Goal: Task Accomplishment & Management: Complete application form

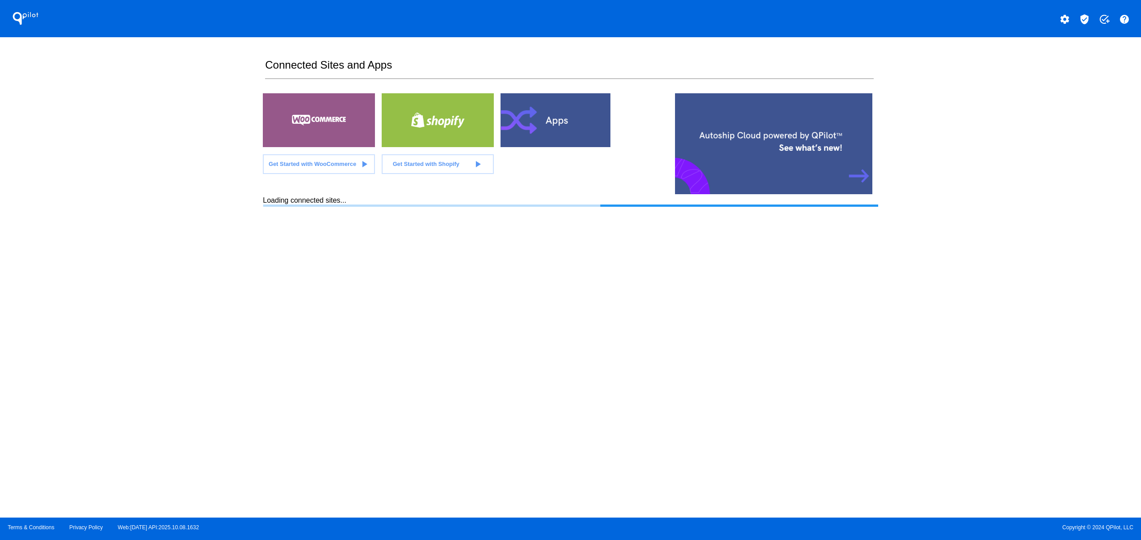
click at [564, 124] on div at bounding box center [557, 120] width 112 height 54
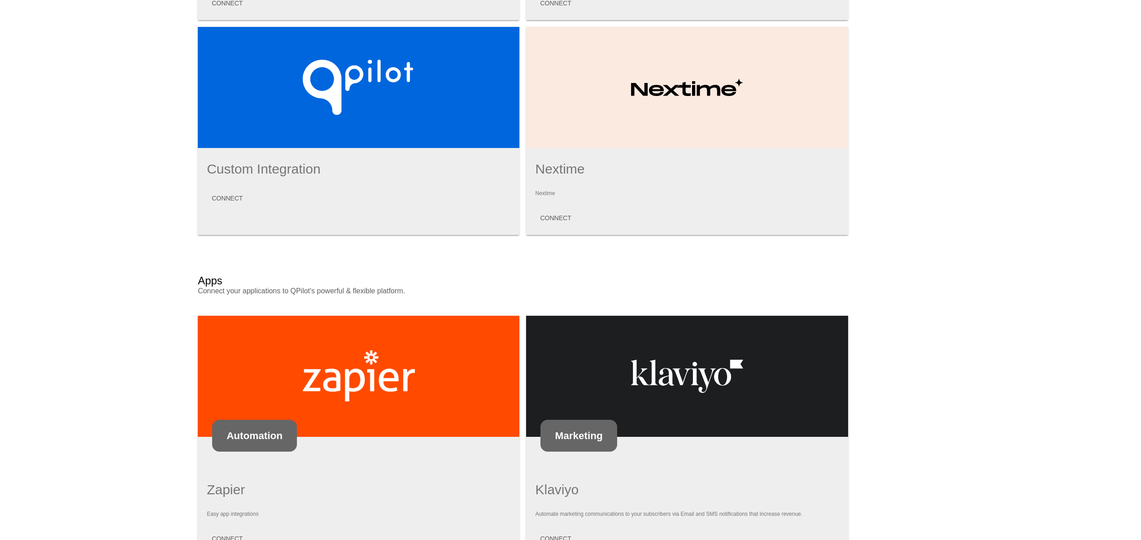
scroll to position [369, 0]
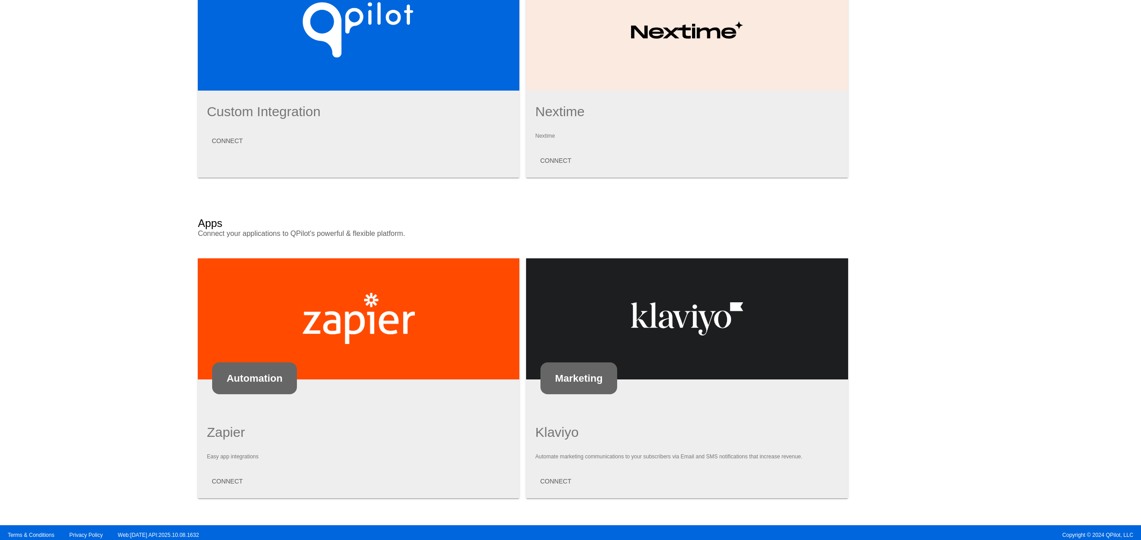
click at [555, 463] on mat-card-content "Klaviyo Automate marketing communications to your subscribers via Email and SMS…" at bounding box center [687, 457] width 304 height 65
click at [549, 478] on span "CONNECT" at bounding box center [555, 481] width 31 height 7
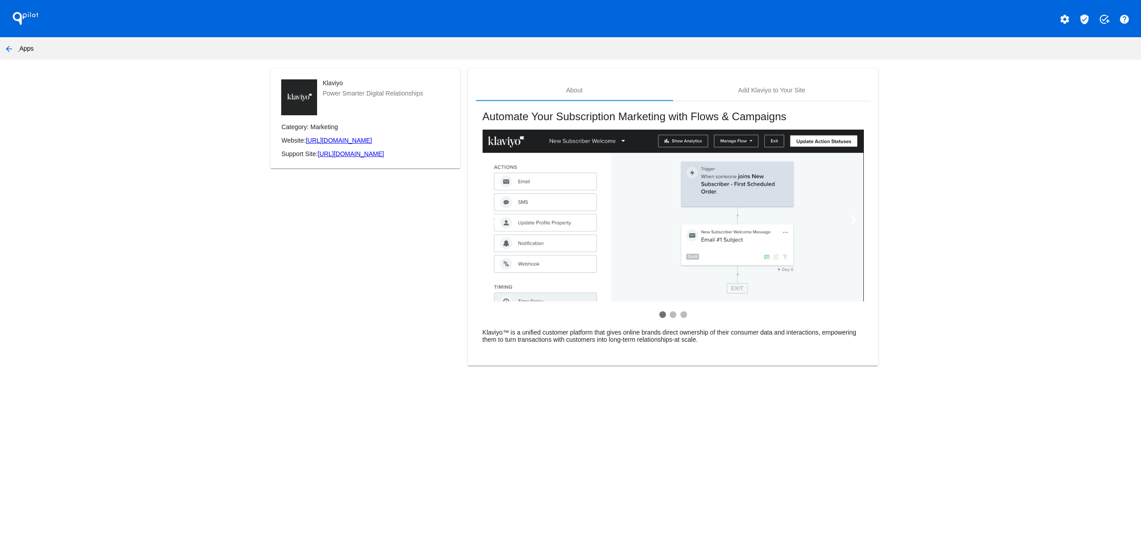
click at [1071, 13] on button "settings" at bounding box center [1065, 18] width 18 height 18
click at [787, 90] on div at bounding box center [570, 270] width 1141 height 540
click at [813, 69] on mat-card "About Add Klaviyo to Your Site Automate Your Subscription Marketing with Flows …" at bounding box center [673, 217] width 410 height 297
click at [797, 96] on div "Add Klaviyo to Your Site" at bounding box center [771, 90] width 197 height 22
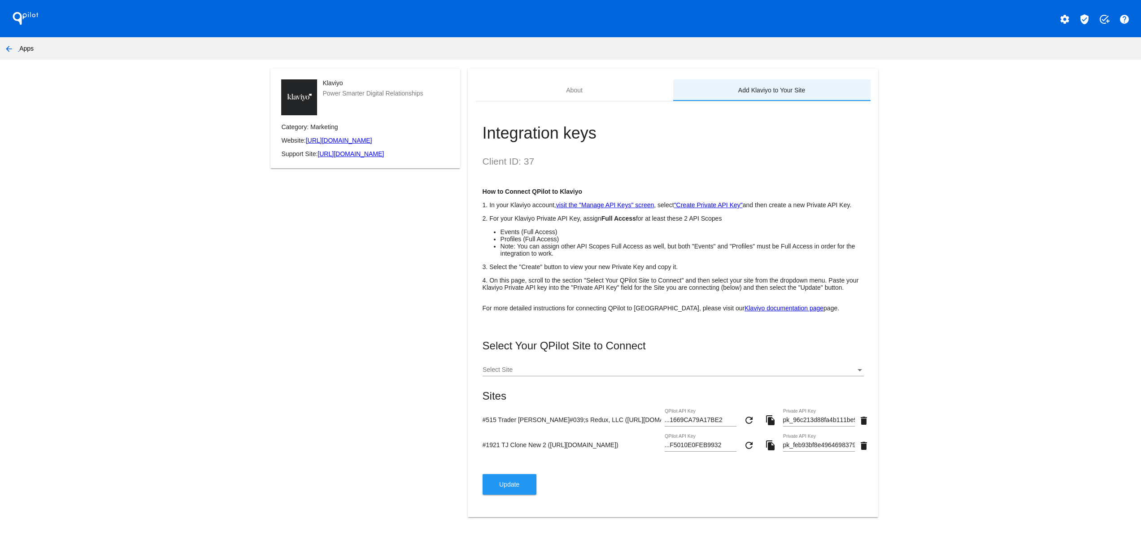
scroll to position [19, 0]
click at [535, 363] on div "Select Site" at bounding box center [673, 367] width 381 height 17
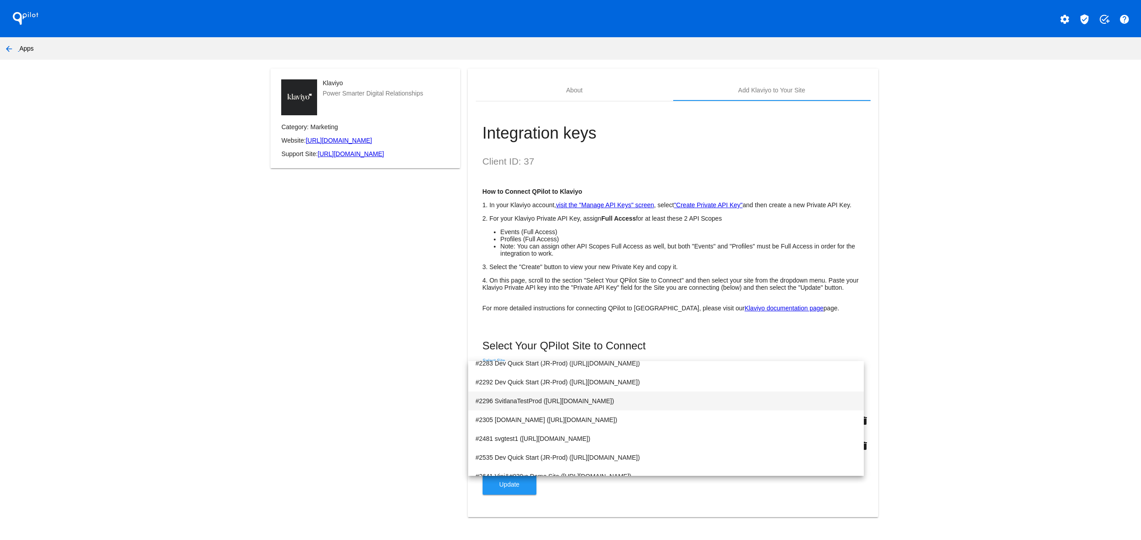
scroll to position [601, 0]
click at [331, 418] on div at bounding box center [570, 270] width 1141 height 540
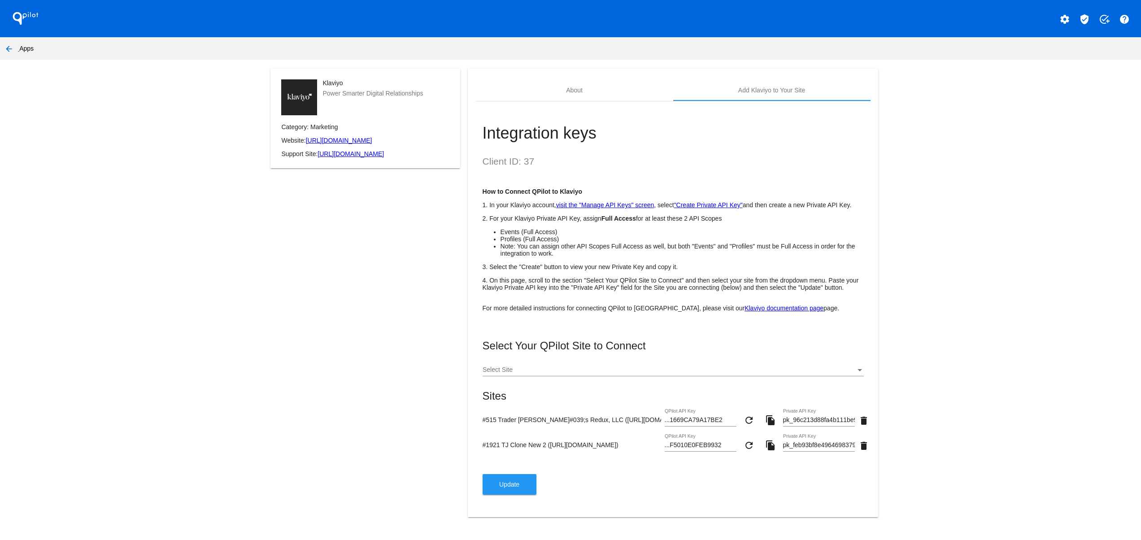
scroll to position [0, 0]
click at [1060, 20] on mat-icon "settings" at bounding box center [1065, 19] width 11 height 11
click at [1075, 82] on span "Log out" at bounding box center [1080, 83] width 21 height 7
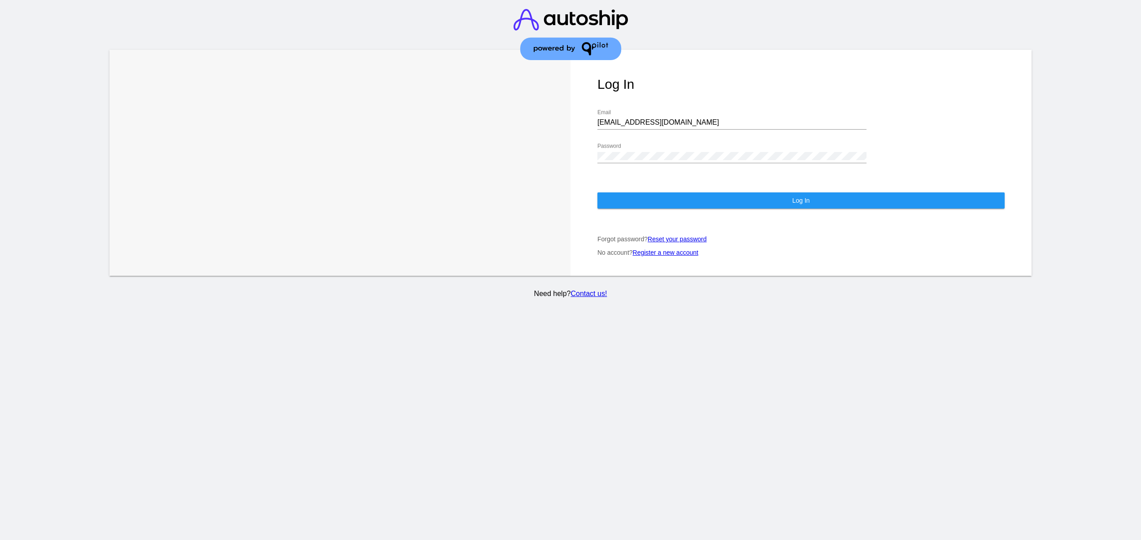
click at [697, 118] on input "[EMAIL_ADDRESS][DOMAIN_NAME]" at bounding box center [732, 122] width 269 height 8
type input "[EMAIL_ADDRESS][DOMAIN_NAME]"
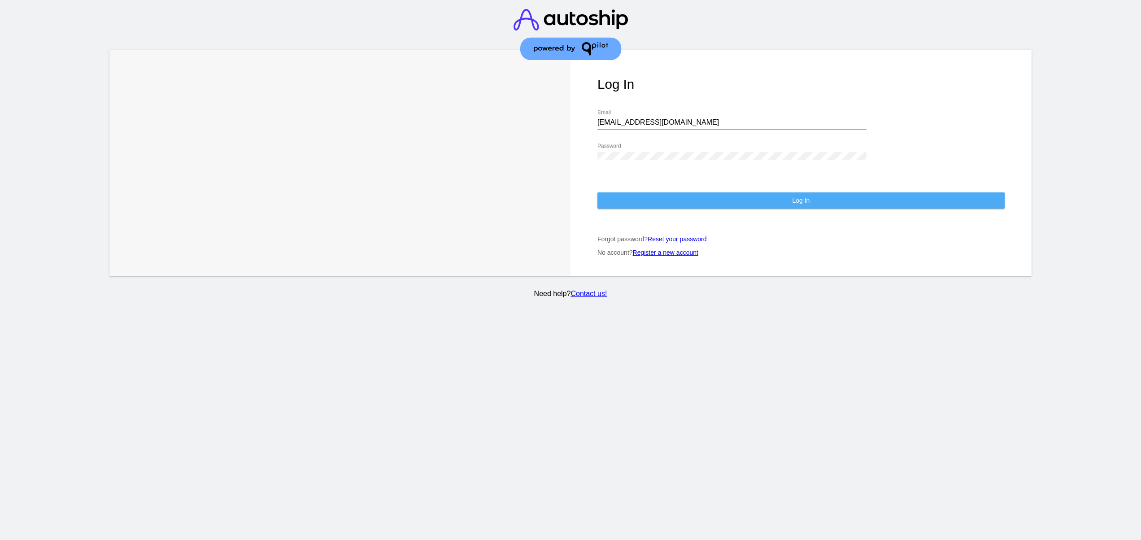
click at [650, 194] on button "Log In" at bounding box center [801, 200] width 407 height 16
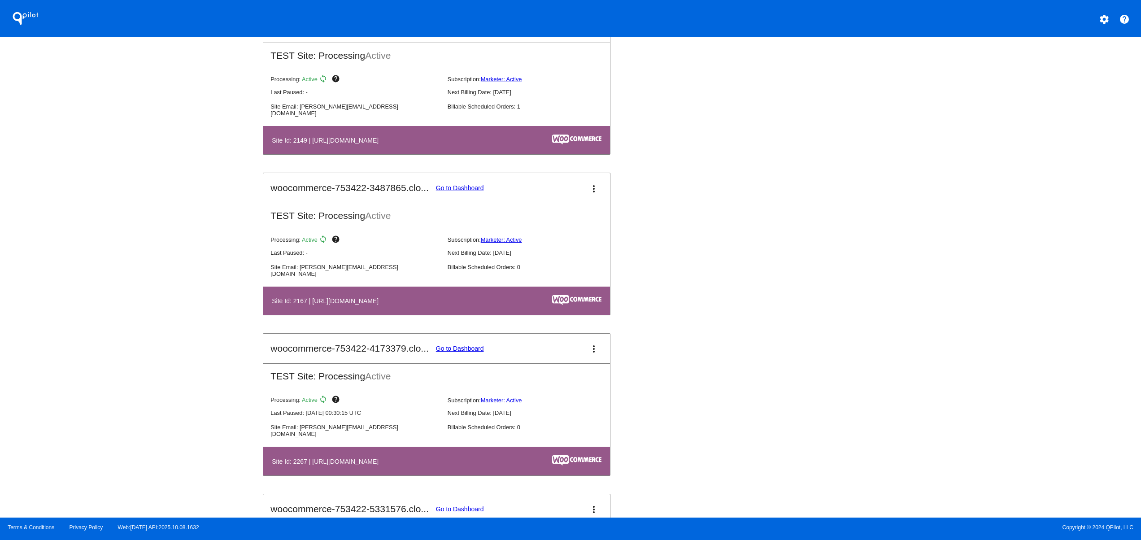
scroll to position [1197, 0]
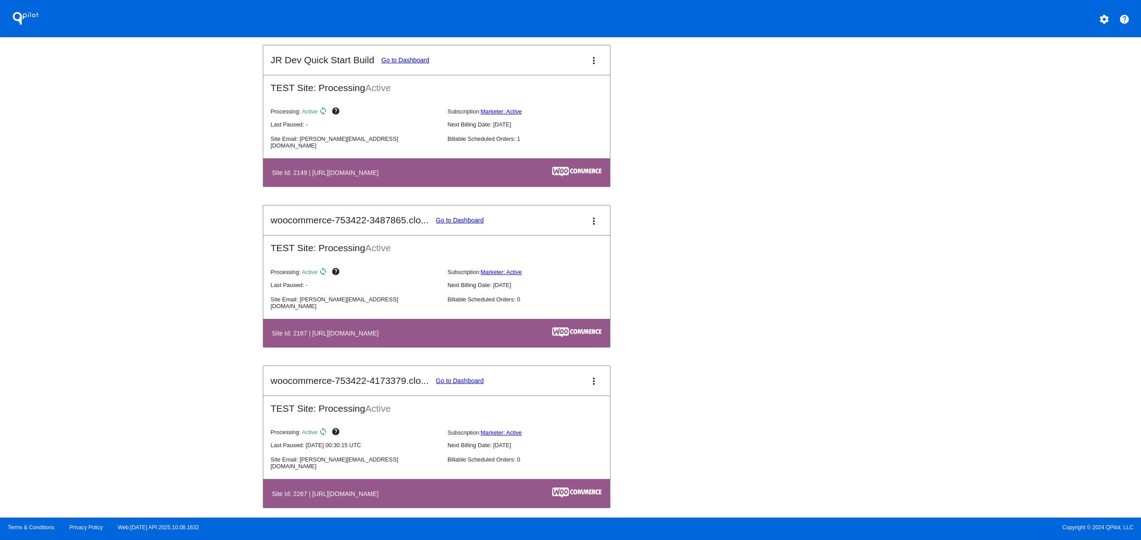
drag, startPoint x: 460, startPoint y: 345, endPoint x: 469, endPoint y: 350, distance: 10.5
click at [467, 339] on th "Site Id: 2167 | [URL][DOMAIN_NAME]" at bounding box center [384, 333] width 227 height 12
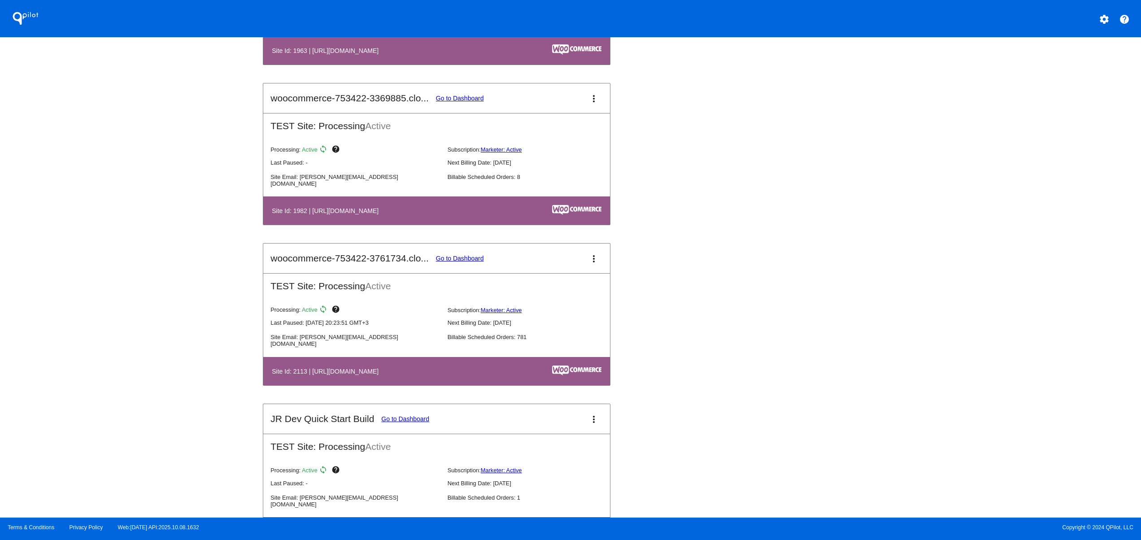
scroll to position [300, 0]
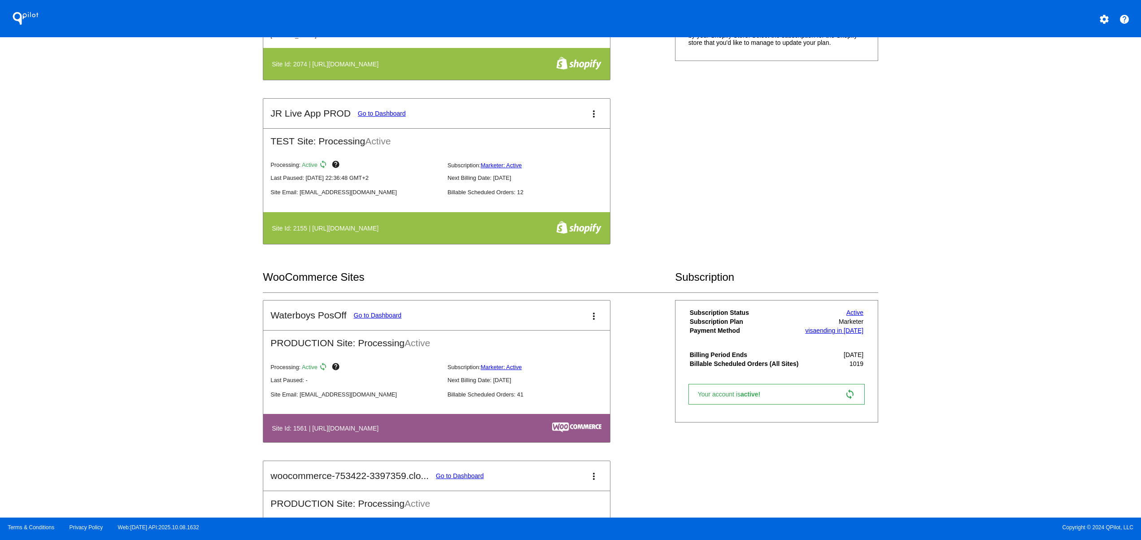
drag, startPoint x: 324, startPoint y: 429, endPoint x: 511, endPoint y: 437, distance: 187.7
click at [442, 434] on th "Site Id: 1561 | [URL][DOMAIN_NAME]" at bounding box center [384, 428] width 227 height 12
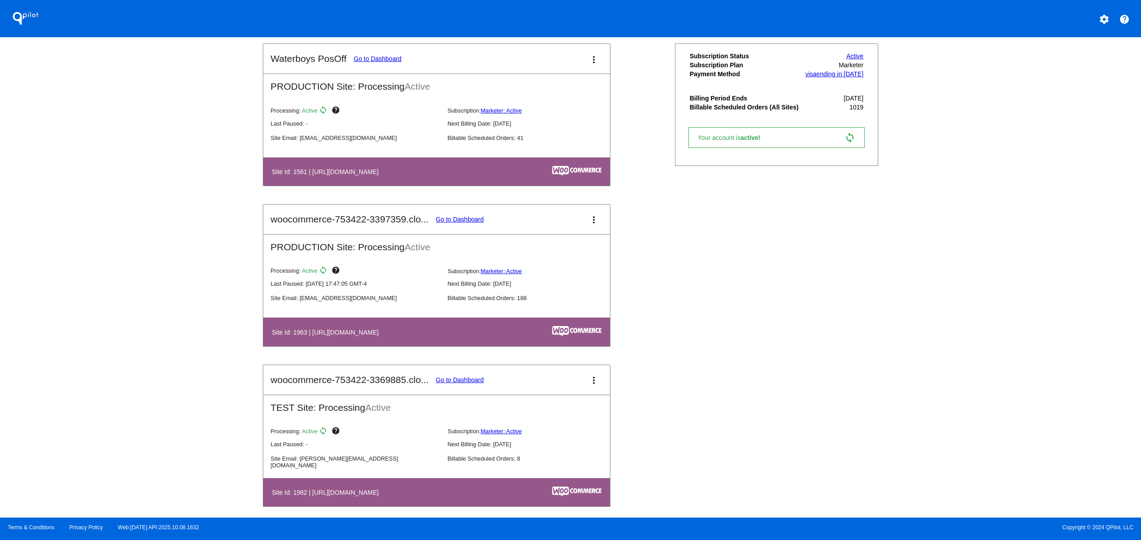
scroll to position [661, 0]
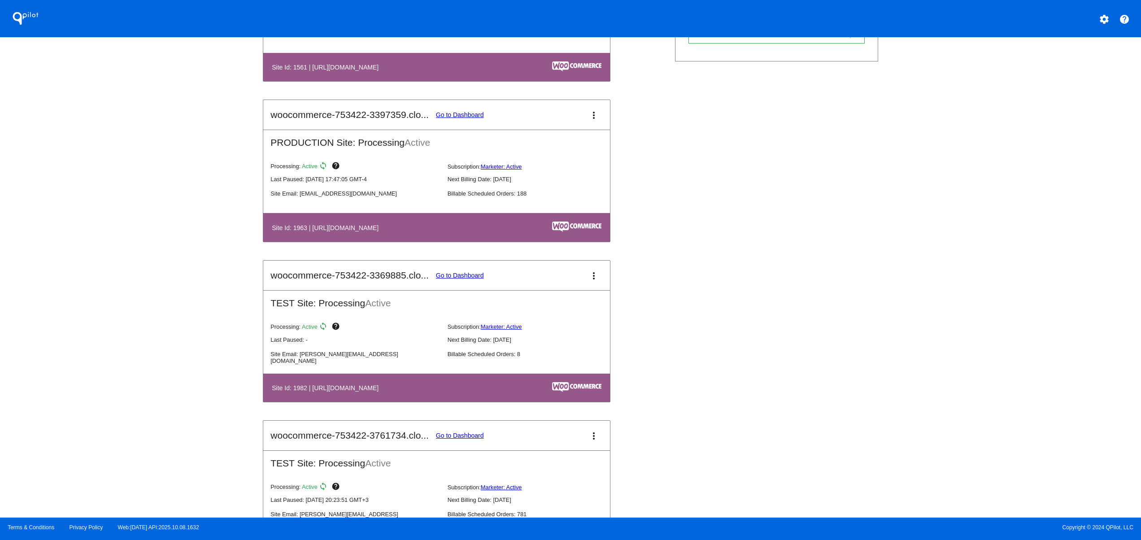
drag, startPoint x: 335, startPoint y: 230, endPoint x: 482, endPoint y: 230, distance: 147.2
click at [383, 230] on h4 "Site Id: 1963 | [URL][DOMAIN_NAME]" at bounding box center [327, 227] width 111 height 7
drag, startPoint x: 441, startPoint y: 230, endPoint x: 327, endPoint y: 231, distance: 113.5
click at [327, 231] on h4 "Site Id: 1963 | [URL][DOMAIN_NAME]" at bounding box center [327, 227] width 111 height 7
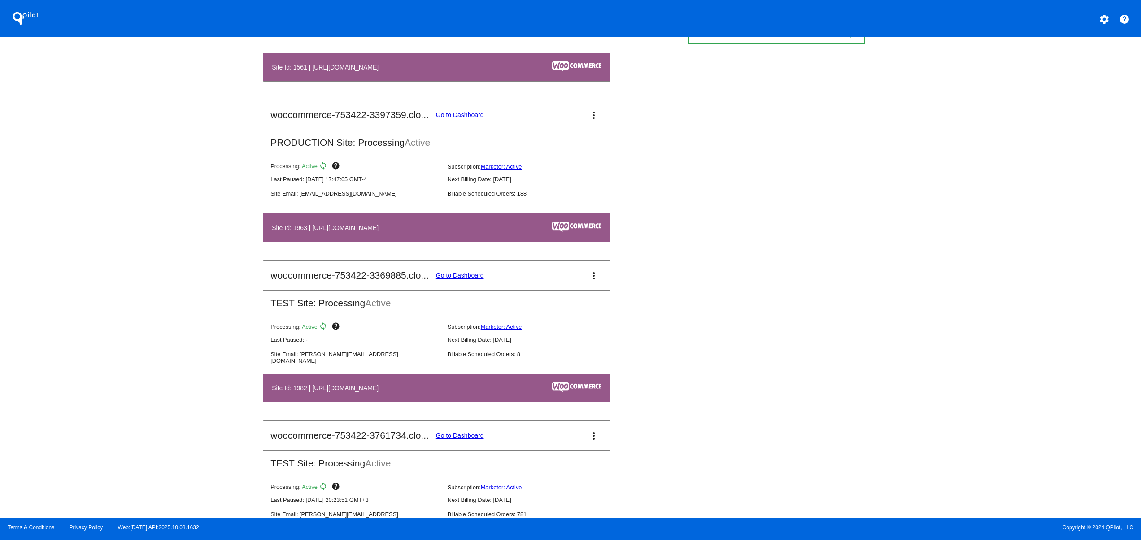
click at [383, 232] on h4 "Site Id: 1963 | [URL][DOMAIN_NAME]" at bounding box center [327, 227] width 111 height 7
click at [203, 250] on div "QPilot settings help Connected Sites and Apps Get Started with WooCommerce play…" at bounding box center [570, 259] width 1141 height 518
drag, startPoint x: 354, startPoint y: 117, endPoint x: 409, endPoint y: 117, distance: 55.2
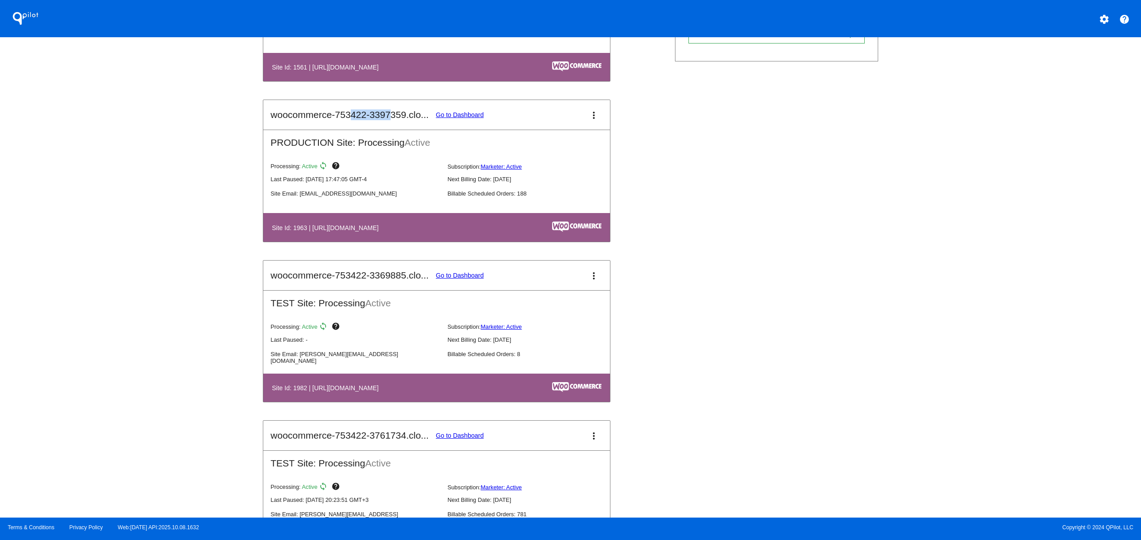
click at [409, 117] on h2 "woocommerce-753422-3397359.clo..." at bounding box center [350, 114] width 158 height 11
click at [1041, 241] on div "QPilot settings help Connected Sites and Apps Get Started with WooCommerce play…" at bounding box center [570, 259] width 1141 height 518
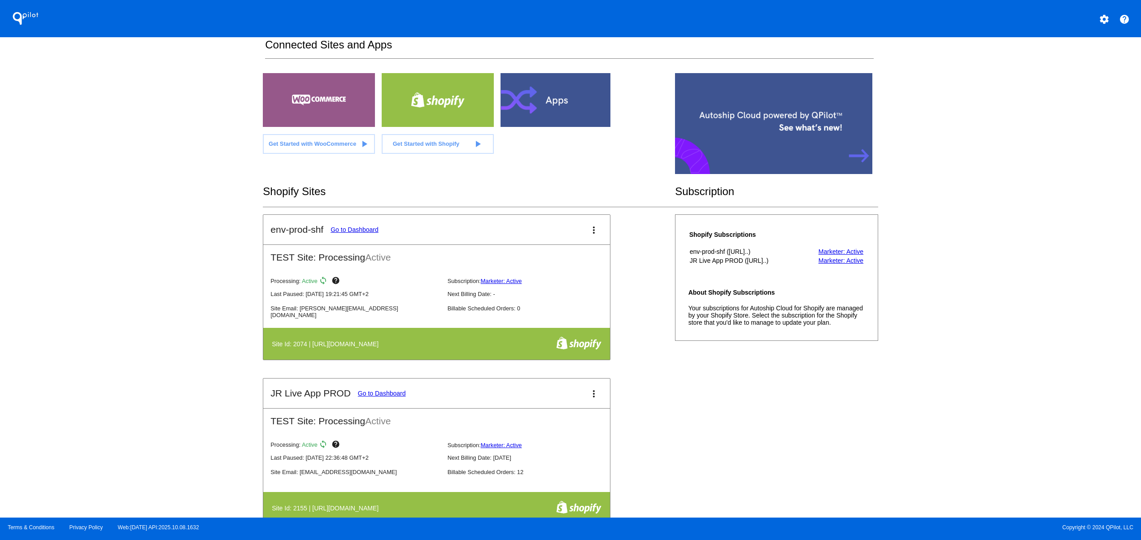
scroll to position [0, 0]
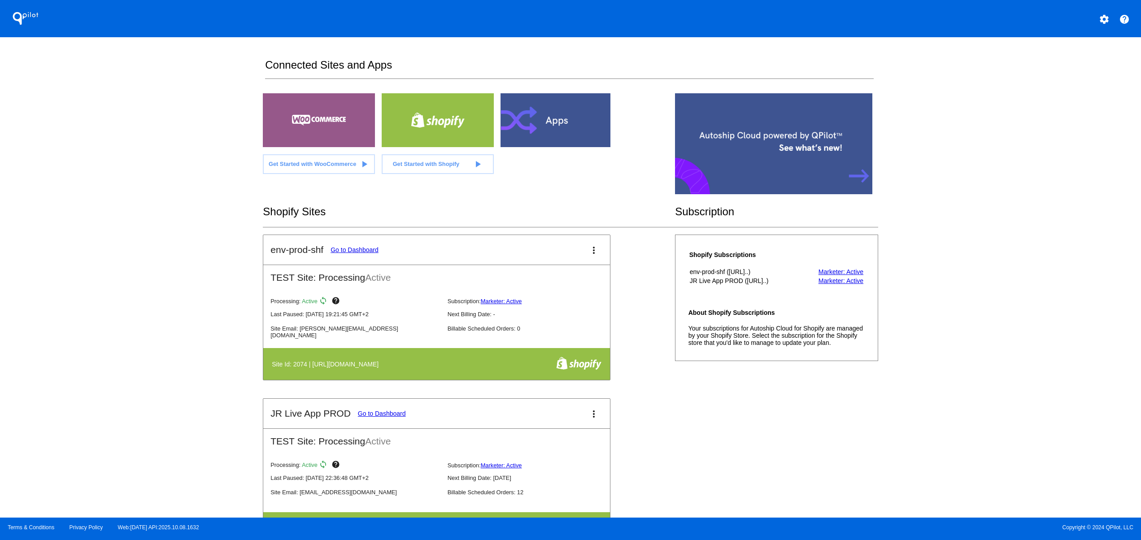
click at [589, 118] on div at bounding box center [557, 120] width 112 height 54
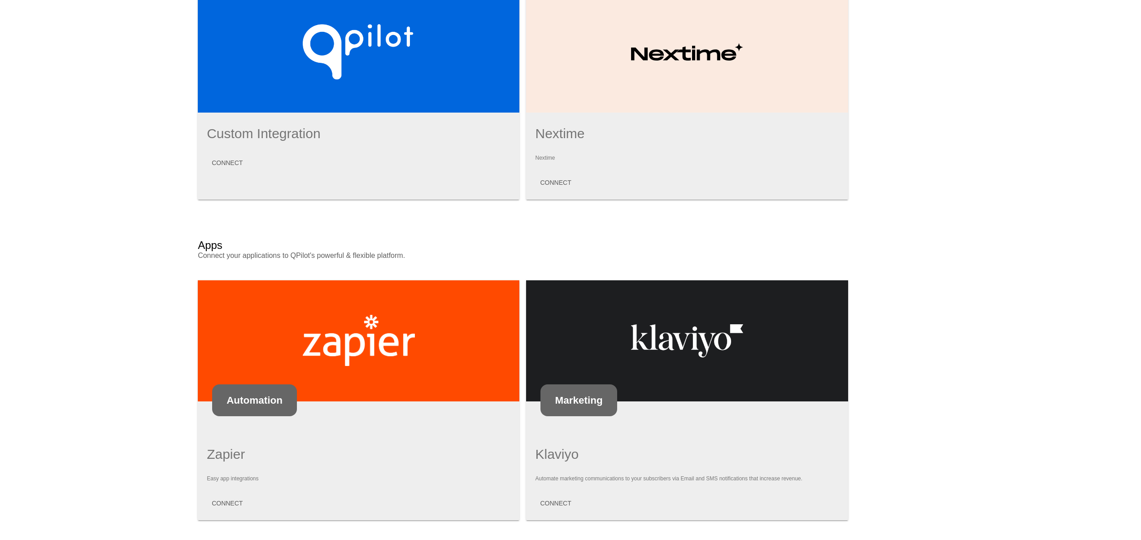
scroll to position [359, 0]
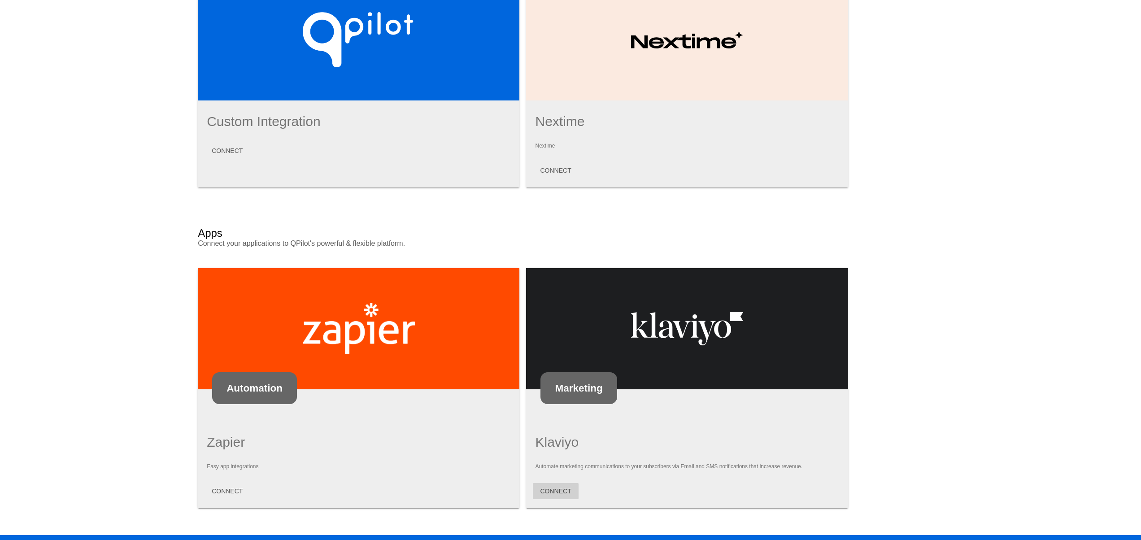
click at [540, 488] on span "CONNECT" at bounding box center [555, 491] width 31 height 7
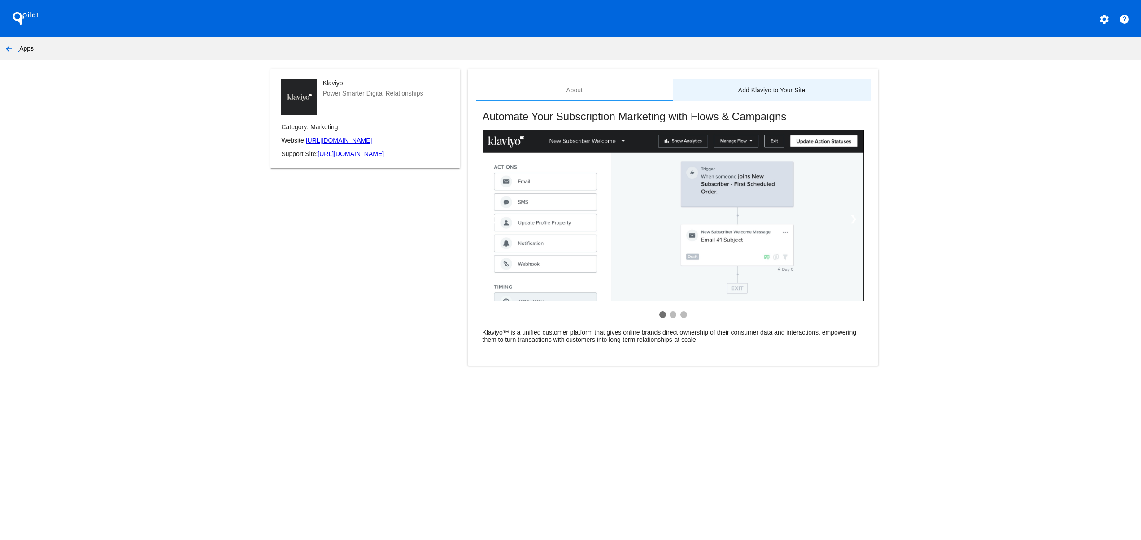
click at [801, 85] on div "Add Klaviyo to Your Site" at bounding box center [771, 90] width 197 height 22
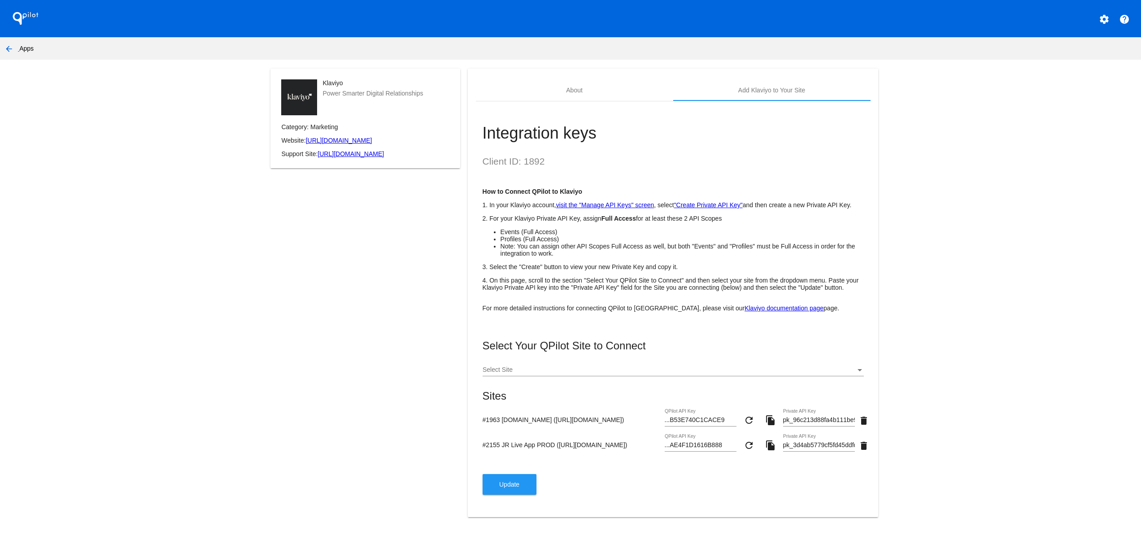
scroll to position [0, 167]
drag, startPoint x: 530, startPoint y: 440, endPoint x: 652, endPoint y: 460, distance: 124.1
click at [652, 460] on form "#1963 [DOMAIN_NAME] ([URL][DOMAIN_NAME]) ...B53E740C1CACE9 QPilot API Key refre…" at bounding box center [673, 434] width 381 height 51
drag, startPoint x: 803, startPoint y: 439, endPoint x: 1022, endPoint y: 443, distance: 219.0
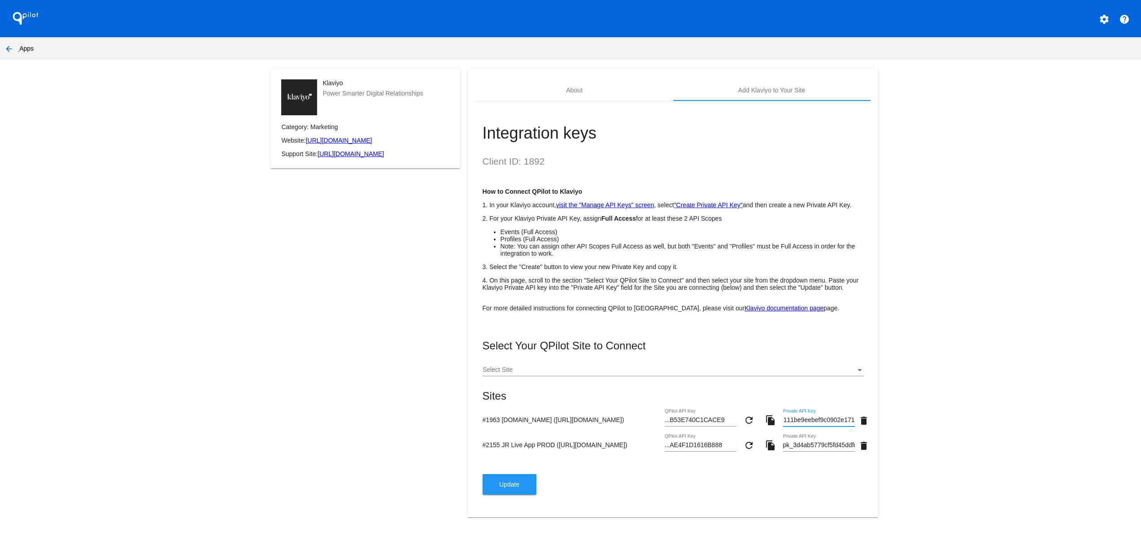
click at [1022, 443] on app-my-account-apps-create "QPilot settings help arrow_back Apps Klaviyo Power Smarter Digital Relationship…" at bounding box center [570, 264] width 1141 height 528
click at [1002, 447] on app-my-account-apps-create "QPilot settings help arrow_back Apps Klaviyo Power Smarter Digital Relationship…" at bounding box center [570, 264] width 1141 height 528
click at [0, 45] on button "arrow_back" at bounding box center [9, 48] width 18 height 18
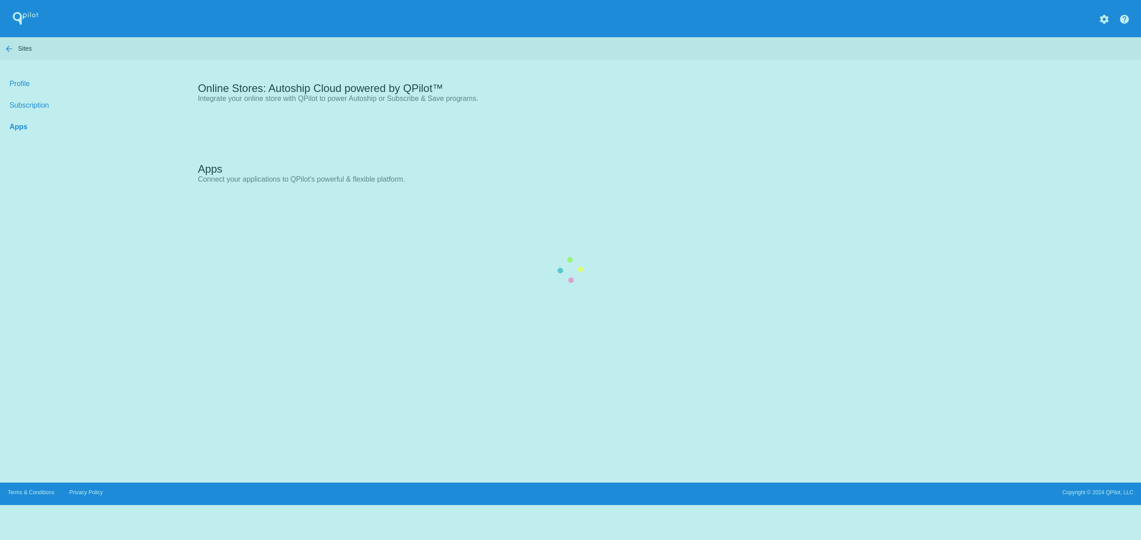
click at [198, 154] on div "Apps Connect your applications to QPilot's powerful & flexible platform." at bounding box center [523, 172] width 651 height 37
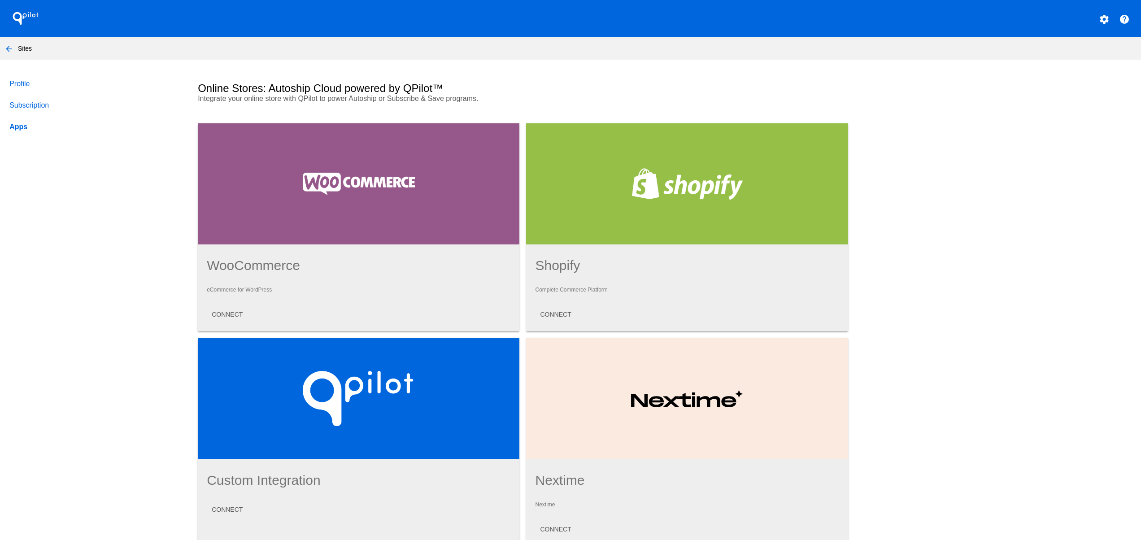
click at [4, 47] on mat-icon "arrow_back" at bounding box center [9, 49] width 11 height 11
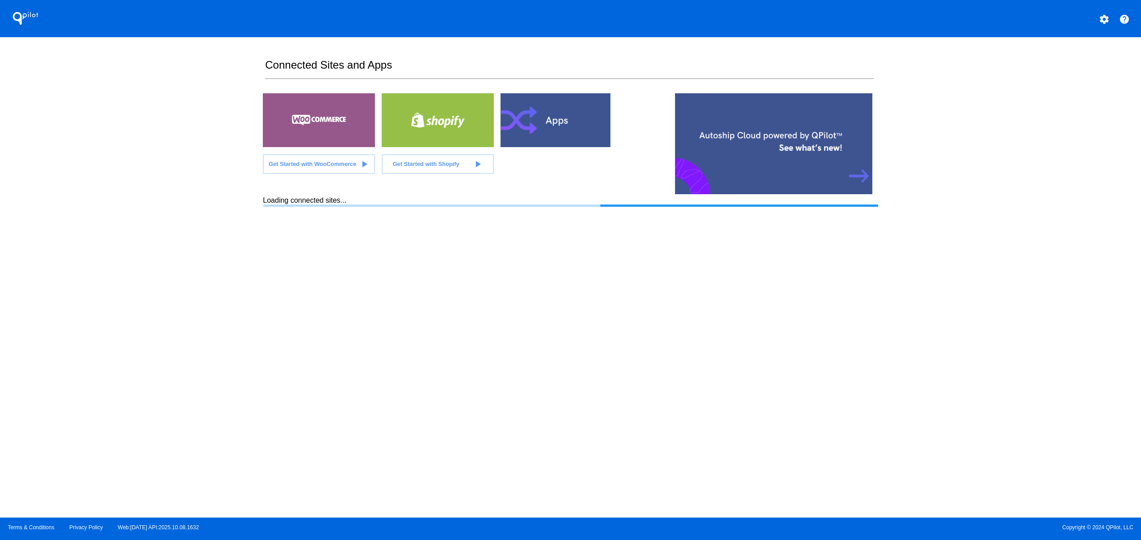
drag, startPoint x: 341, startPoint y: 309, endPoint x: 354, endPoint y: 312, distance: 13.5
click at [341, 309] on section "Connected Sites and Apps Get Started with WooCommerce play_arrow Get Started wi…" at bounding box center [570, 277] width 615 height 481
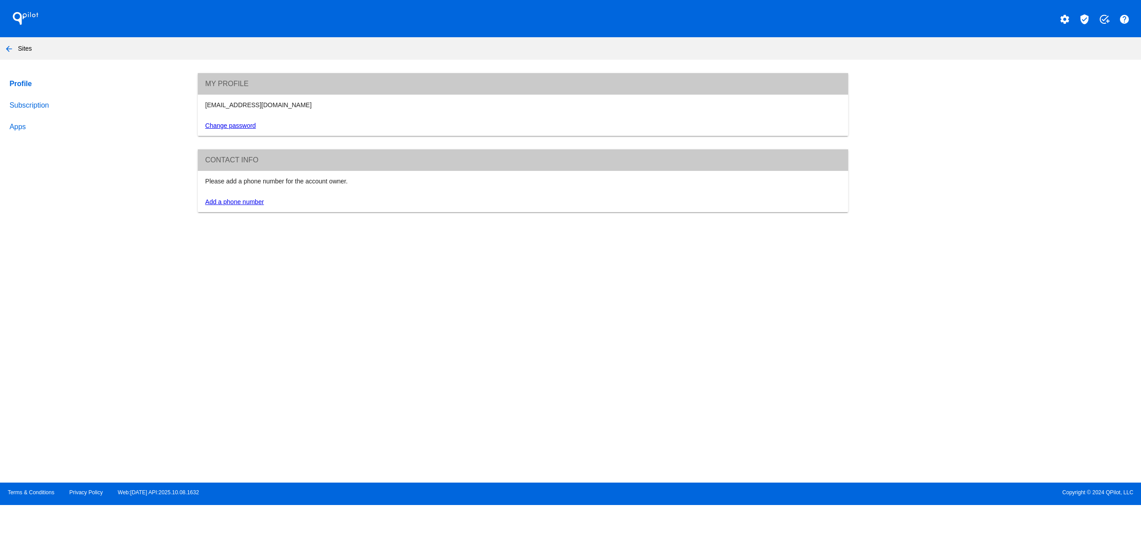
drag, startPoint x: 296, startPoint y: 359, endPoint x: 265, endPoint y: 349, distance: 33.1
click at [295, 359] on section "Profile Subscription Apps My Profile [EMAIL_ADDRESS][DOMAIN_NAME] Change passwo…" at bounding box center [570, 275] width 1141 height 405
drag, startPoint x: 194, startPoint y: 92, endPoint x: 431, endPoint y: 97, distance: 237.4
click at [431, 97] on div "My Profile support@patternsinthecloud.com Change password Contact info Please a…" at bounding box center [523, 142] width 666 height 139
drag, startPoint x: 472, startPoint y: 291, endPoint x: 455, endPoint y: 291, distance: 17.5
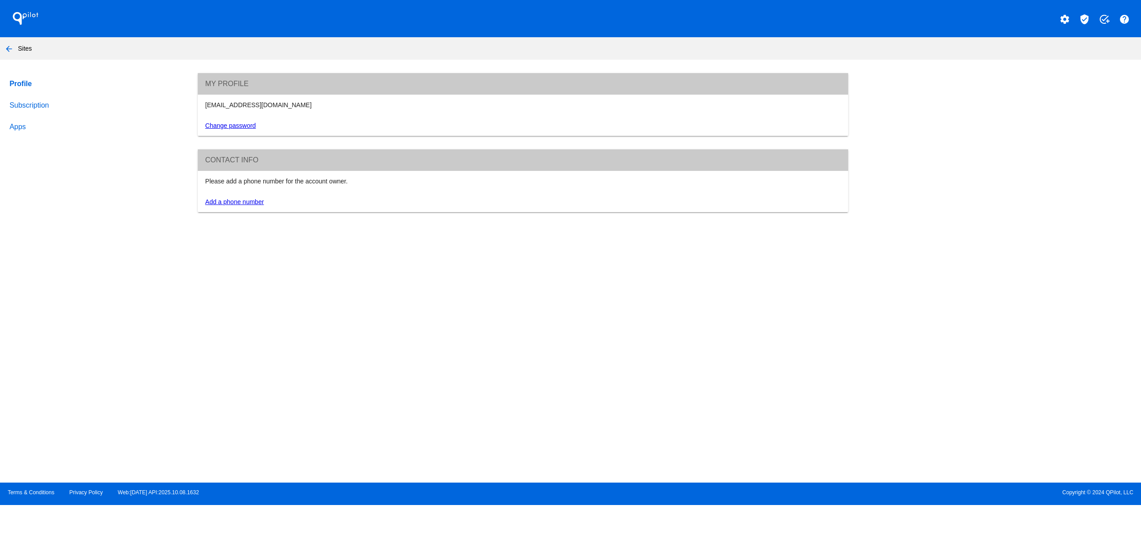
click at [472, 293] on section "Profile Subscription Apps My Profile support@patternsinthecloud.com Change pass…" at bounding box center [570, 275] width 1141 height 405
click at [9, 44] on mat-icon "arrow_back" at bounding box center [9, 49] width 11 height 11
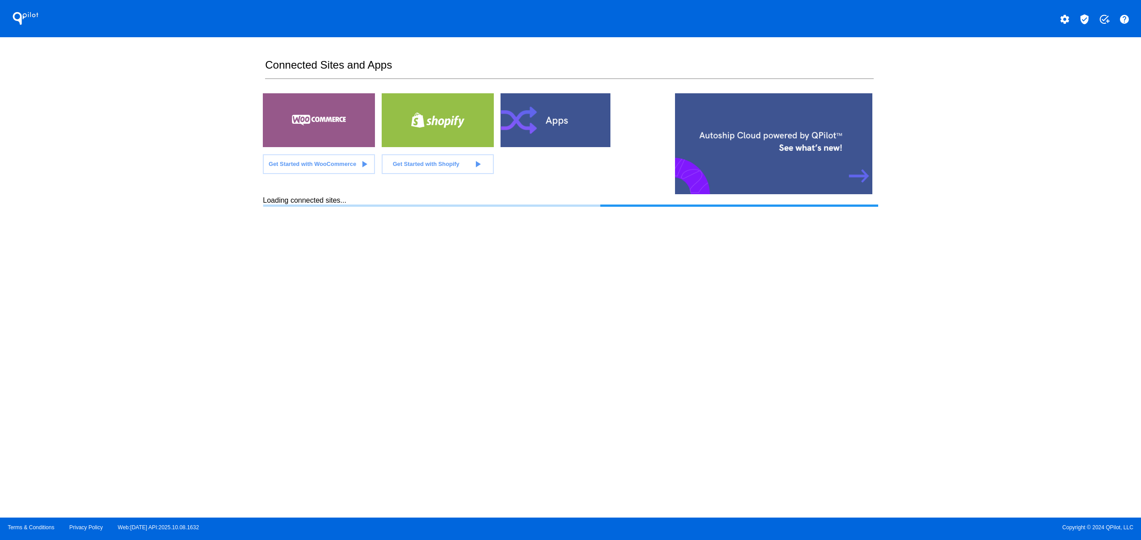
click at [151, 365] on div "QPilot settings verified_user add_task help Connected Sites and Apps Get Starte…" at bounding box center [570, 259] width 1141 height 518
click at [275, 222] on section "Connected Sites and Apps Get Started with WooCommerce play_arrow Get Started wi…" at bounding box center [570, 277] width 615 height 481
drag, startPoint x: 248, startPoint y: 268, endPoint x: 275, endPoint y: 295, distance: 38.4
click at [250, 279] on div "QPilot settings verified_user add_task help Connected Sites and Apps Get Starte…" at bounding box center [570, 259] width 1141 height 518
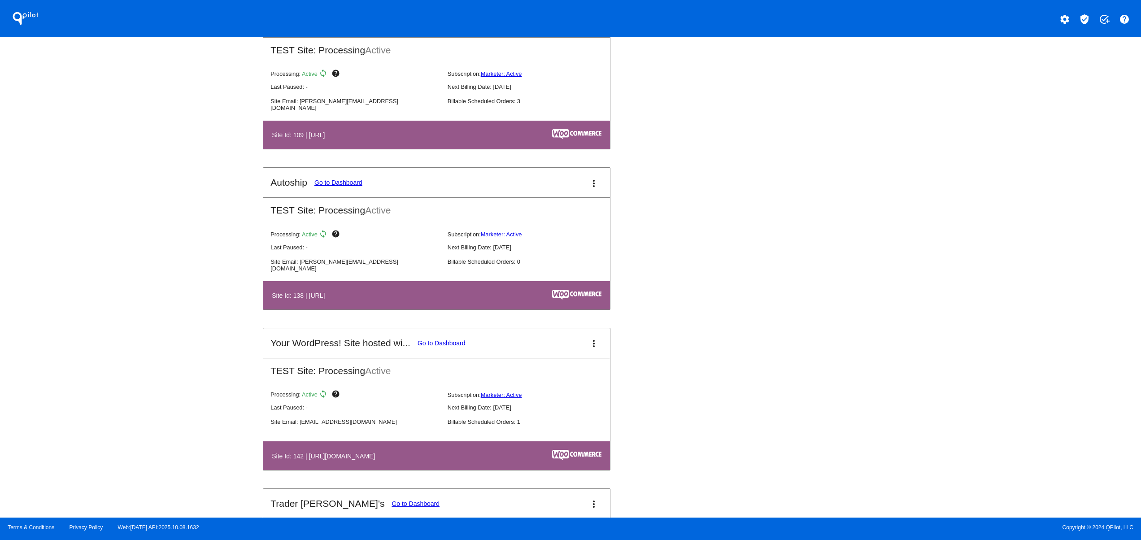
scroll to position [1256, 0]
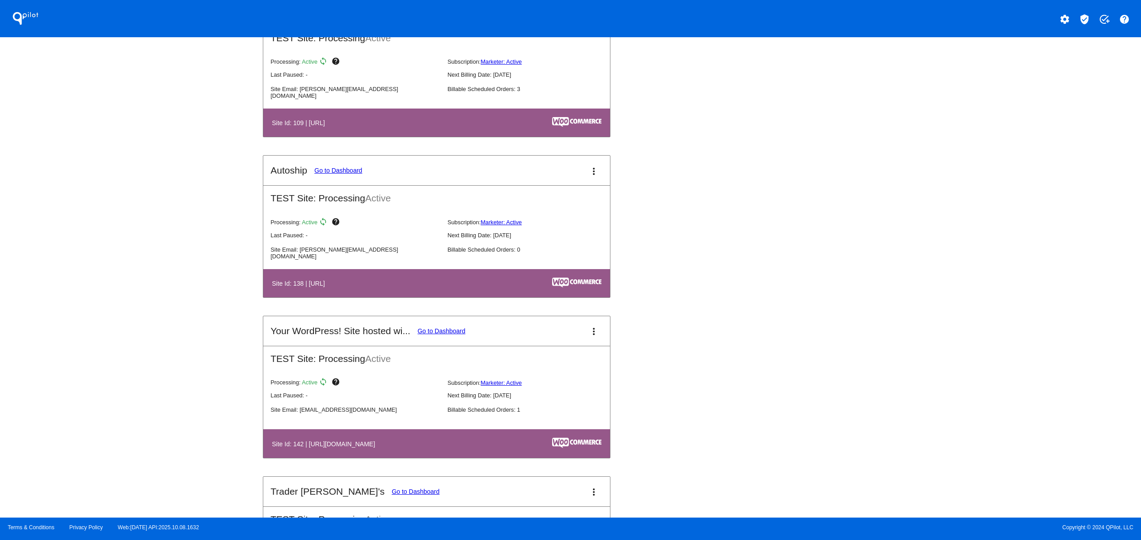
drag, startPoint x: 321, startPoint y: 285, endPoint x: 385, endPoint y: 289, distance: 63.4
click at [377, 284] on table "Site Id: 138 | http://old.localhost/autoship_pro" at bounding box center [436, 283] width 347 height 28
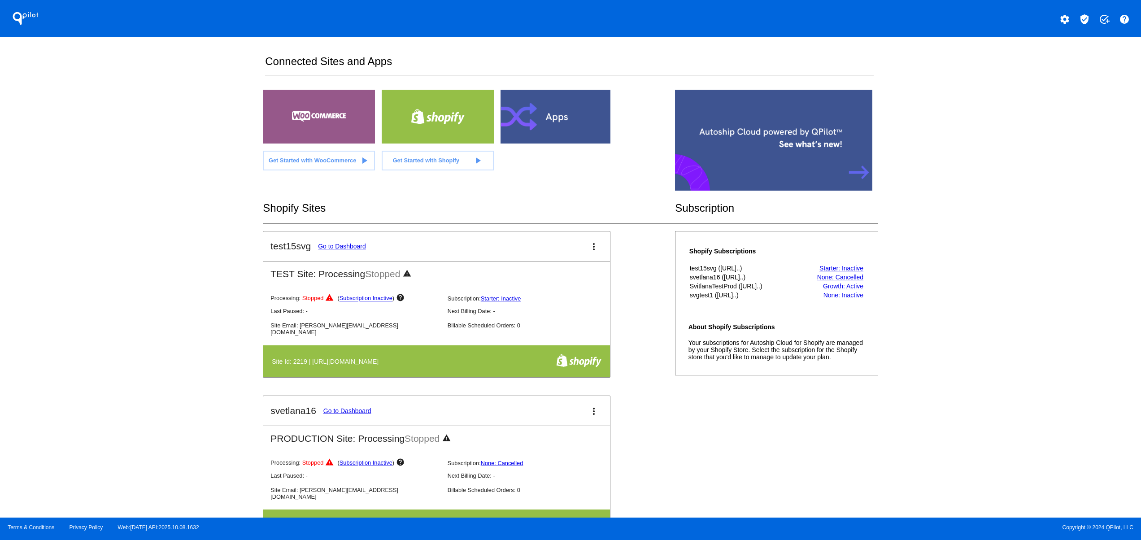
scroll to position [0, 0]
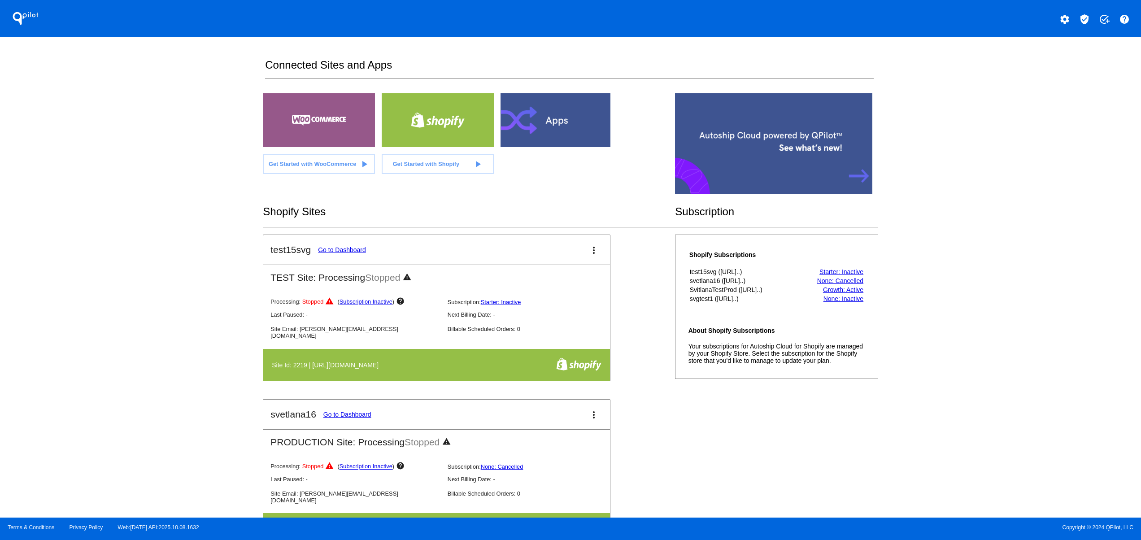
click at [543, 112] on div at bounding box center [557, 120] width 112 height 54
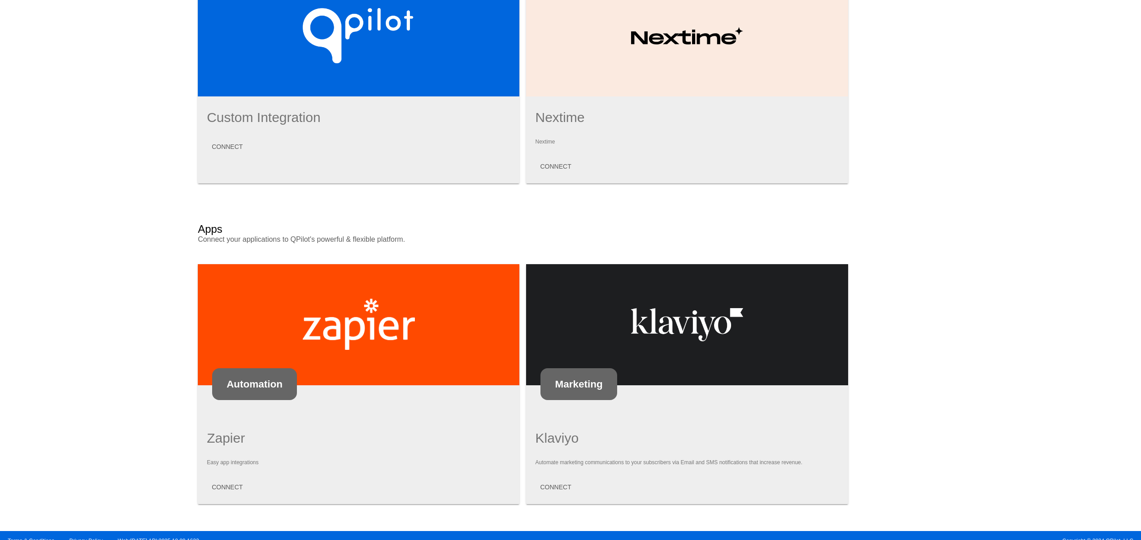
scroll to position [369, 0]
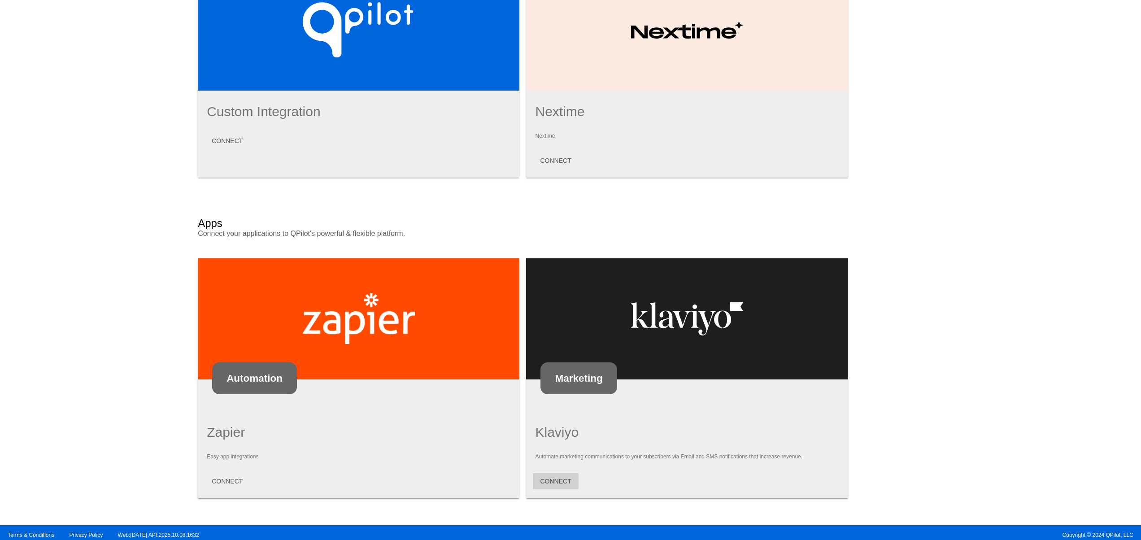
click at [547, 480] on button "CONNECT" at bounding box center [555, 481] width 45 height 16
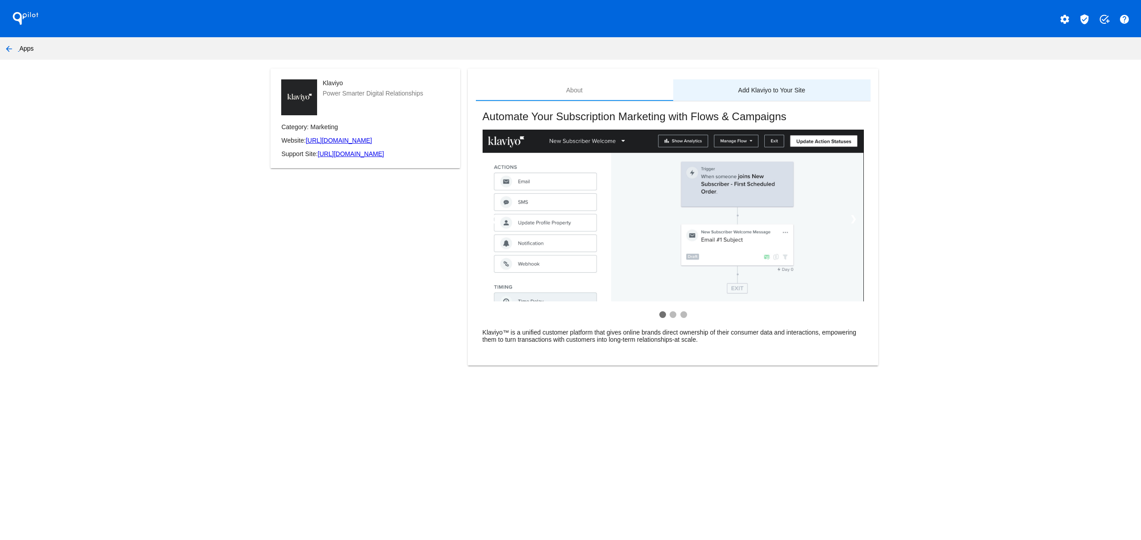
click at [761, 85] on div "Add Klaviyo to Your Site" at bounding box center [771, 90] width 197 height 22
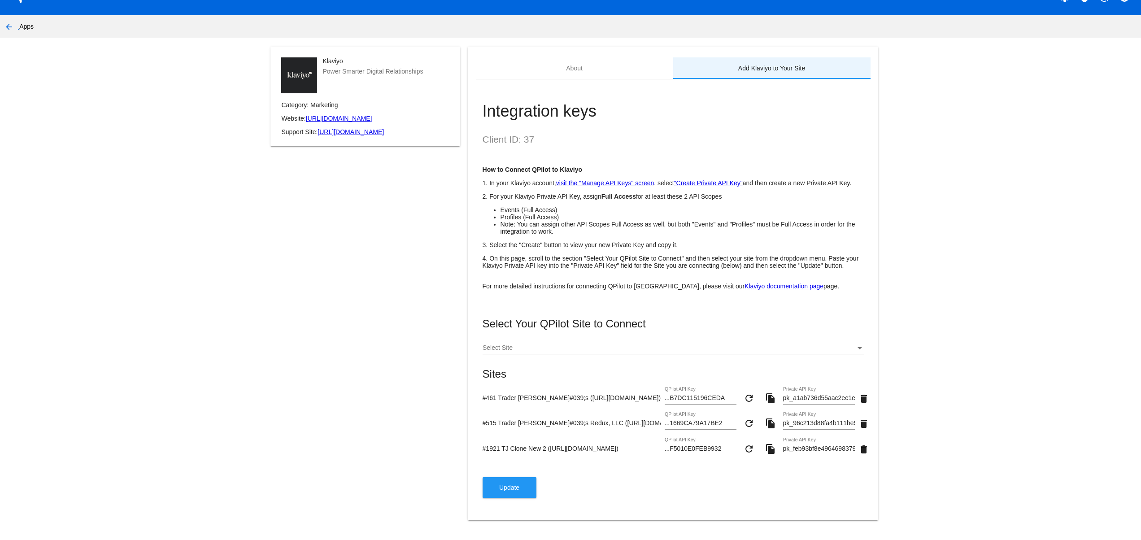
scroll to position [45, 0]
click at [519, 494] on button "Update" at bounding box center [510, 487] width 54 height 21
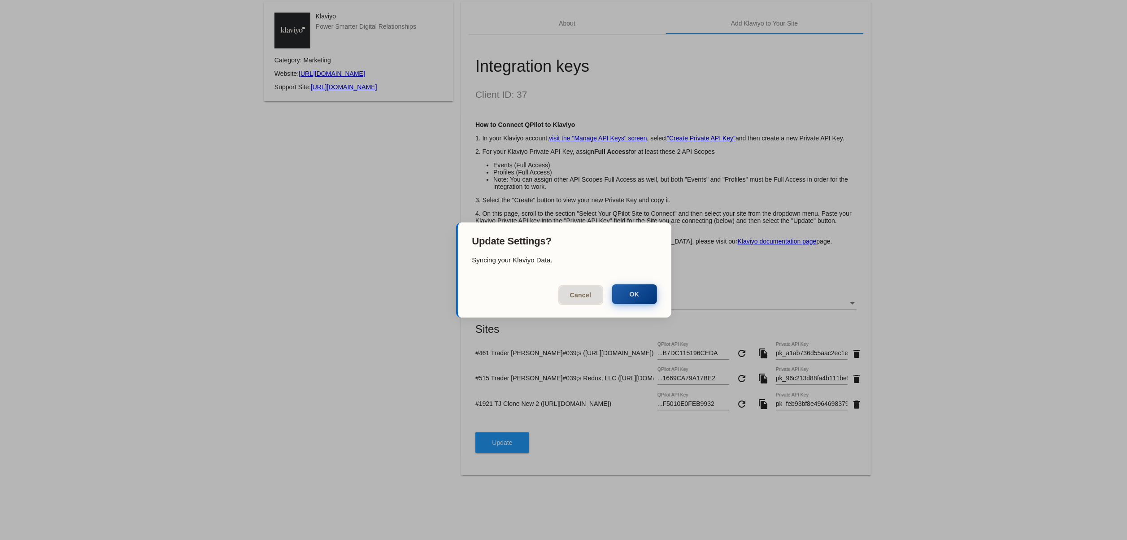
click at [630, 290] on button "OK" at bounding box center [634, 294] width 45 height 20
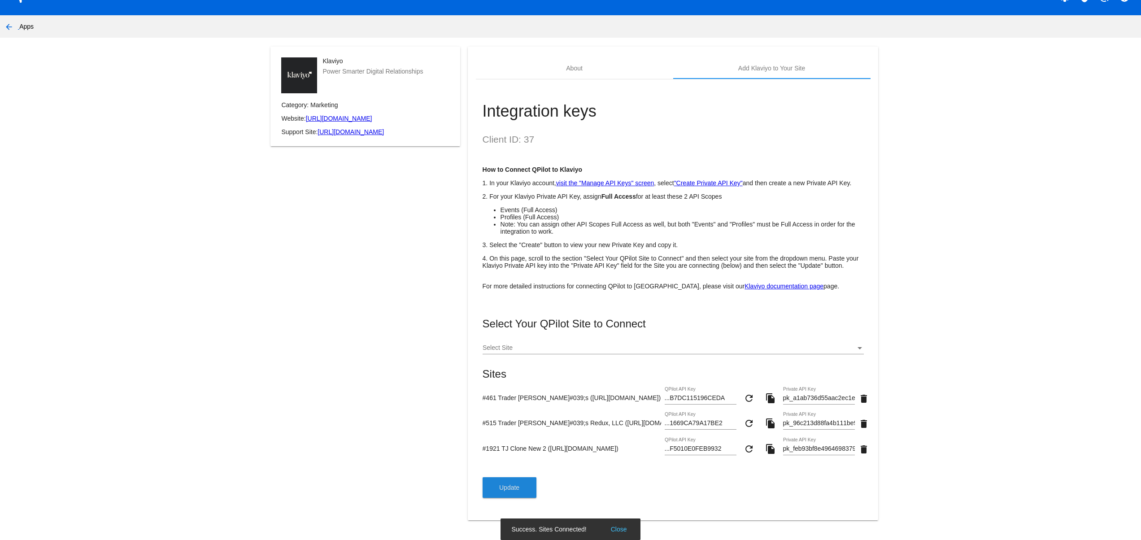
scroll to position [0, 0]
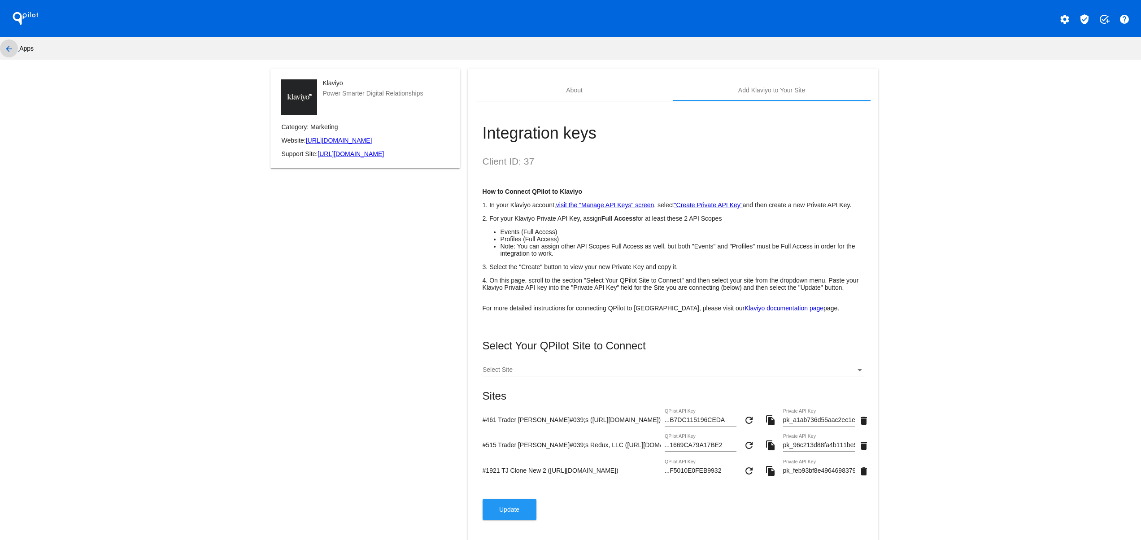
click at [4, 42] on button "arrow_back" at bounding box center [9, 48] width 18 height 18
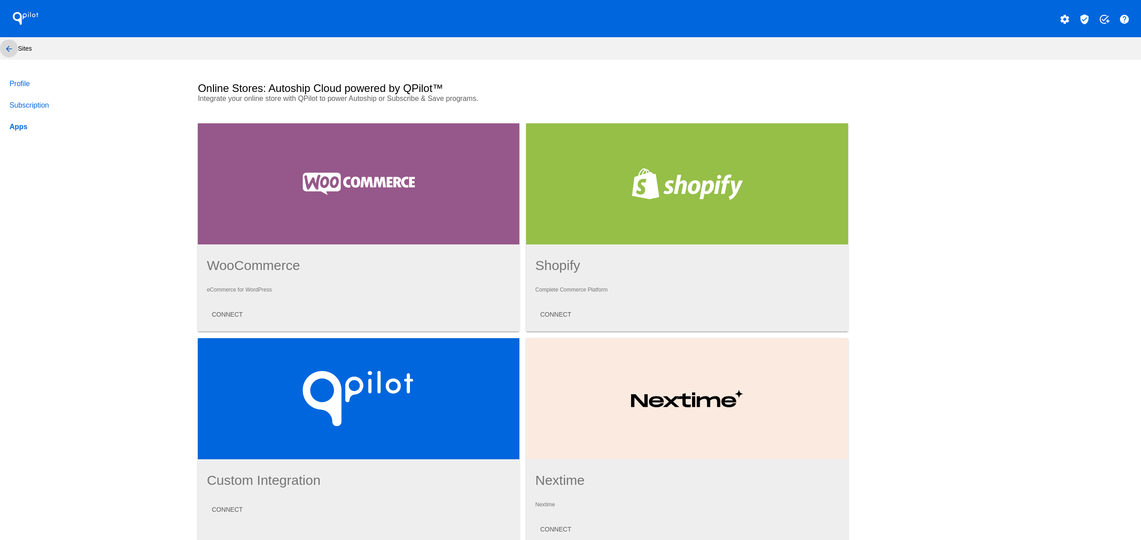
click at [2, 47] on button "arrow_back" at bounding box center [9, 48] width 18 height 18
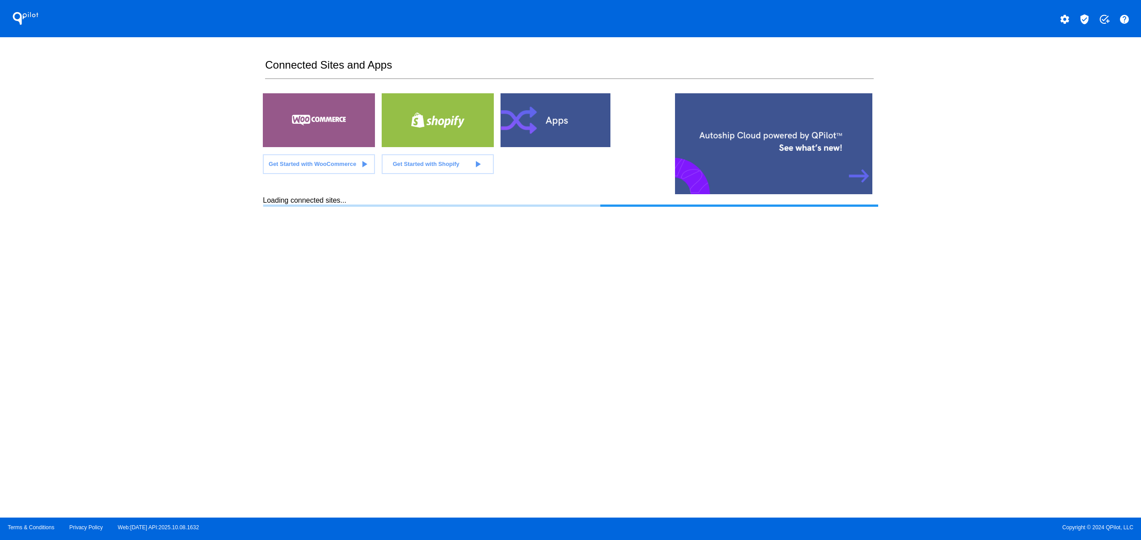
drag, startPoint x: 323, startPoint y: 197, endPoint x: 389, endPoint y: 315, distance: 134.0
click at [319, 197] on div "Loading connected sites..." at bounding box center [570, 202] width 615 height 10
click at [218, 242] on div "QPilot settings verified_user add_task help Connected Sites and Apps Get Starte…" at bounding box center [570, 259] width 1141 height 518
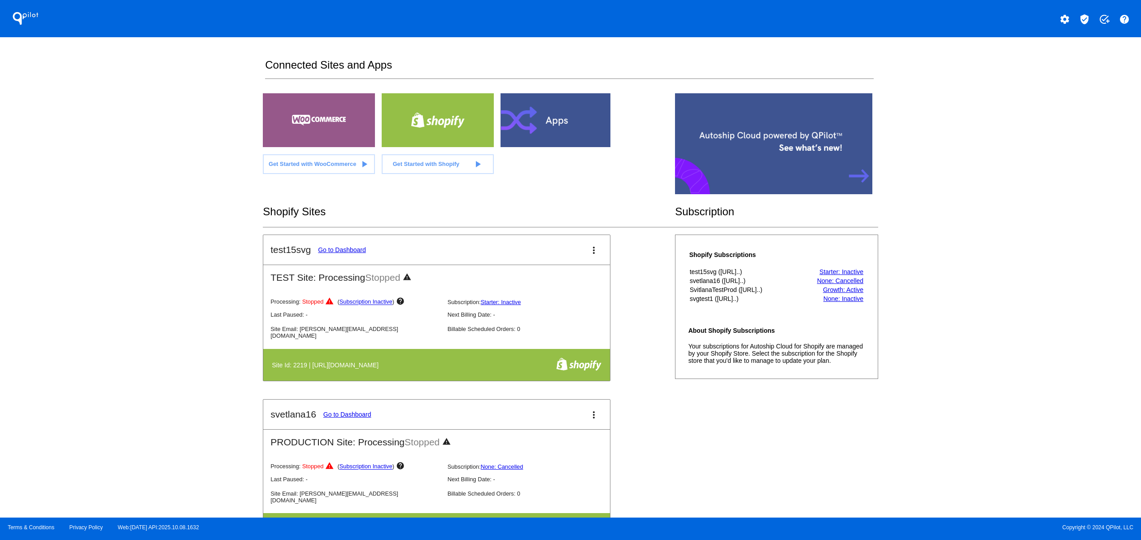
click at [181, 320] on div "QPilot settings verified_user add_task help Connected Sites and Apps Get Starte…" at bounding box center [570, 259] width 1141 height 518
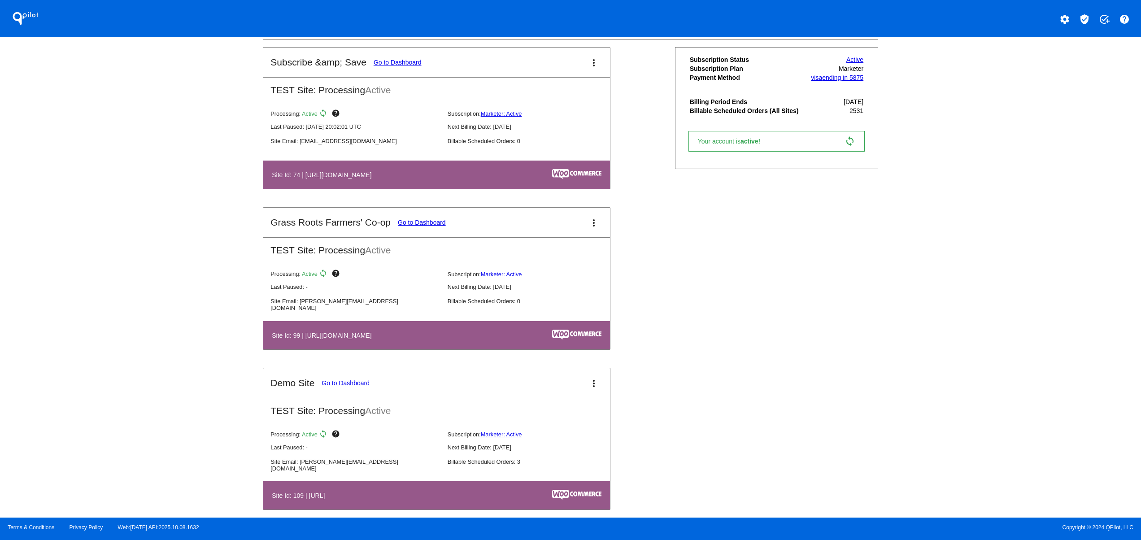
scroll to position [897, 0]
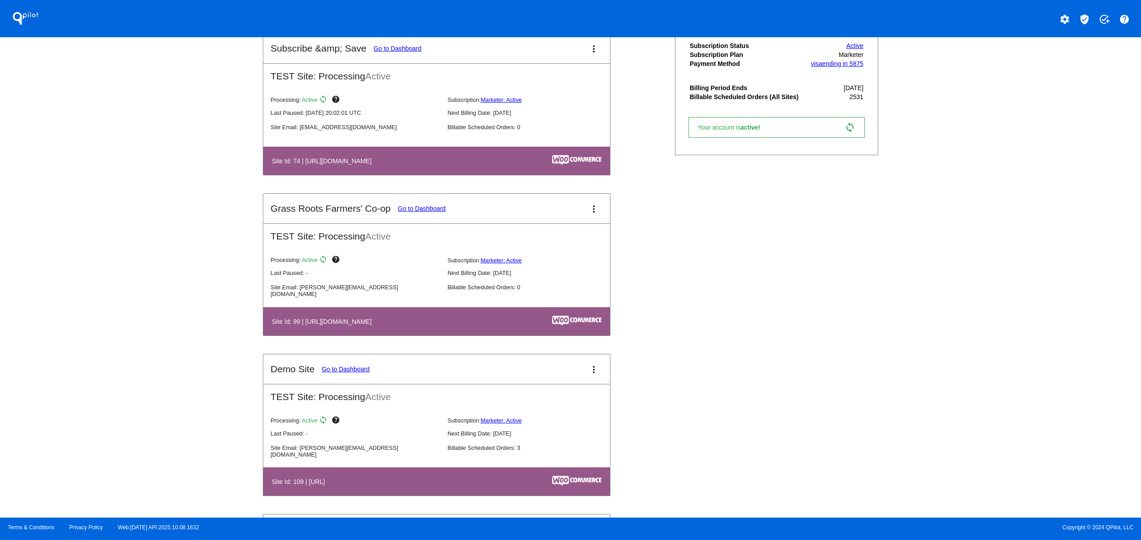
drag, startPoint x: 336, startPoint y: 316, endPoint x: 309, endPoint y: 321, distance: 27.5
click at [311, 319] on table "Site Id: 99 | https://grassrootscoop.com" at bounding box center [436, 321] width 347 height 28
click at [520, 336] on table "Site Id: 99 | https://grassrootscoop.com" at bounding box center [436, 321] width 347 height 28
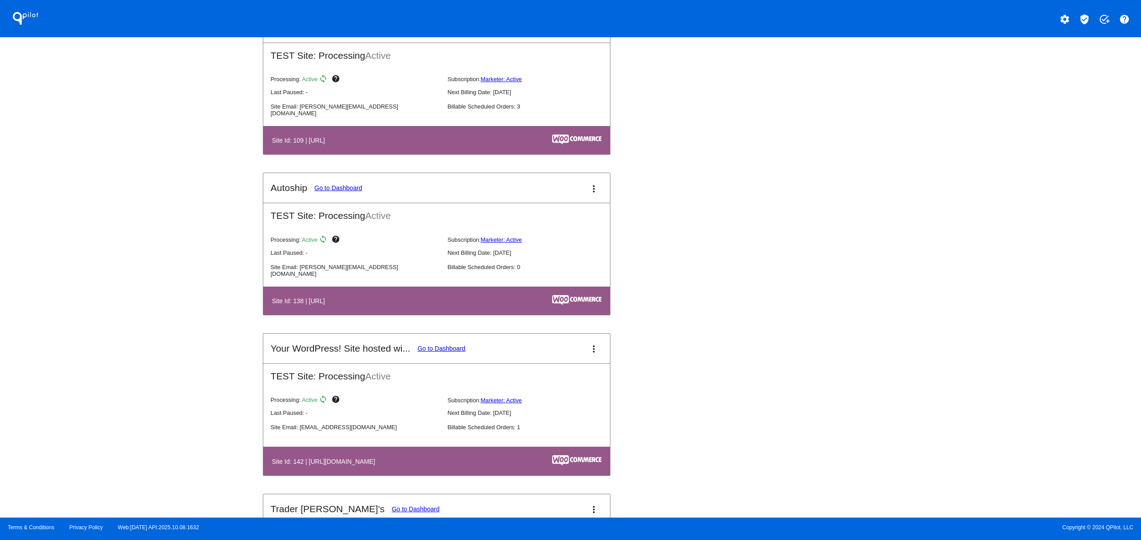
scroll to position [1256, 0]
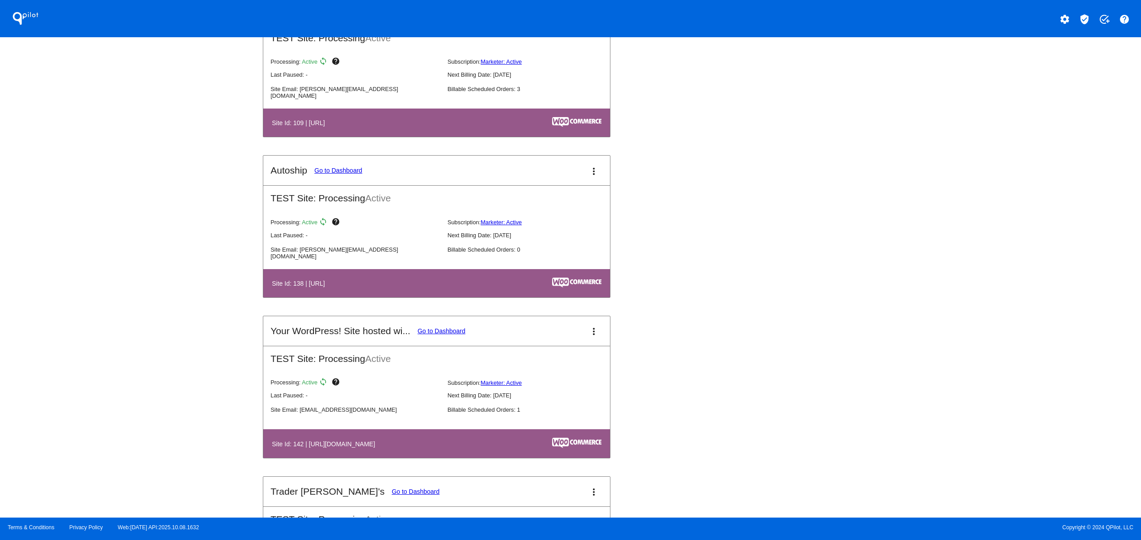
drag, startPoint x: 341, startPoint y: 435, endPoint x: 438, endPoint y: 433, distance: 96.9
click at [426, 429] on div "Processing: Active sync help Subscription: Marketer: Active Last Paused: - Next…" at bounding box center [443, 400] width 361 height 57
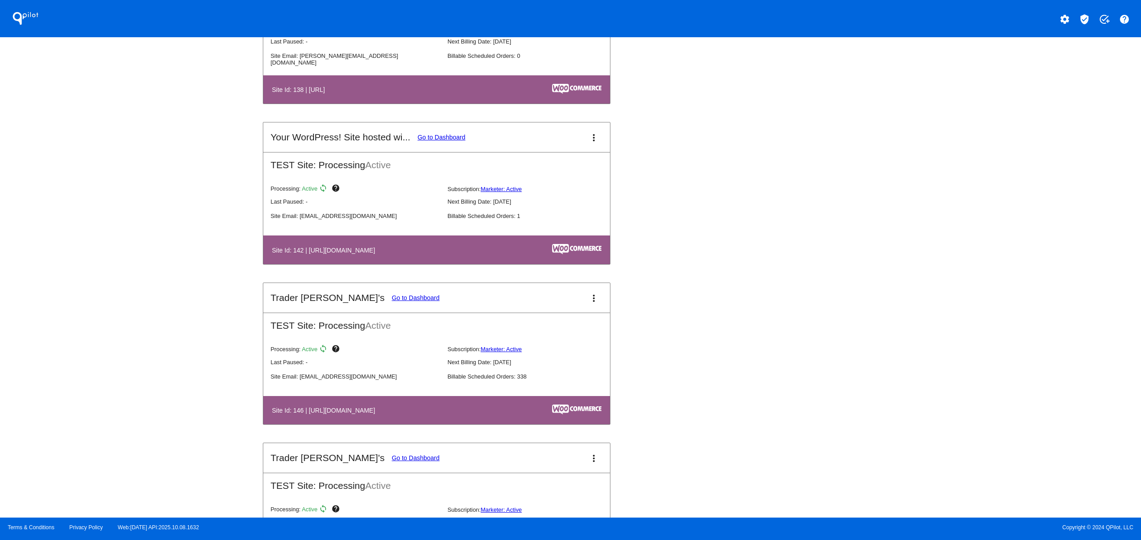
scroll to position [1615, 0]
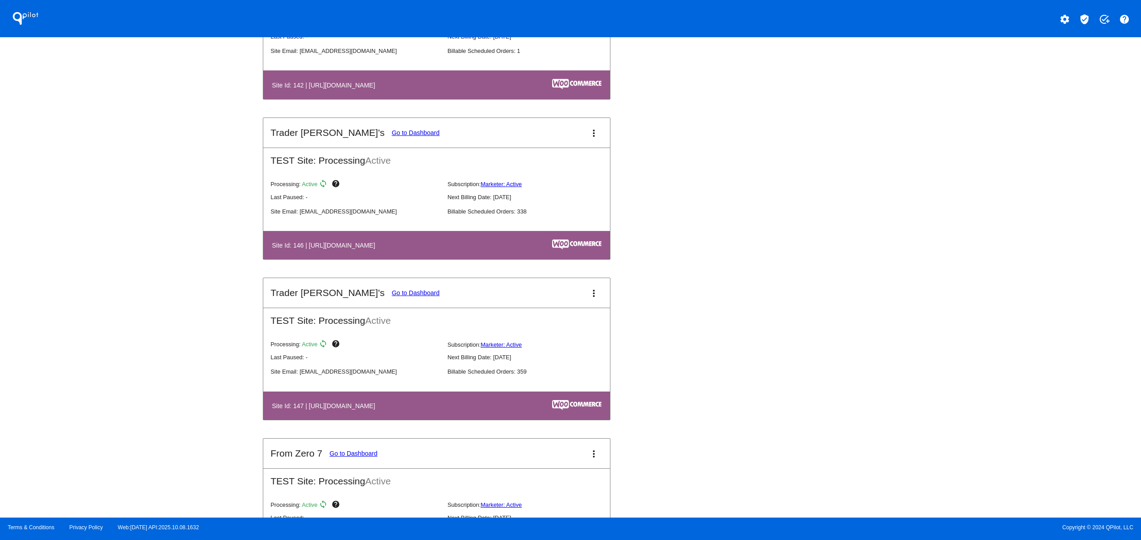
click at [271, 420] on table "Site Id: 147 | https://tjclone2.wpengine.com" at bounding box center [436, 406] width 347 height 28
drag, startPoint x: 298, startPoint y: 408, endPoint x: 496, endPoint y: 406, distance: 197.4
click at [374, 406] on table "Site Id: 147 | https://tjclone2.wpengine.com" at bounding box center [436, 406] width 347 height 28
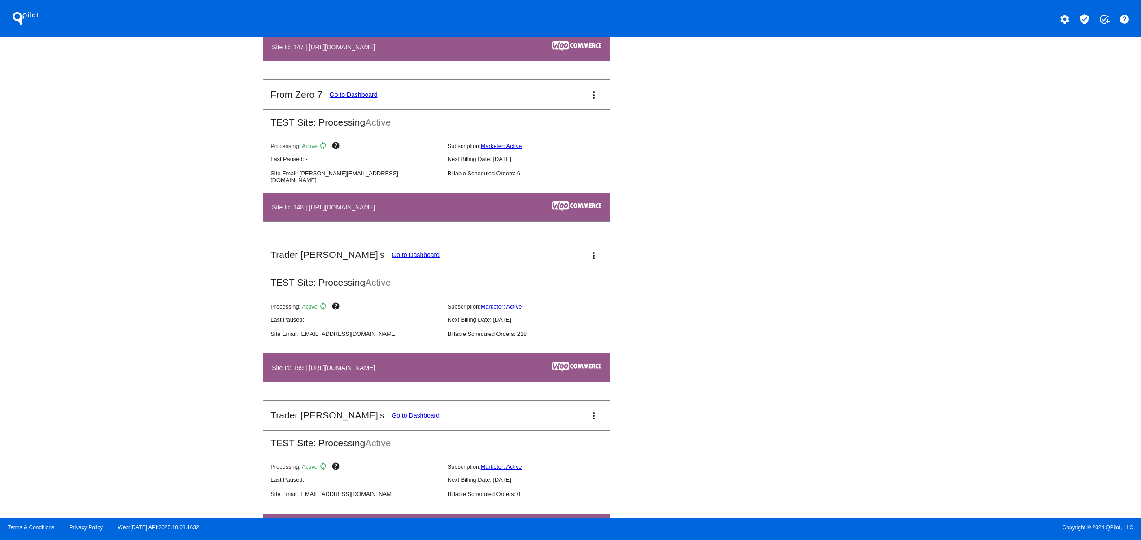
drag, startPoint x: 306, startPoint y: 377, endPoint x: 509, endPoint y: 384, distance: 203.4
click at [441, 374] on th "Site Id: 159 | https://traderupgrades.wpengine.com" at bounding box center [383, 368] width 225 height 12
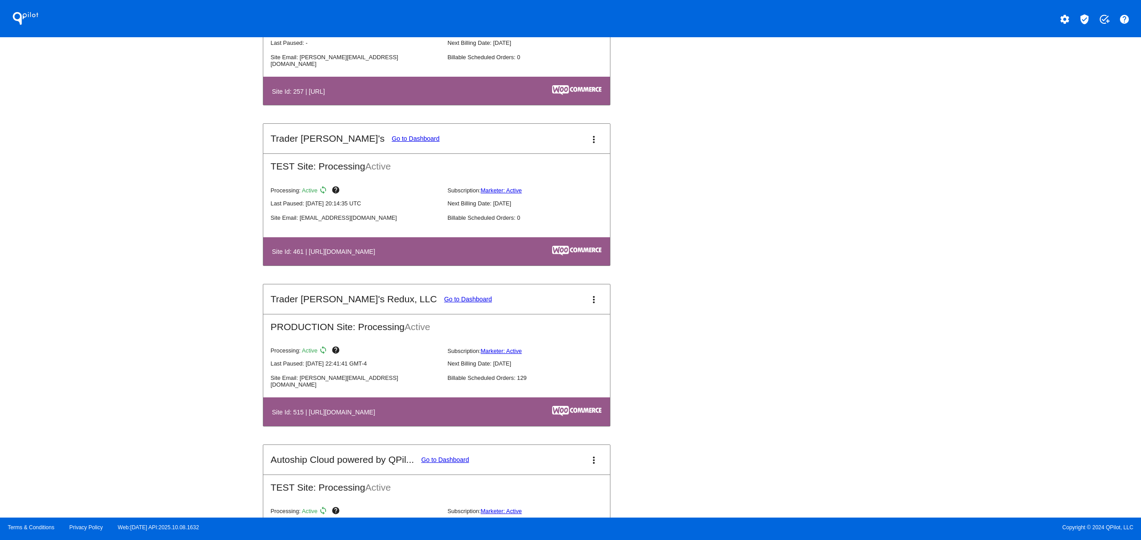
scroll to position [3230, 0]
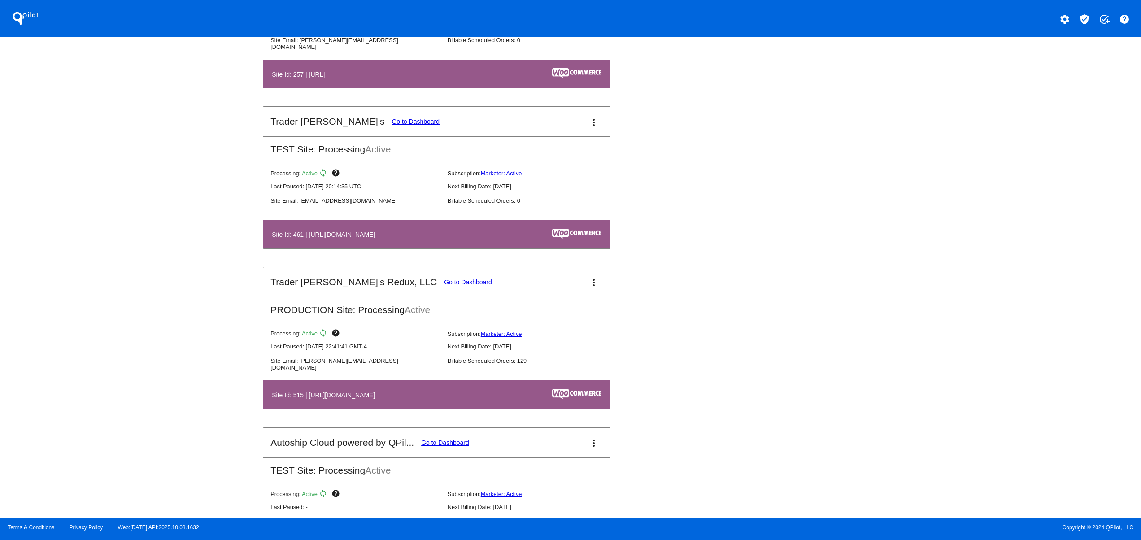
click at [444, 286] on link "Go to Dashboard" at bounding box center [468, 282] width 48 height 7
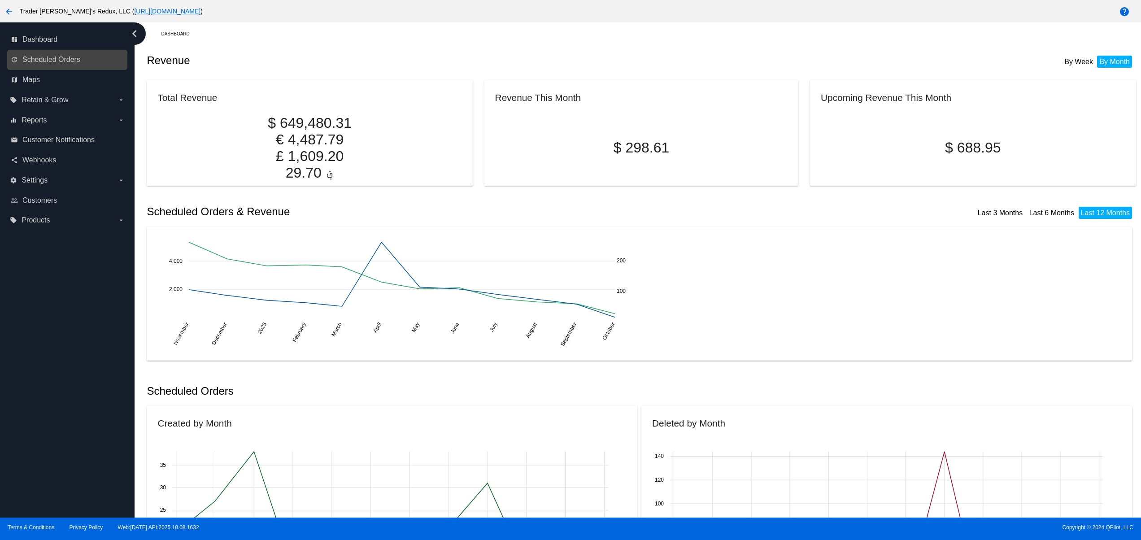
click at [61, 66] on link "update Scheduled Orders" at bounding box center [68, 59] width 114 height 14
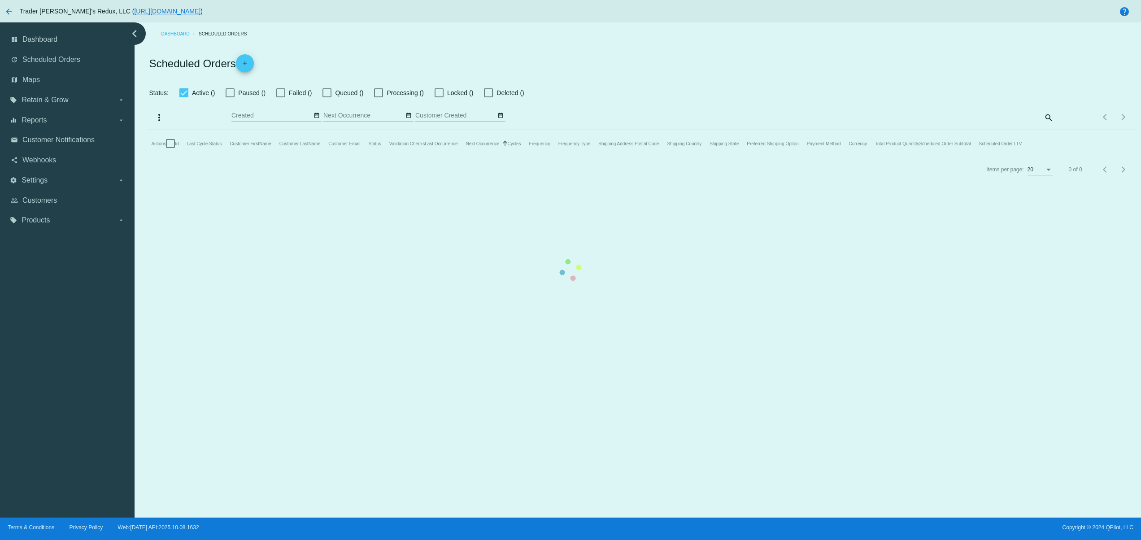
checkbox input "false"
click at [480, 130] on mat-table "Actions Id Last Cycle Status Customer FirstName Customer LastName Customer Emai…" at bounding box center [641, 143] width 989 height 27
click at [326, 130] on mat-table "Actions Id Last Cycle Status Customer FirstName Customer LastName Customer Emai…" at bounding box center [641, 143] width 989 height 27
click at [417, 130] on mat-table "Actions Id Last Cycle Status Customer FirstName Customer LastName Customer Emai…" at bounding box center [641, 143] width 989 height 27
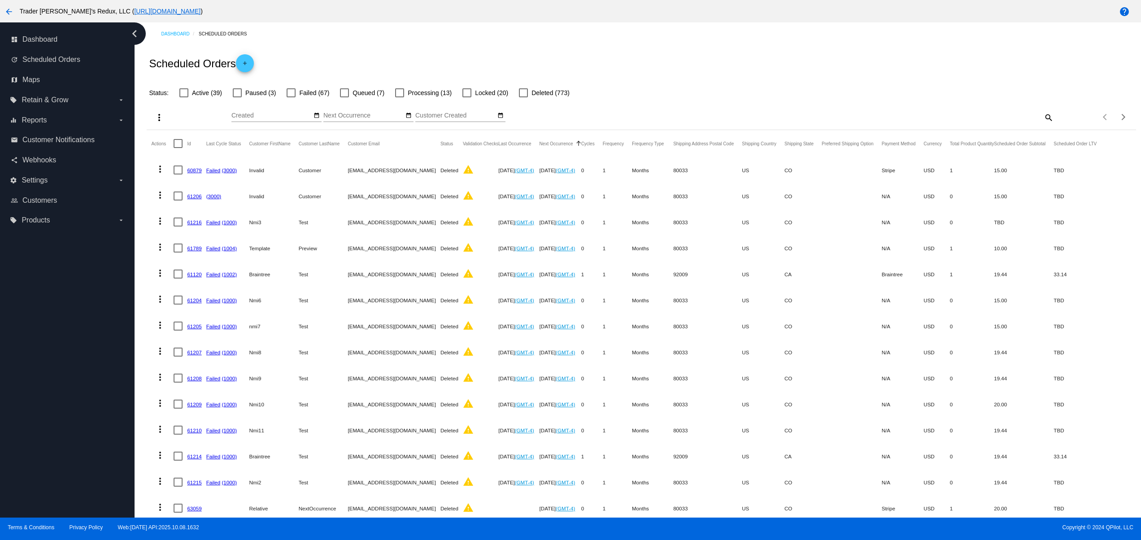
click at [319, 63] on div "Scheduled Orders add" at bounding box center [641, 63] width 989 height 36
click at [251, 61] on link "add" at bounding box center [245, 63] width 18 height 18
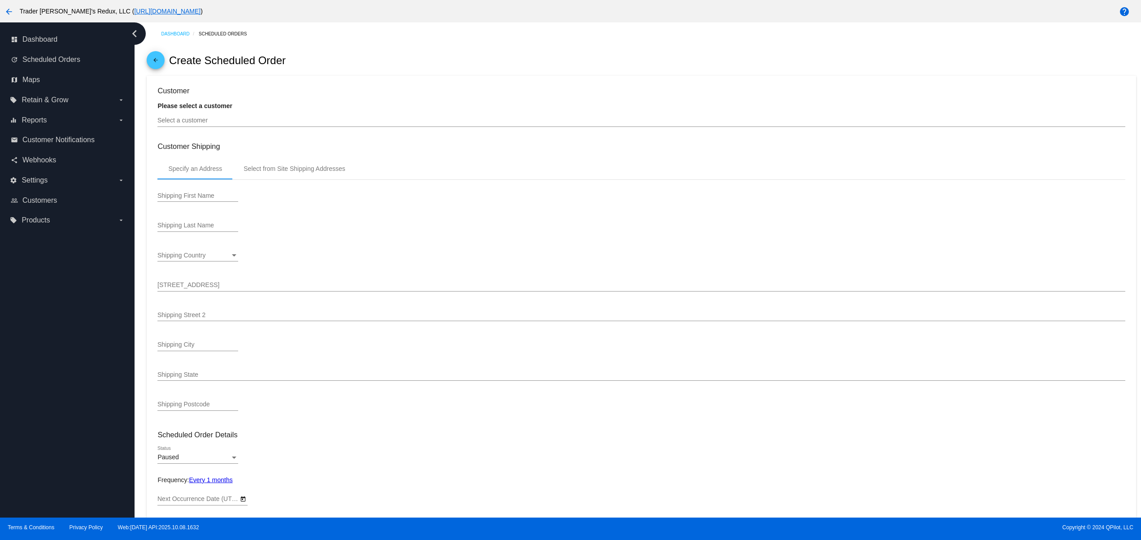
click at [212, 114] on div "Select a customer" at bounding box center [641, 117] width 968 height 17
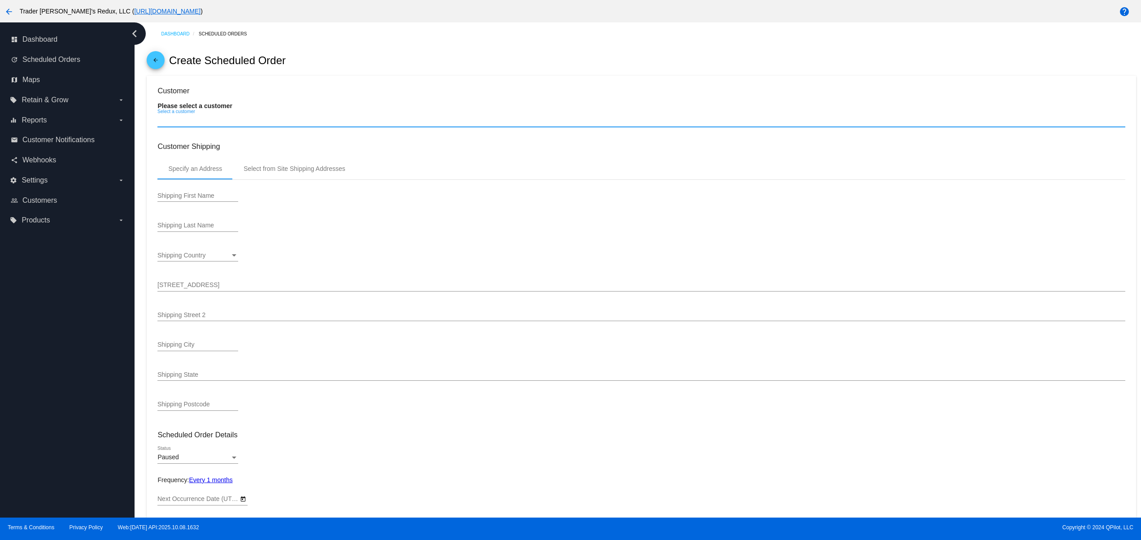
type input "11/9/2025"
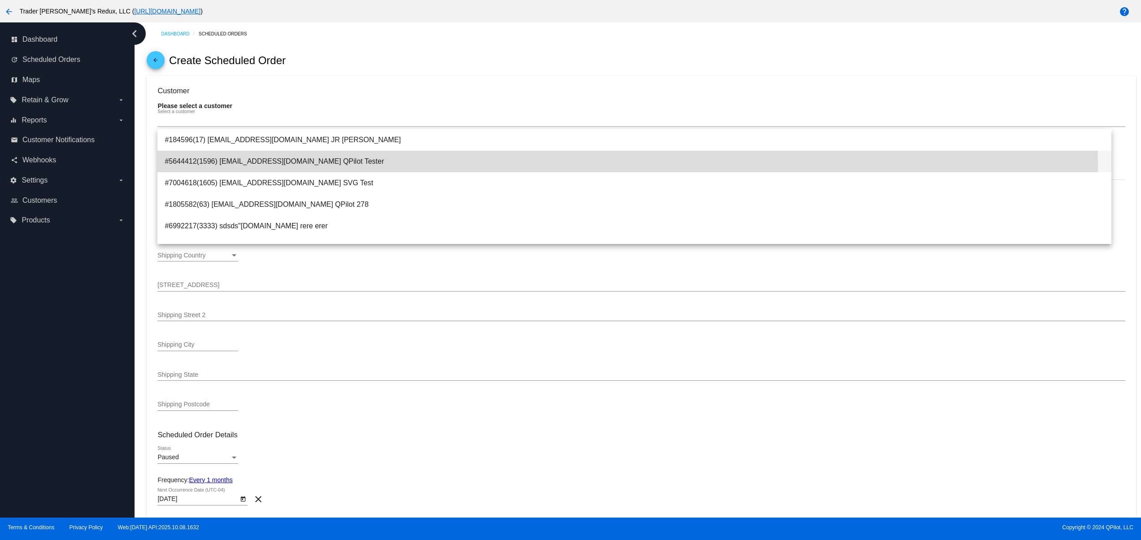
click at [271, 169] on span "#5644412(1596) svitglus+61@gmail.com QPilot Tester" at bounding box center [635, 162] width 940 height 22
type input "QPilot"
type input "Tester"
type input "6789 Green Ave."
type input "Nowhere"
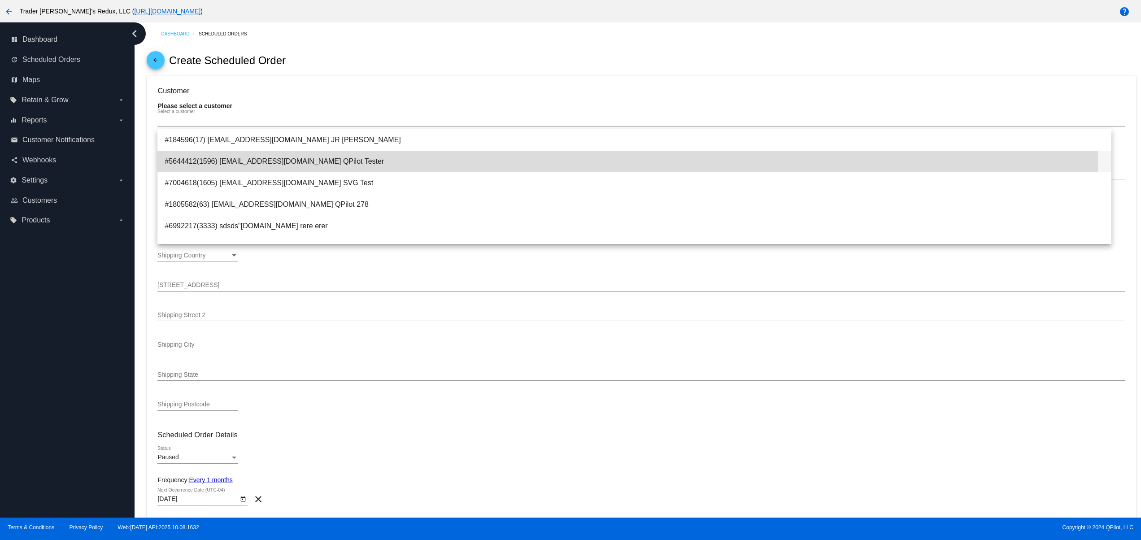
type input "12345"
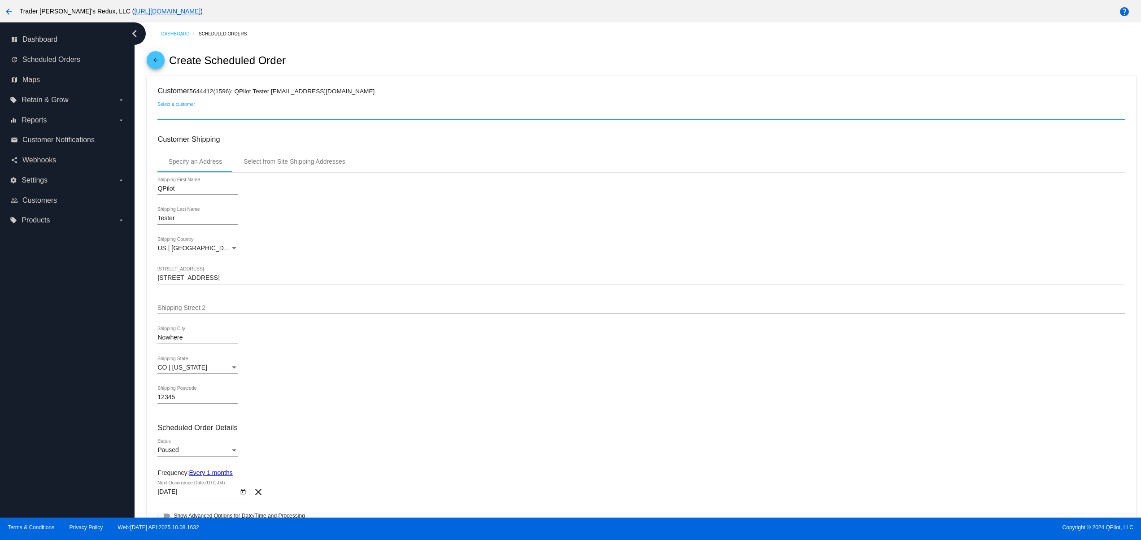
scroll to position [359, 0]
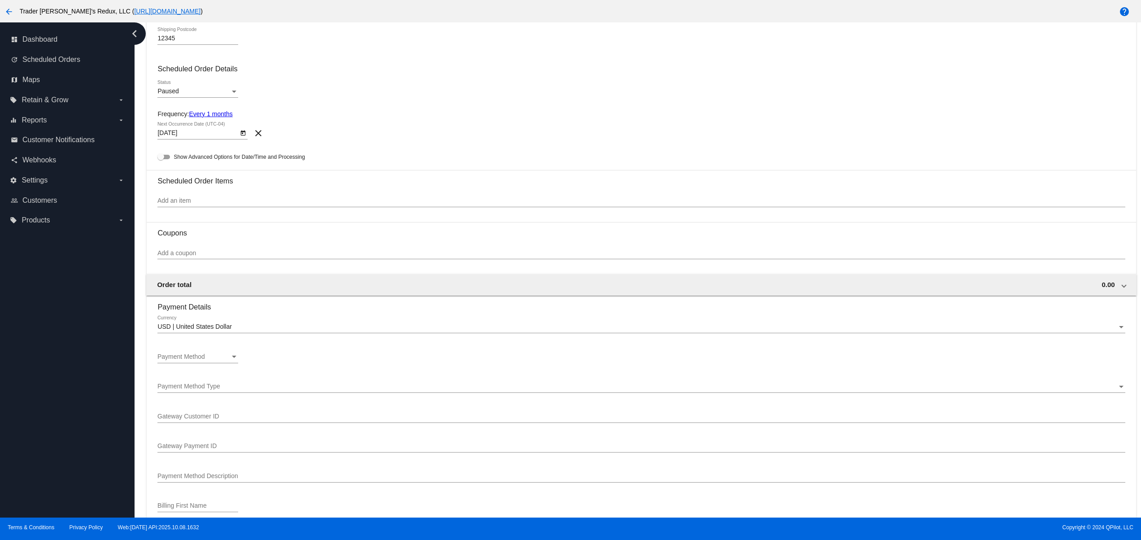
click at [182, 92] on div "Paused" at bounding box center [193, 91] width 73 height 7
click at [175, 81] on span "Active" at bounding box center [197, 76] width 81 height 19
click at [203, 185] on h3 "Scheduled Order Items" at bounding box center [641, 177] width 968 height 15
click at [196, 200] on div "Add an item" at bounding box center [641, 198] width 968 height 17
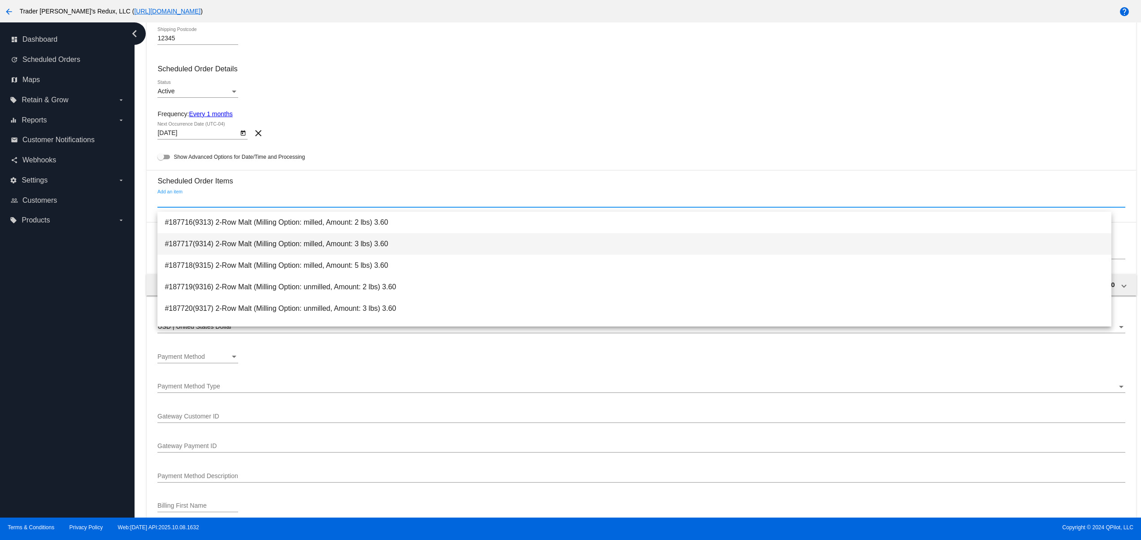
click at [214, 239] on span "#187717(9314) 2-Row Malt (Milling Option: milled, Amount: 3 lbs) 3.60" at bounding box center [635, 244] width 940 height 22
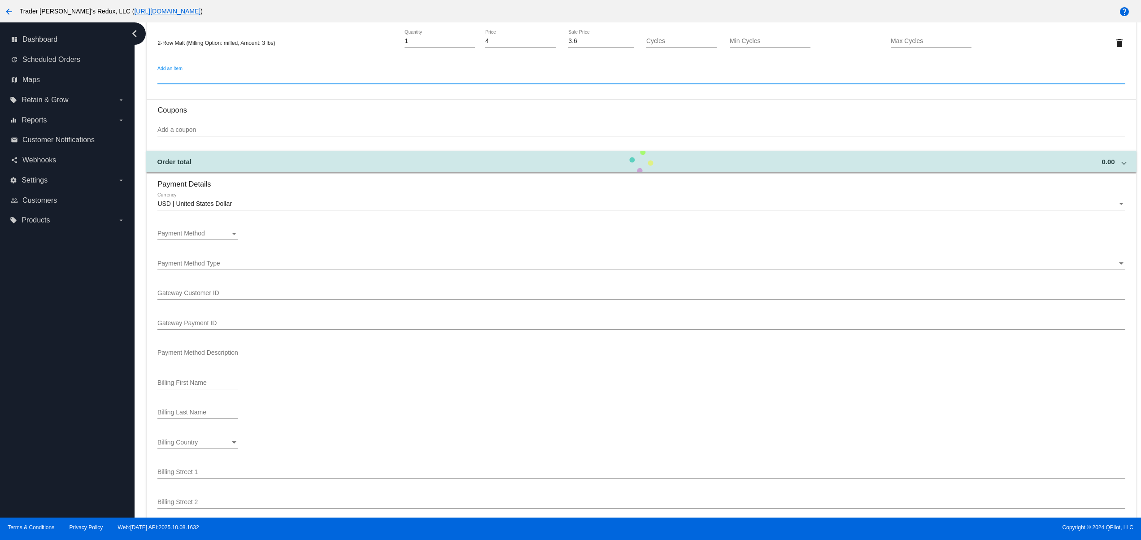
scroll to position [538, 0]
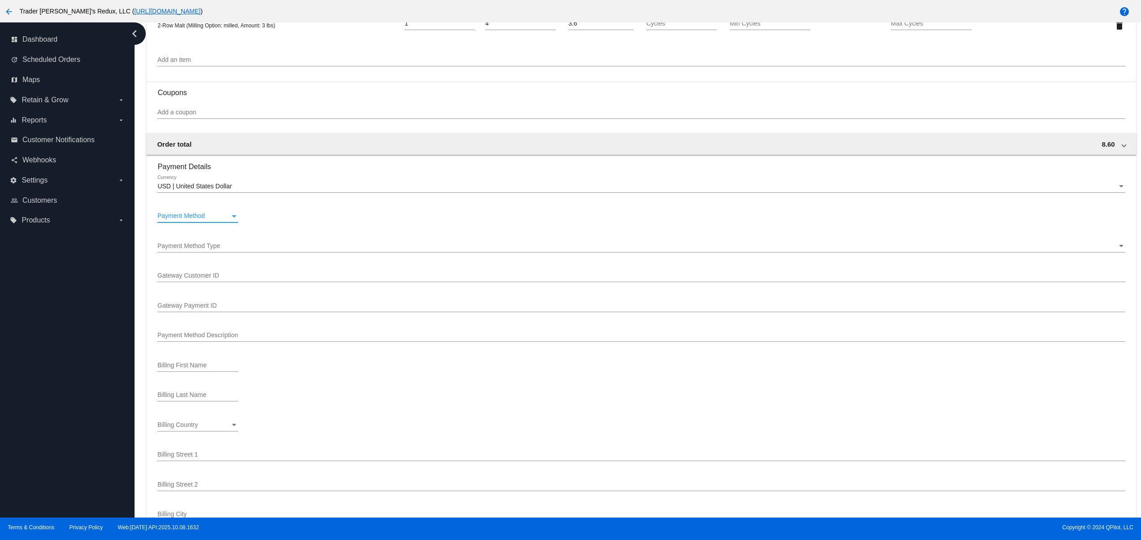
click at [210, 220] on div "Payment Method" at bounding box center [193, 216] width 73 height 7
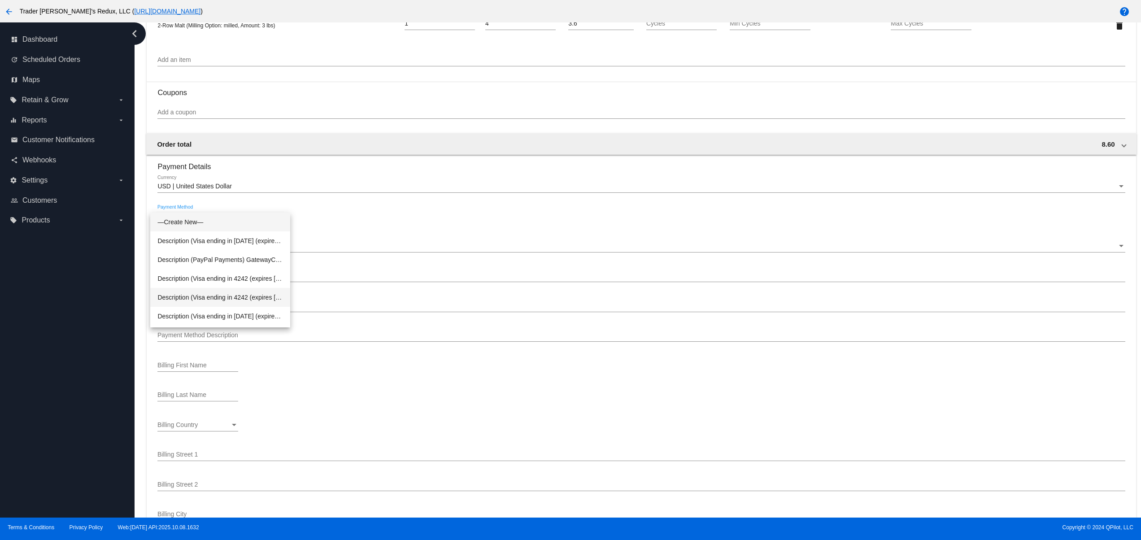
click at [237, 297] on span "Description (Visa ending in 4242 (expires 02/29)) GatewayCustomerId (cus_SbevN9…" at bounding box center [220, 297] width 126 height 19
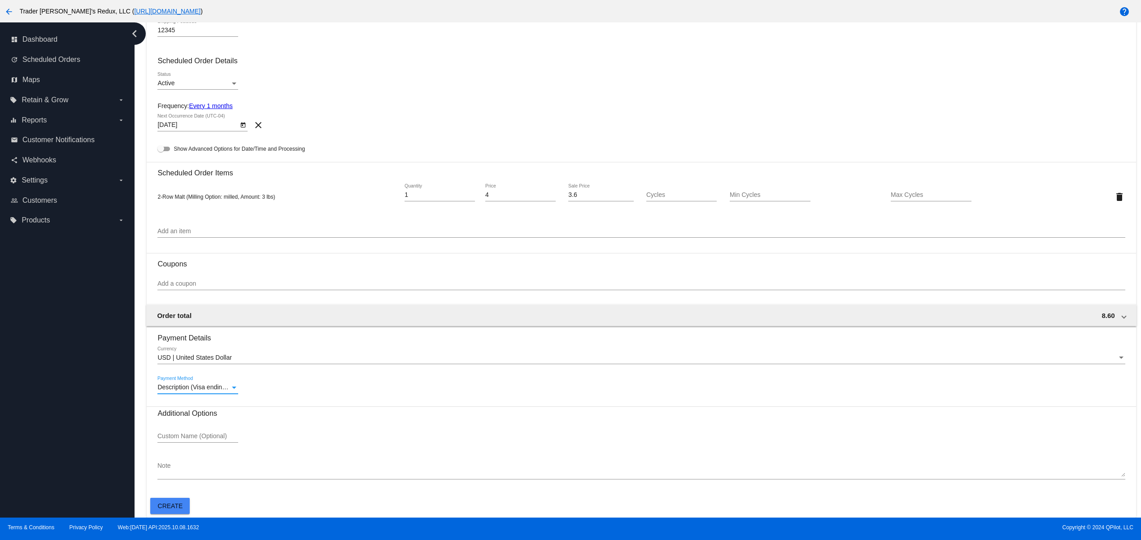
scroll to position [372, 0]
click at [167, 505] on span "Create" at bounding box center [170, 506] width 25 height 7
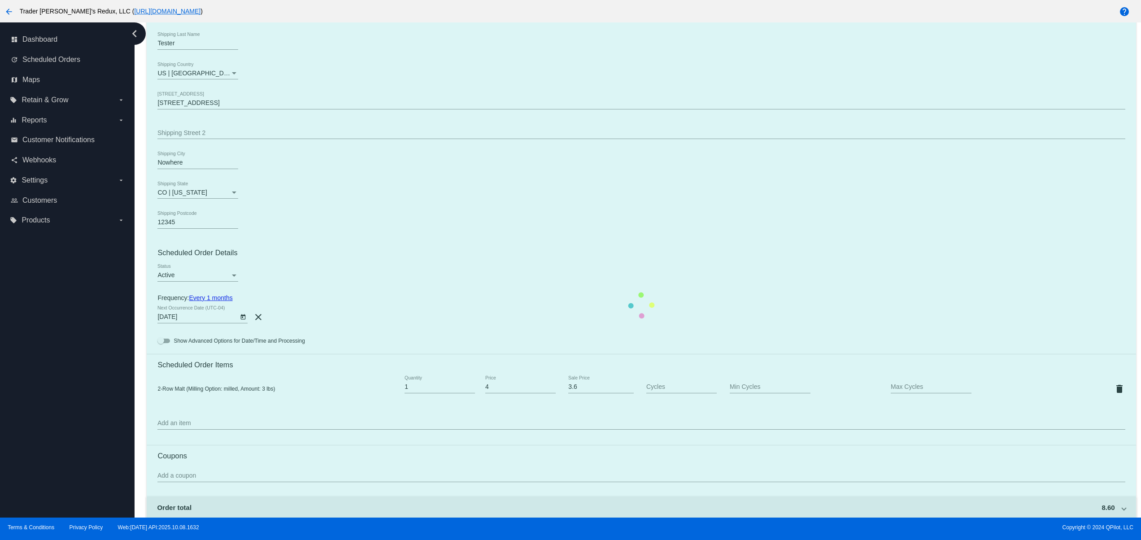
scroll to position [0, 0]
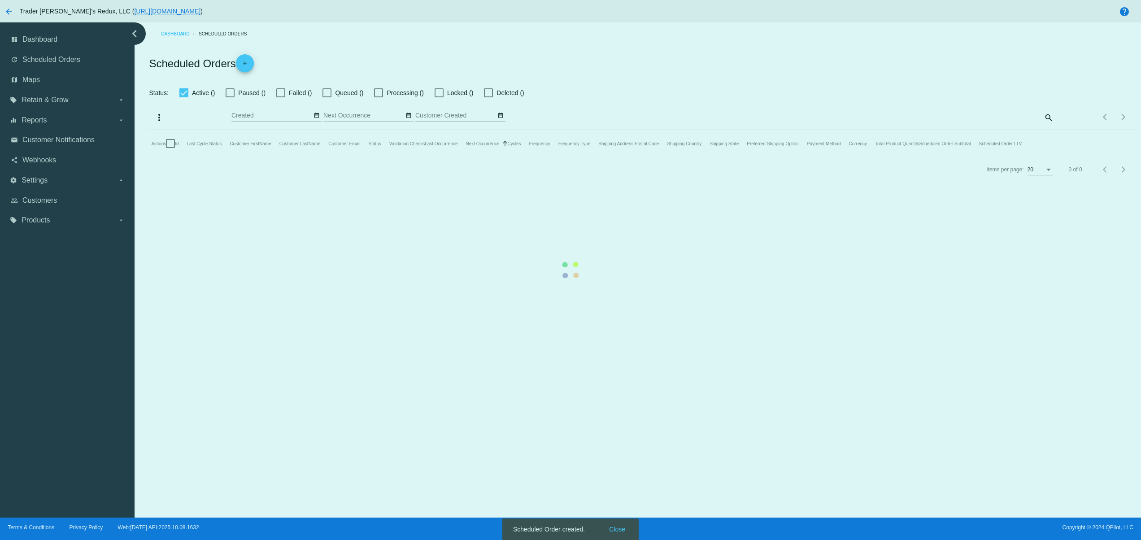
checkbox input "false"
click at [626, 157] on mat-table "Actions Id Last Cycle Status Customer FirstName Customer LastName Customer Emai…" at bounding box center [641, 143] width 989 height 27
click at [608, 157] on mat-table "Actions Id Last Cycle Status Customer FirstName Customer LastName Customer Emai…" at bounding box center [641, 143] width 989 height 27
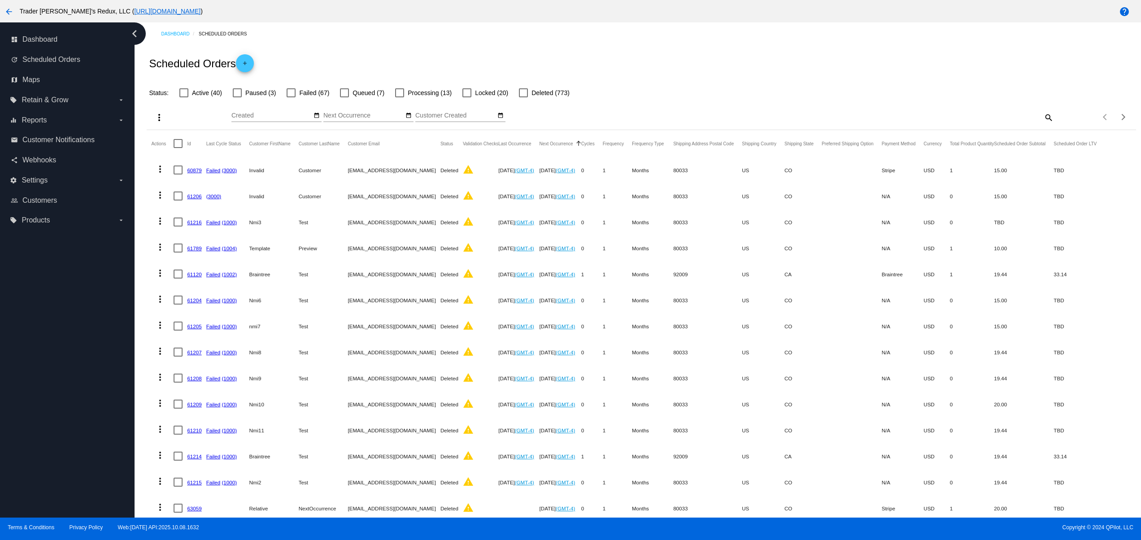
click at [295, 38] on div "Dashboard Scheduled Orders" at bounding box center [648, 34] width 975 height 14
click at [239, 61] on link "add" at bounding box center [245, 63] width 18 height 18
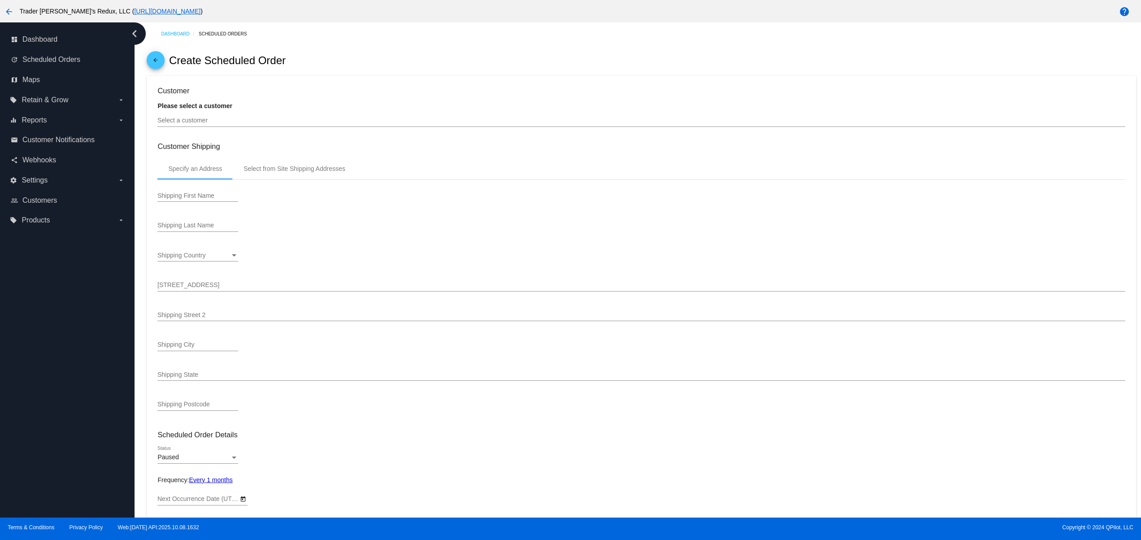
type input "11/9/2025"
click at [152, 62] on mat-icon "arrow_back" at bounding box center [155, 62] width 11 height 11
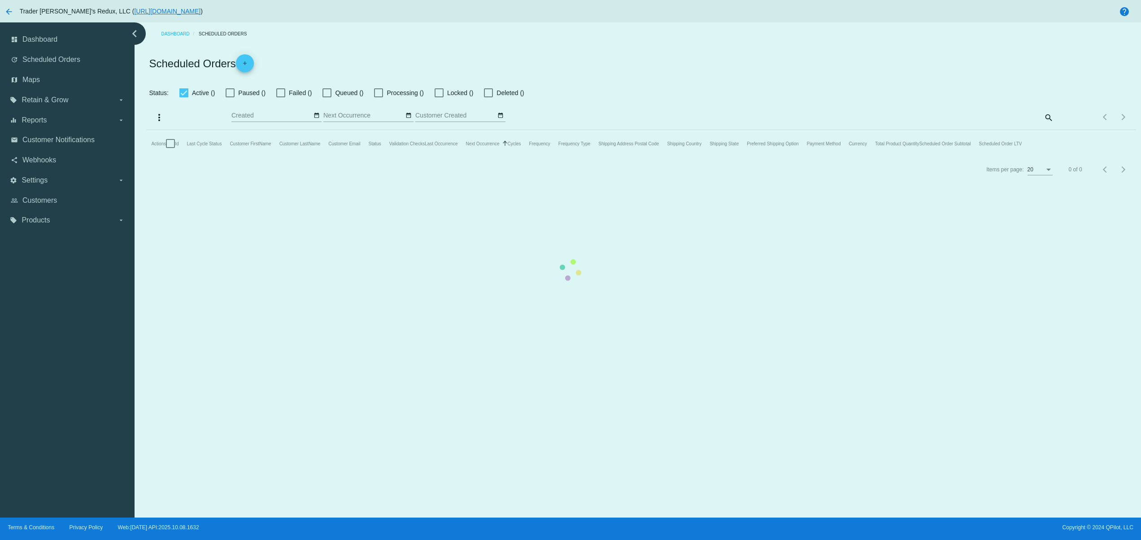
checkbox input "false"
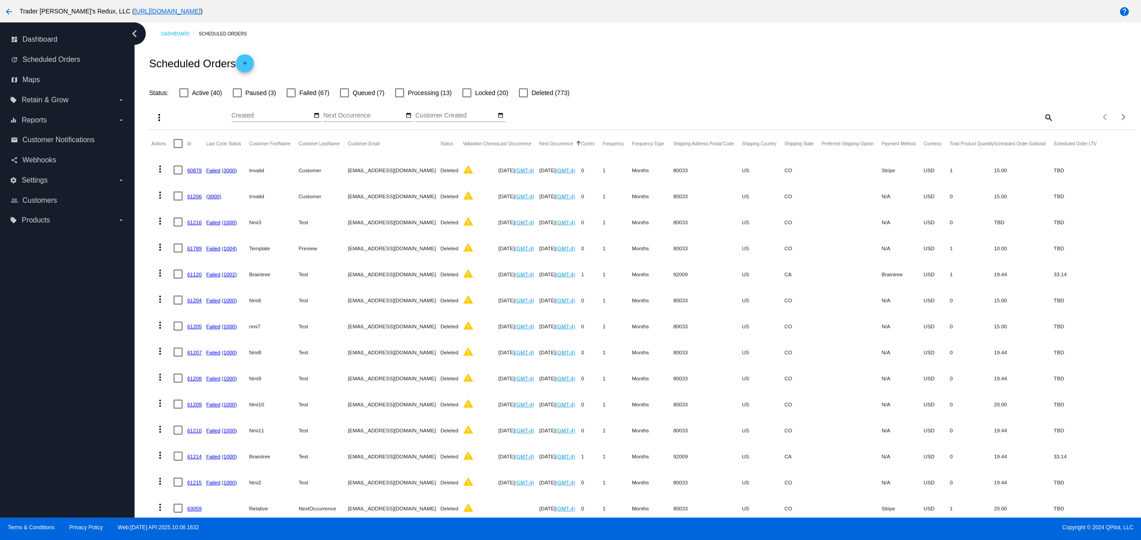
click at [246, 58] on span "add" at bounding box center [245, 65] width 11 height 22
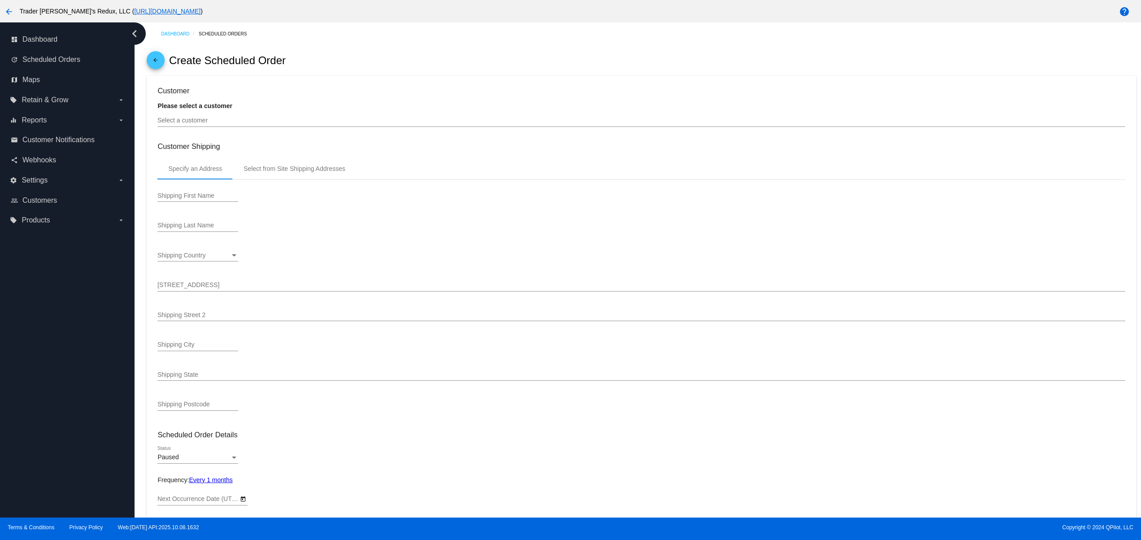
type input "11/9/2025"
click at [239, 124] on input "Select a customer" at bounding box center [641, 120] width 968 height 7
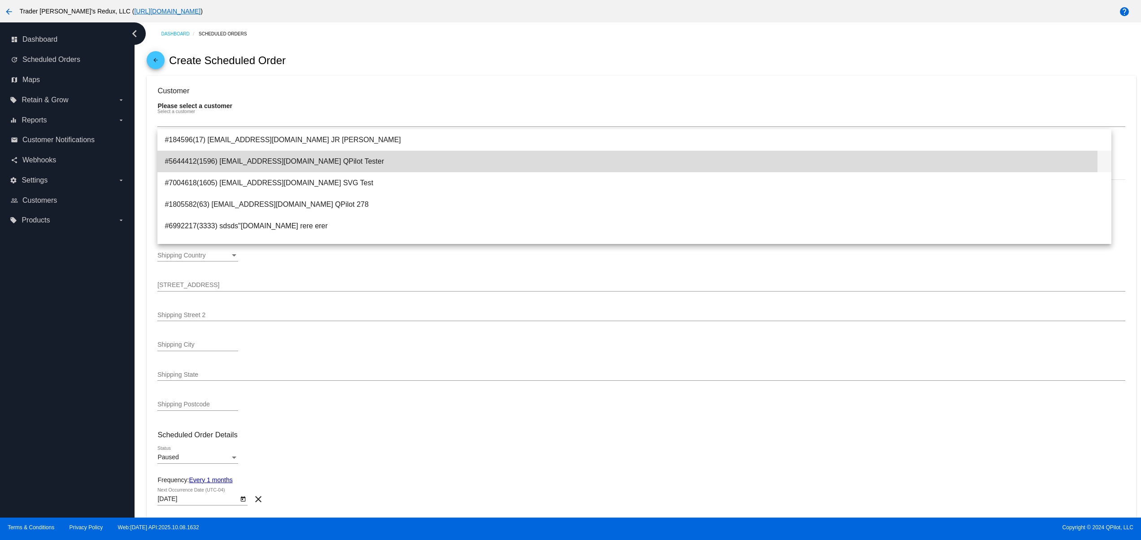
click at [246, 162] on span "#5644412(1596) svitglus+61@gmail.com QPilot Tester" at bounding box center [635, 162] width 940 height 22
type input "QPilot"
type input "Tester"
type input "6789 Green Ave."
type input "Nowhere"
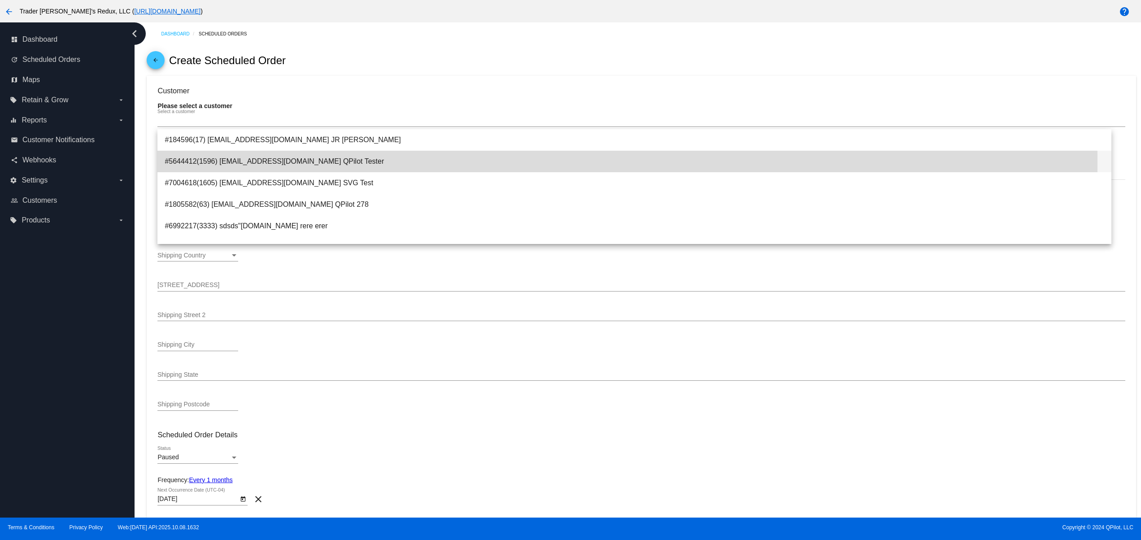
type input "12345"
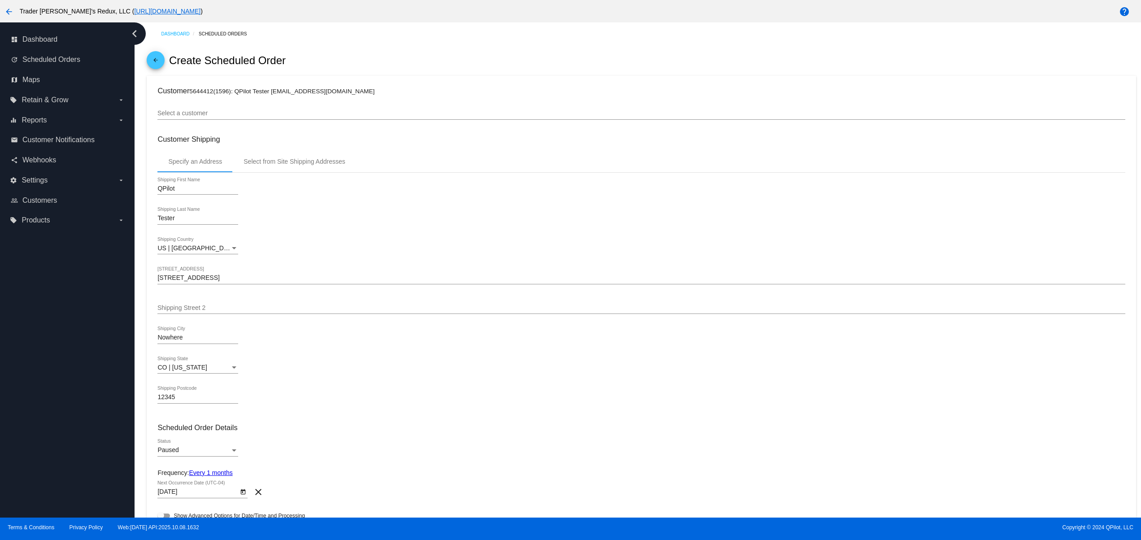
drag, startPoint x: 315, startPoint y: 90, endPoint x: 273, endPoint y: 94, distance: 41.5
click at [273, 94] on h3 "Customer 5644412(1596): QPilot Tester svitglus+61@gmail.com" at bounding box center [641, 91] width 968 height 9
copy small "svitglus+61@gmail.com"
drag, startPoint x: 191, startPoint y: 188, endPoint x: 151, endPoint y: 192, distance: 39.7
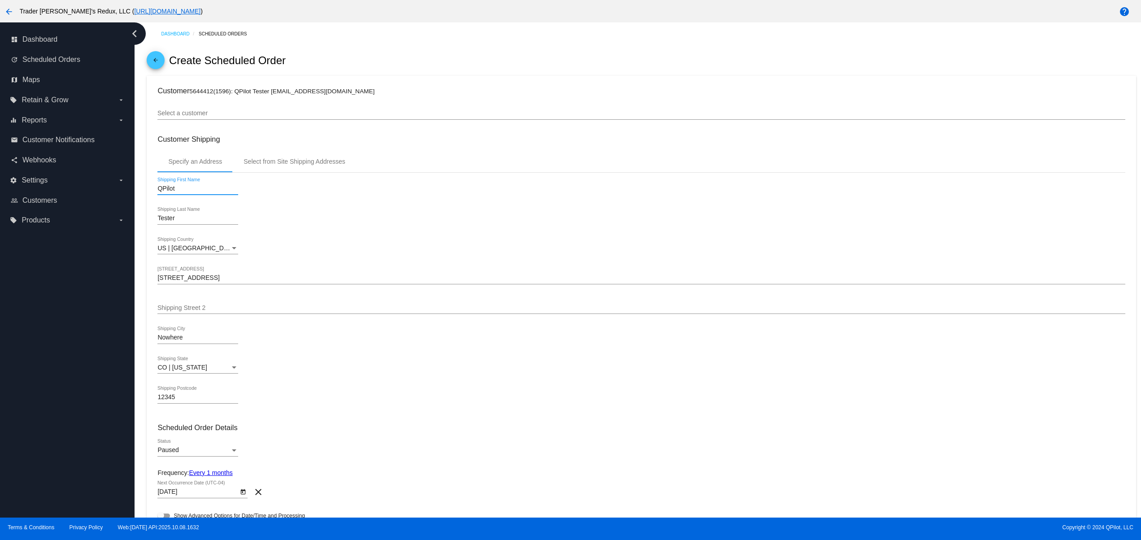
click at [92, 294] on div "dashboard Dashboard update Scheduled Orders map Maps local_offer Retain & Grow …" at bounding box center [67, 269] width 135 height 495
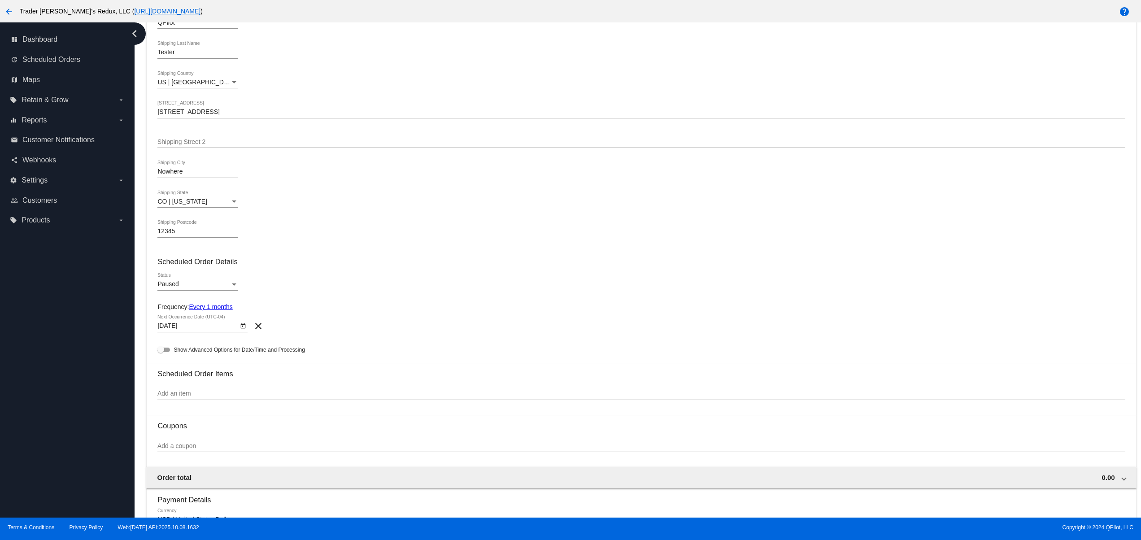
scroll to position [179, 0]
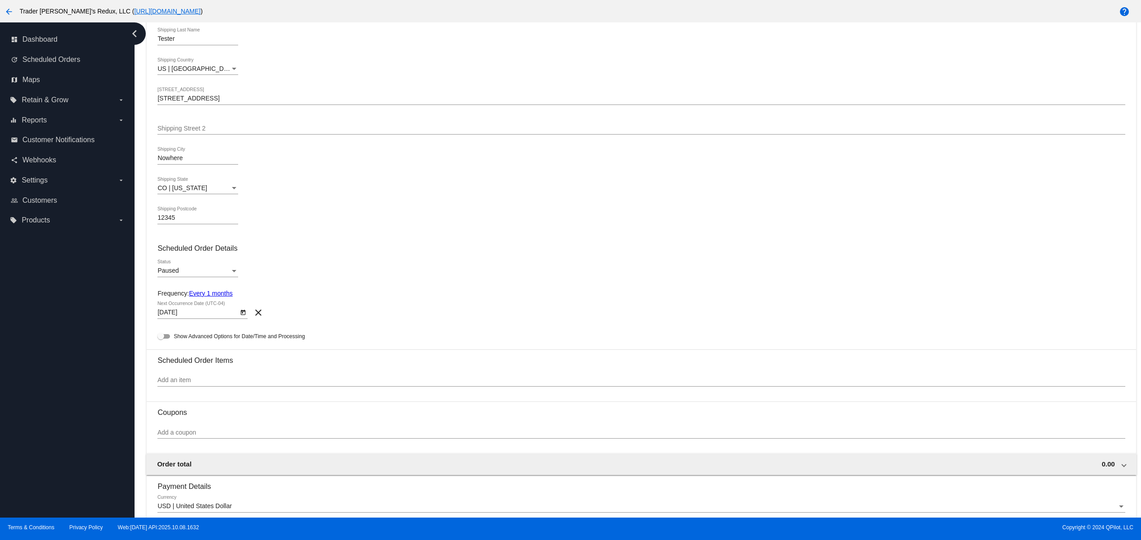
click at [201, 273] on div "Paused" at bounding box center [193, 270] width 73 height 7
click at [180, 257] on span "Active" at bounding box center [197, 255] width 81 height 19
click at [203, 365] on h3 "Scheduled Order Items" at bounding box center [641, 357] width 968 height 15
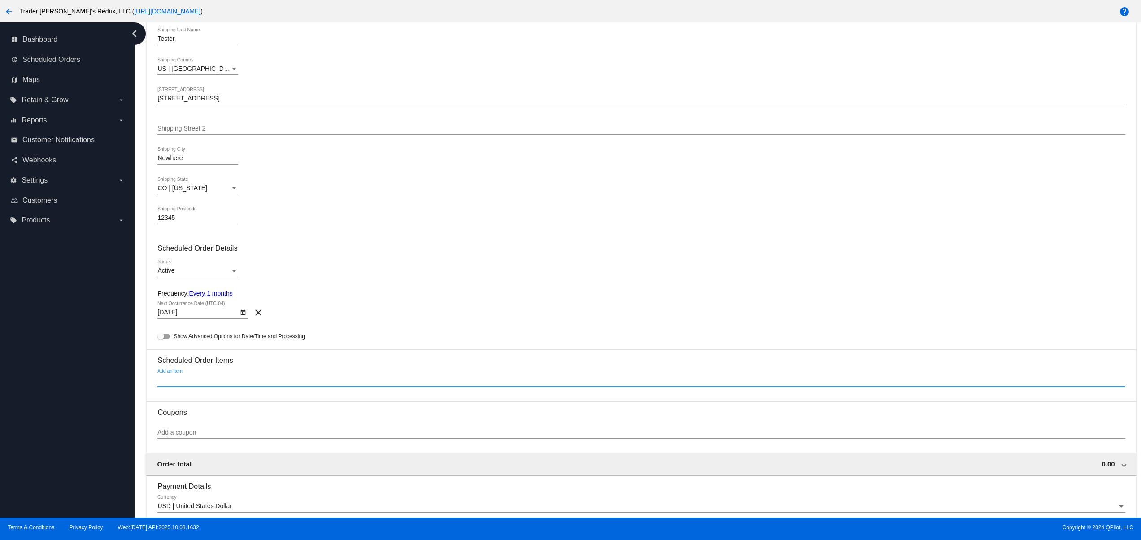
click at [203, 380] on input "Add an item" at bounding box center [641, 380] width 968 height 7
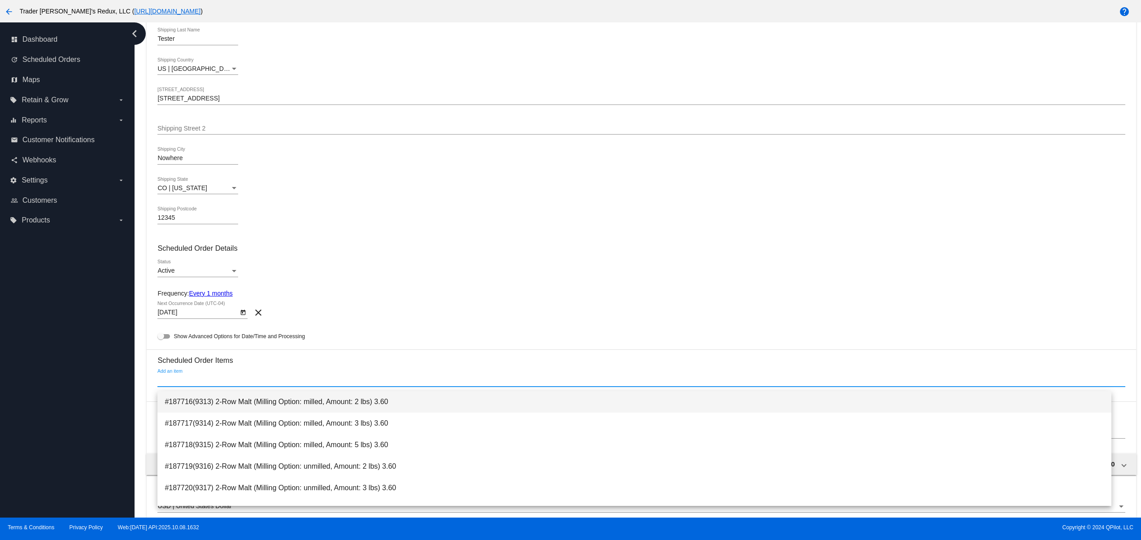
click at [234, 402] on span "#187716(9313) 2-Row Malt (Milling Option: milled, Amount: 2 lbs) 3.60" at bounding box center [635, 402] width 940 height 22
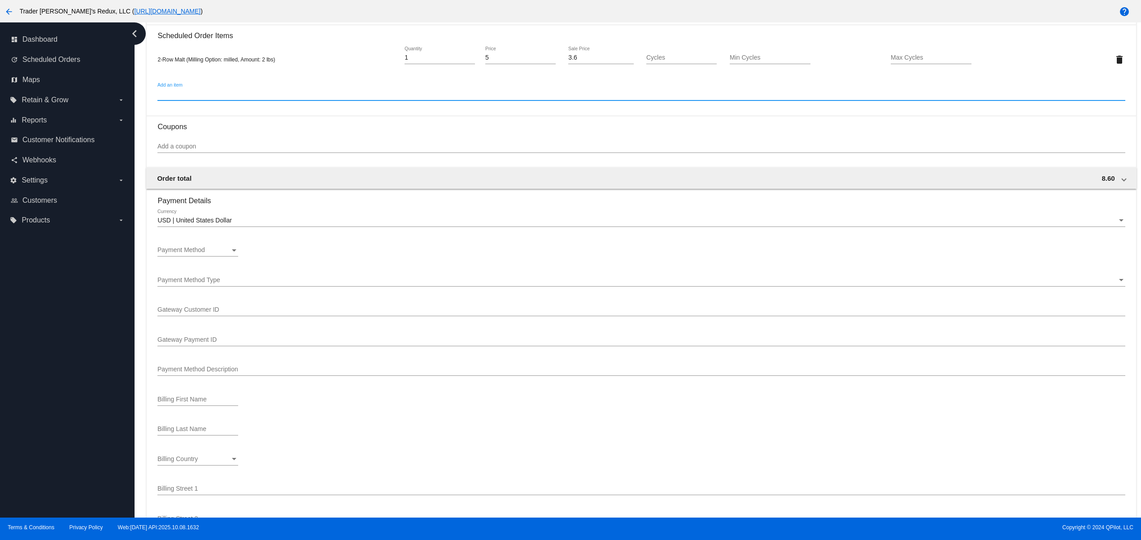
scroll to position [538, 0]
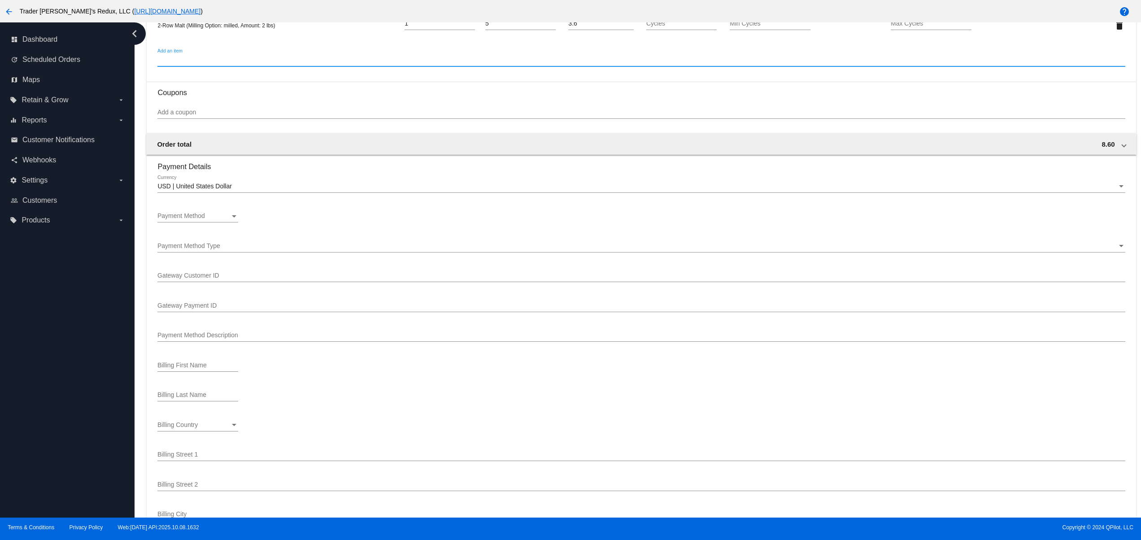
click at [196, 219] on span "Payment Method" at bounding box center [181, 215] width 48 height 7
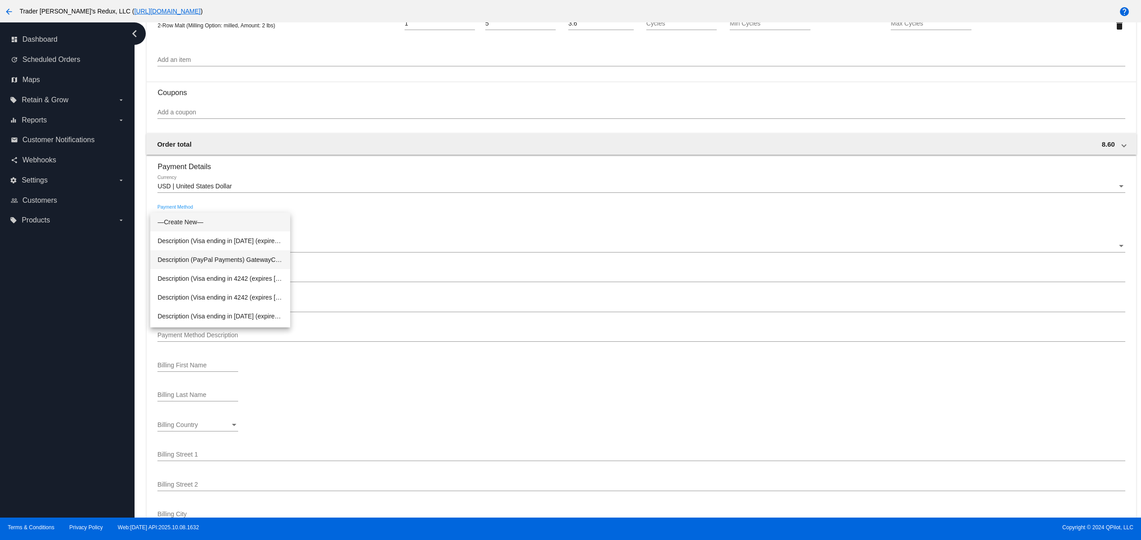
click at [218, 266] on span "Description (PayPal Payments) GatewayCustomerId (kTzVALhMGQ) GatewayPaymentId (…" at bounding box center [220, 259] width 126 height 19
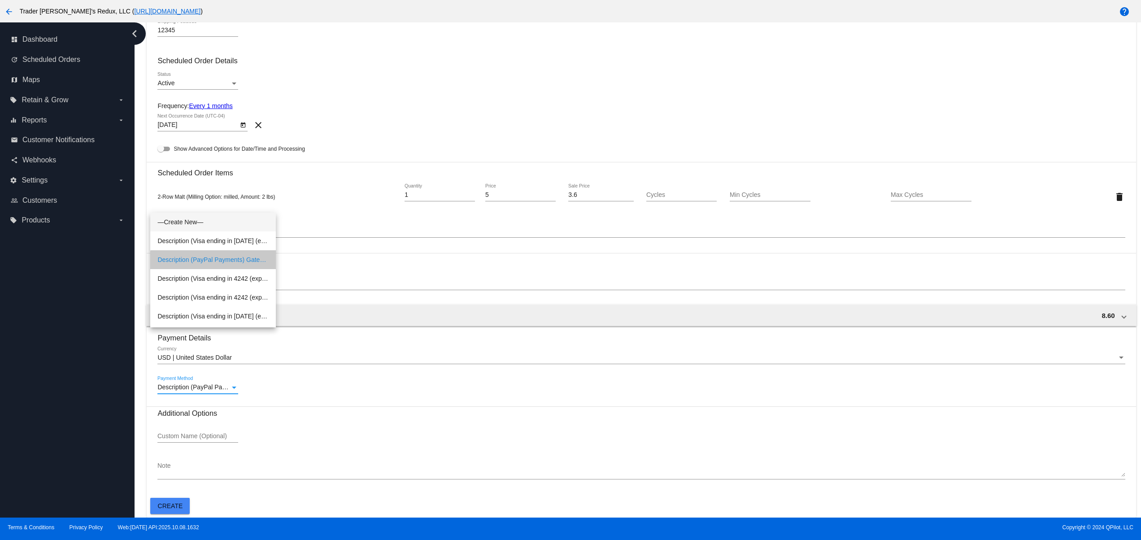
scroll to position [373, 0]
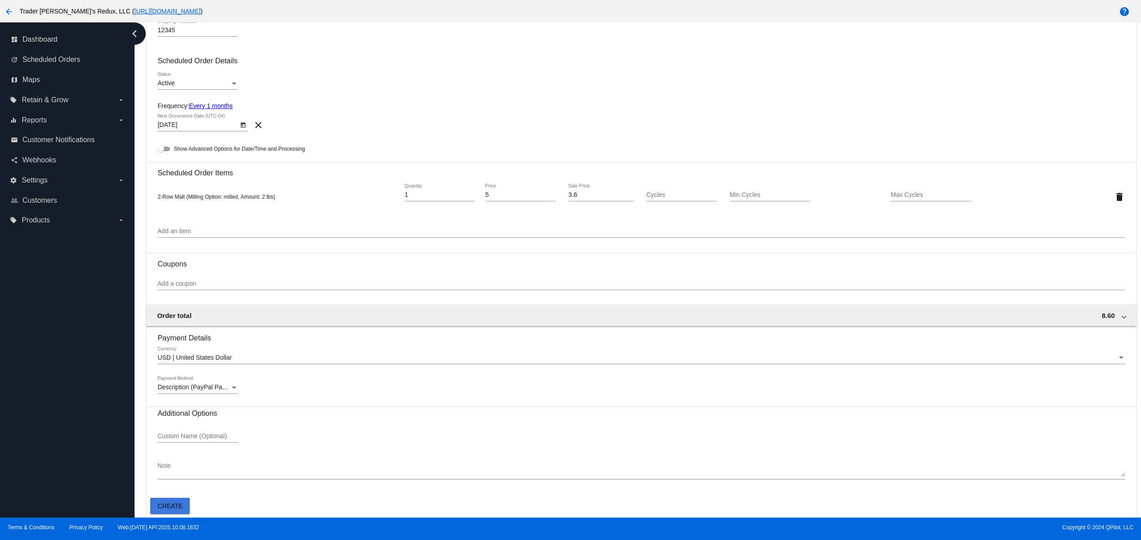
click at [189, 501] on button "Create" at bounding box center [169, 506] width 39 height 16
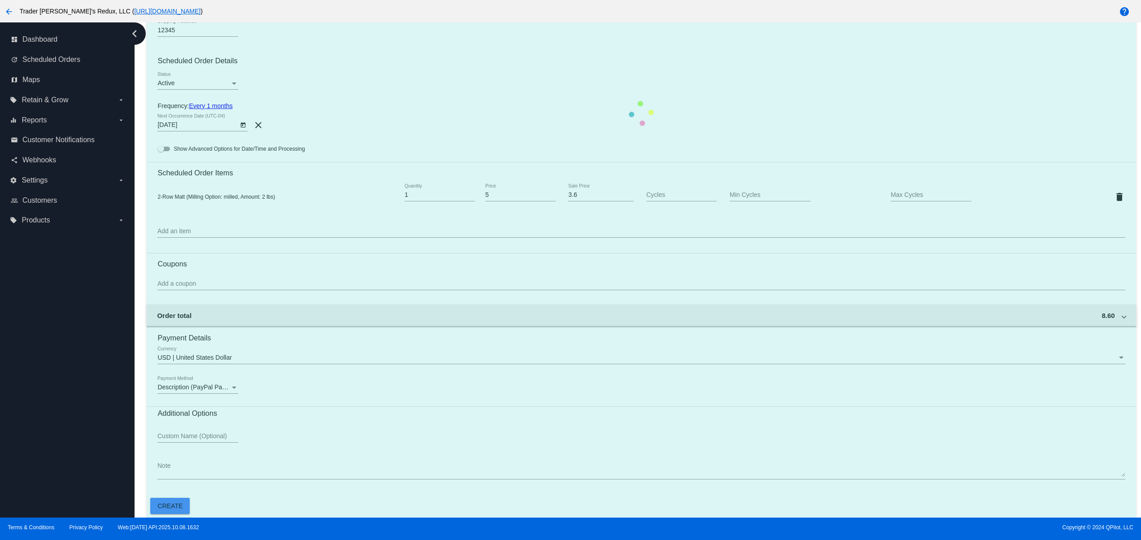
scroll to position [0, 0]
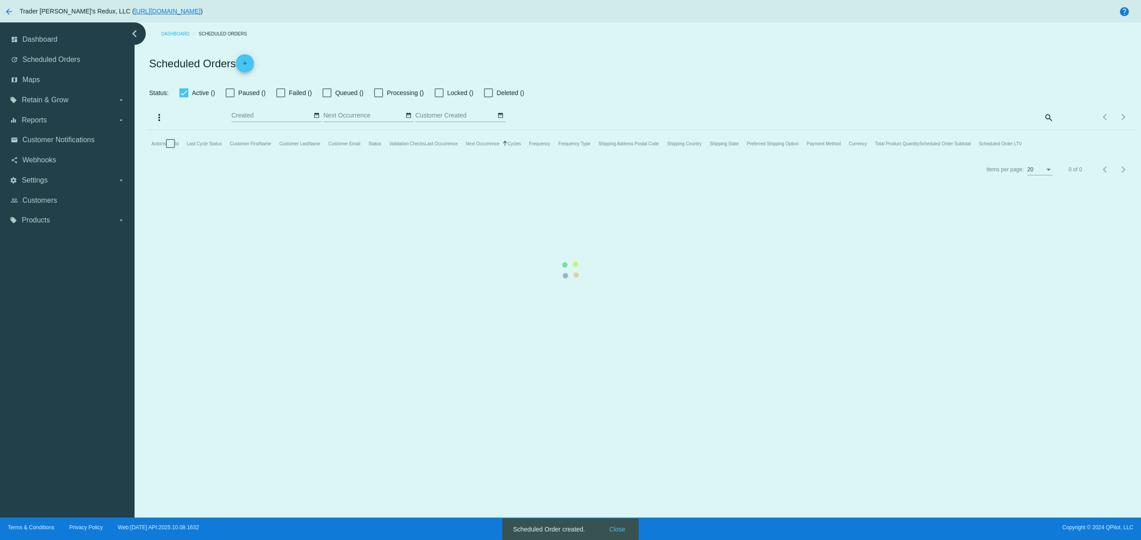
checkbox input "false"
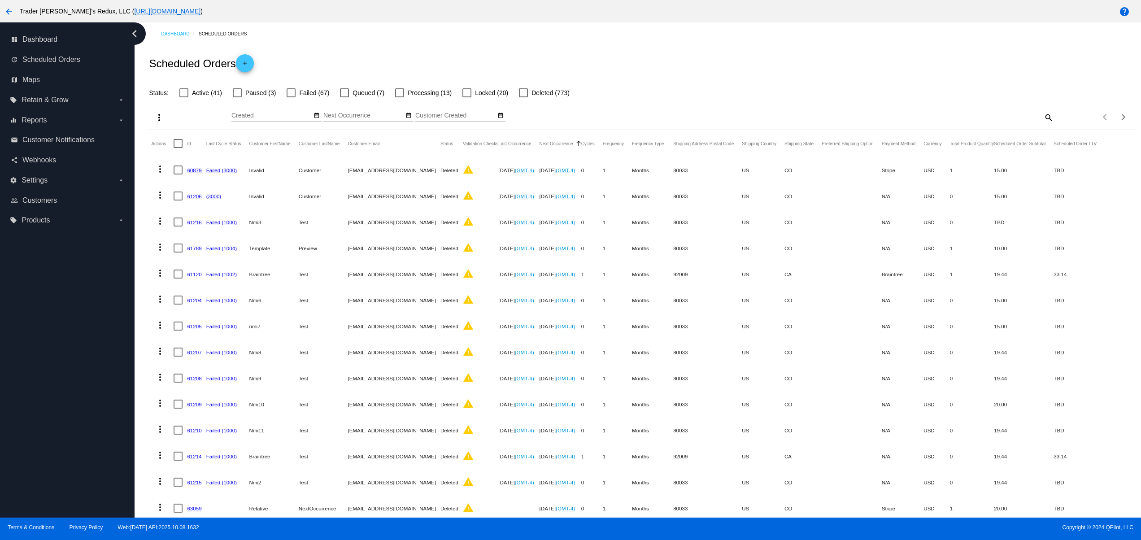
click at [245, 60] on mat-icon "add" at bounding box center [245, 65] width 11 height 11
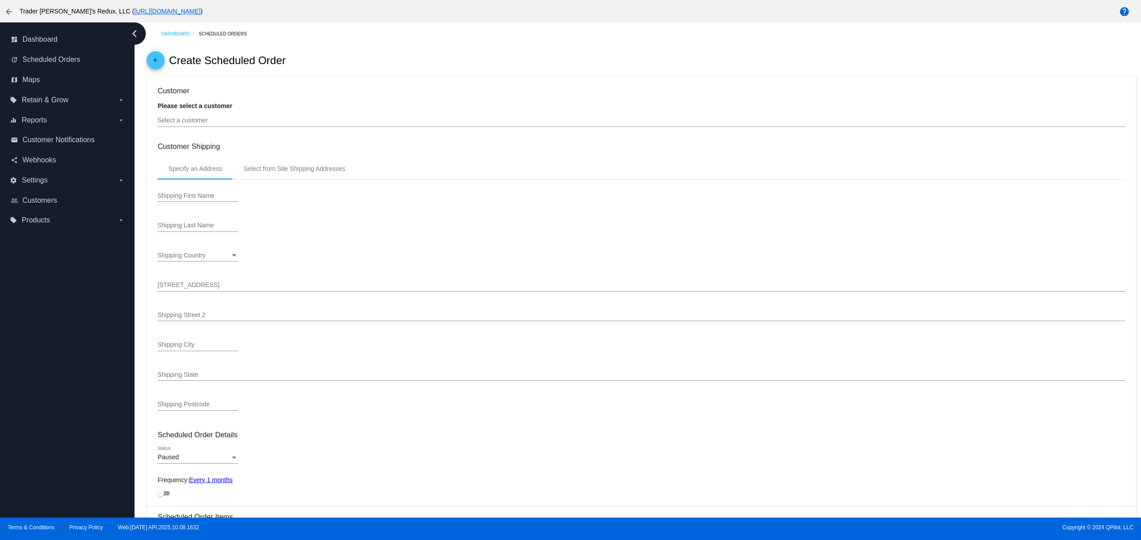
click at [209, 109] on strong "Please select a customer" at bounding box center [194, 105] width 75 height 7
type input "11/9/2025"
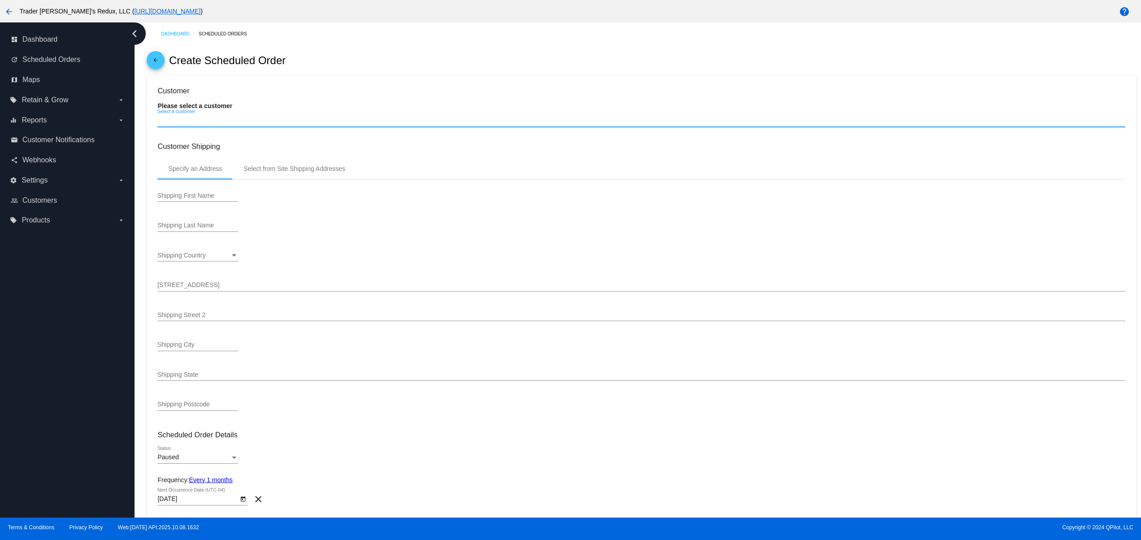
click at [211, 121] on input "Select a customer" at bounding box center [641, 120] width 968 height 7
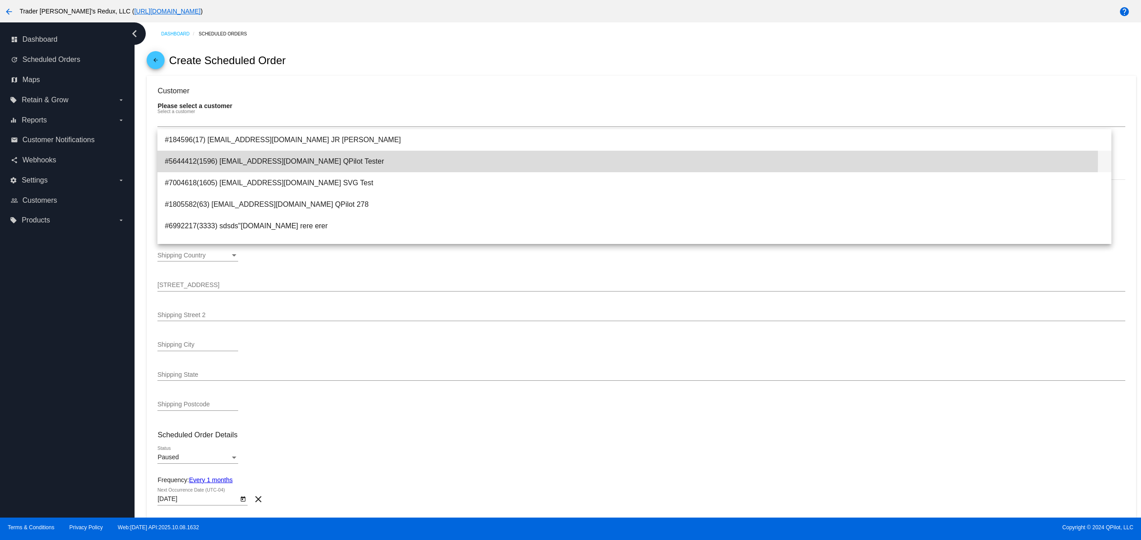
click at [264, 158] on span "#5644412(1596) svitglus+61@gmail.com QPilot Tester" at bounding box center [635, 162] width 940 height 22
type input "QPilot"
type input "Tester"
type input "6789 Green Ave."
type input "Nowhere"
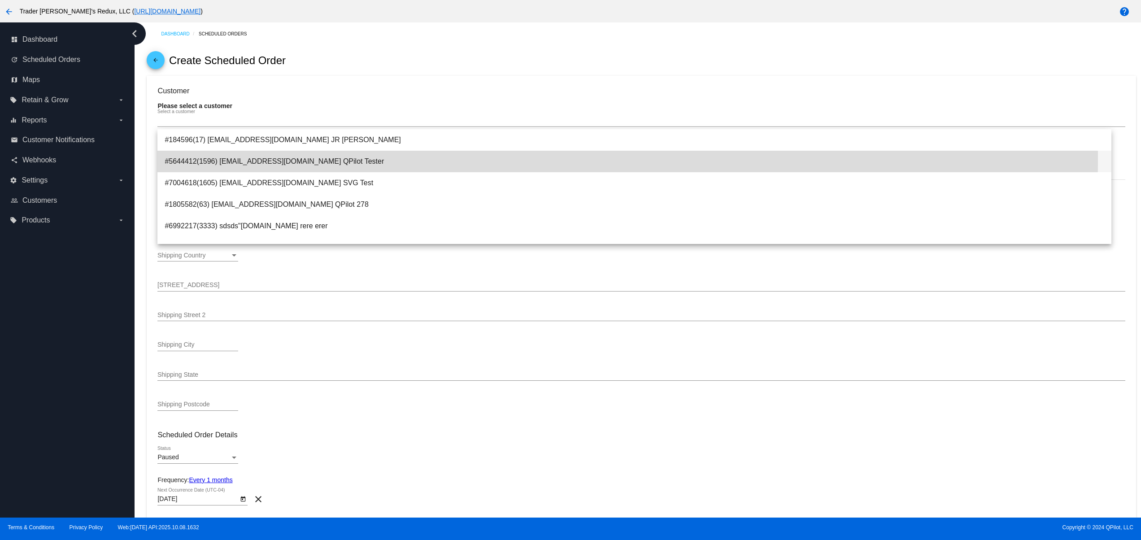
type input "12345"
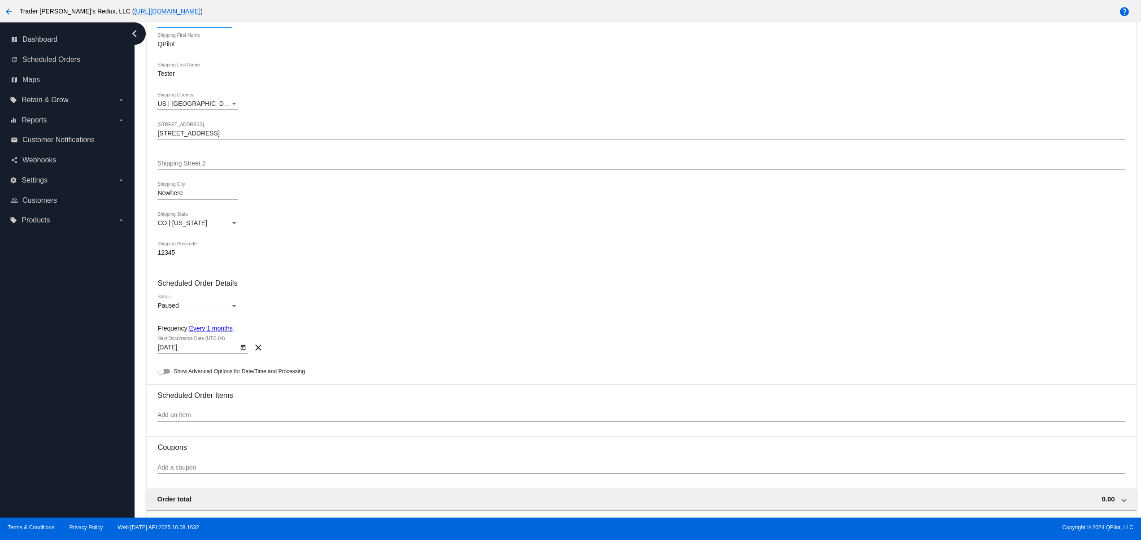
scroll to position [179, 0]
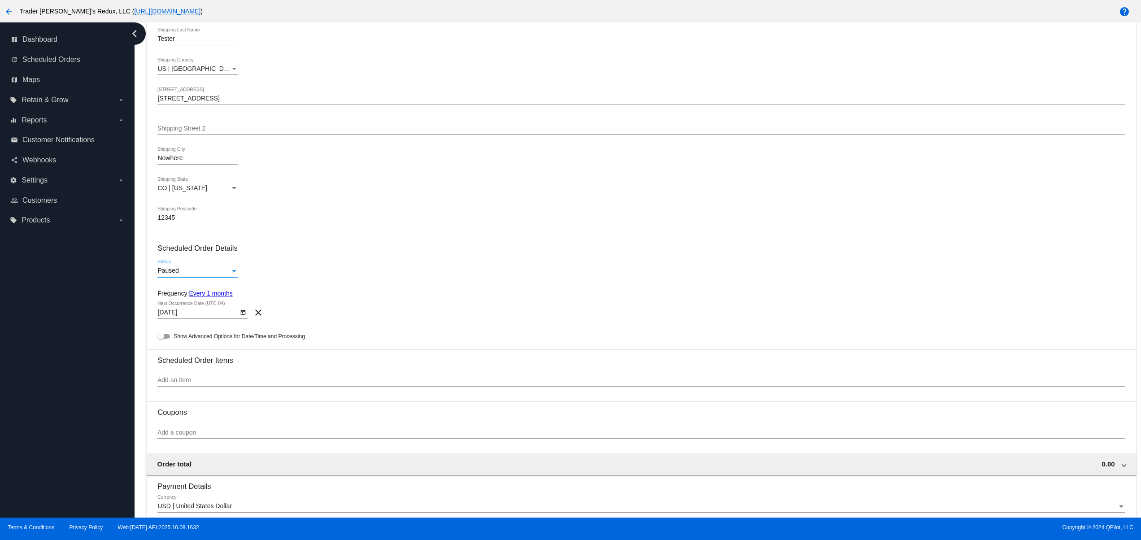
click at [197, 269] on div "Paused Status" at bounding box center [197, 268] width 81 height 17
click at [186, 258] on span "Active" at bounding box center [197, 255] width 81 height 19
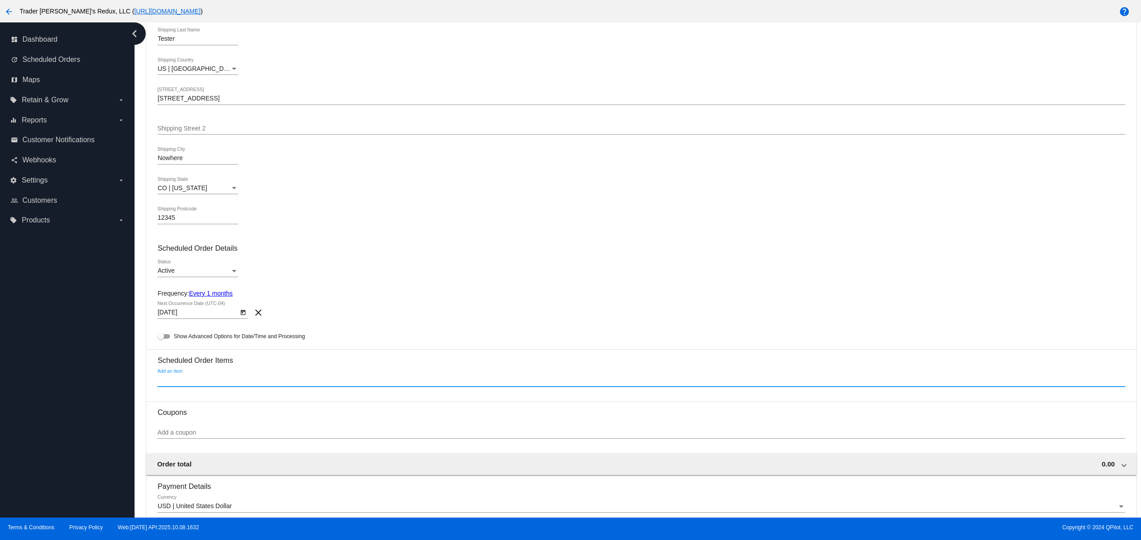
click at [243, 384] on input "Add an item" at bounding box center [641, 380] width 968 height 7
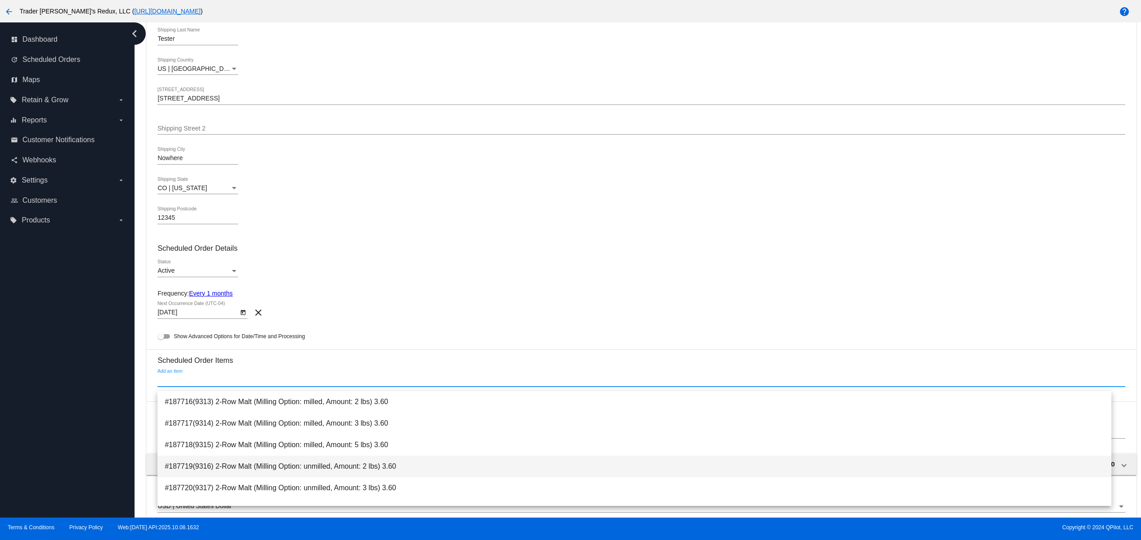
click at [311, 468] on span "#187719(9316) 2-Row Malt (Milling Option: unmilled, Amount: 2 lbs) 3.60" at bounding box center [635, 467] width 940 height 22
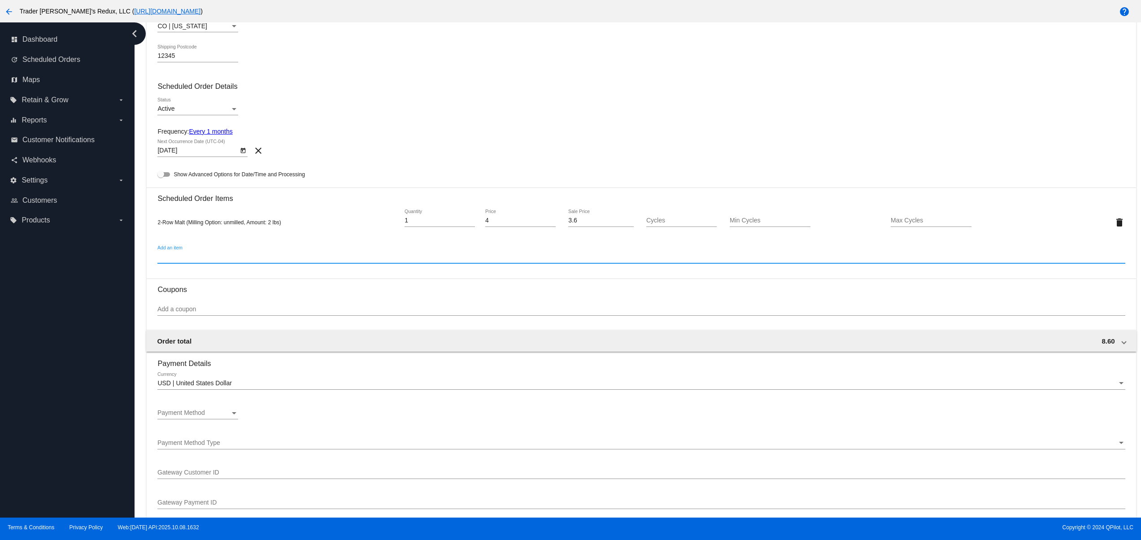
scroll to position [359, 0]
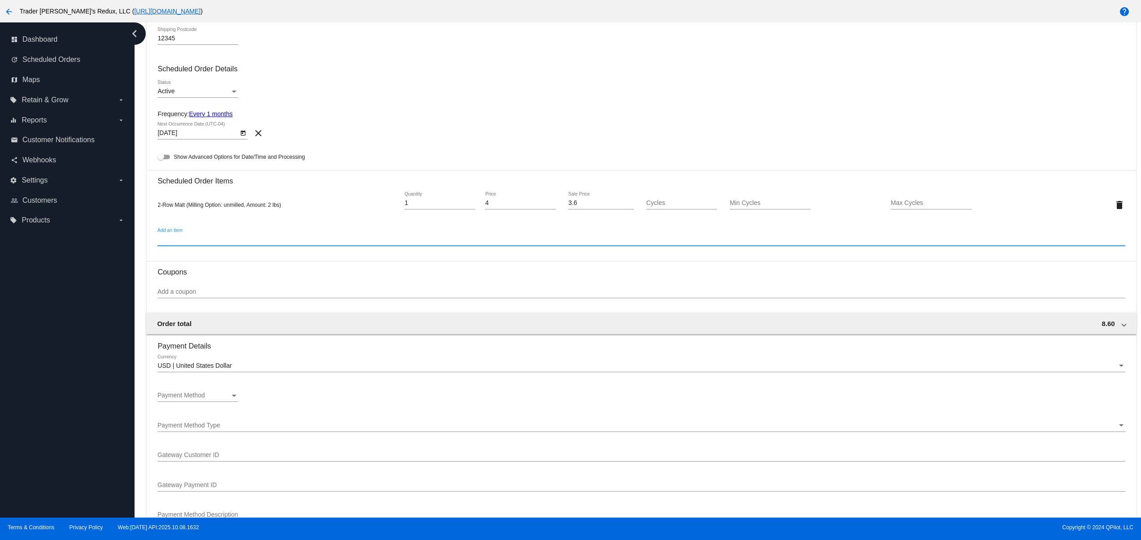
click at [210, 399] on div "Payment Method" at bounding box center [193, 395] width 73 height 7
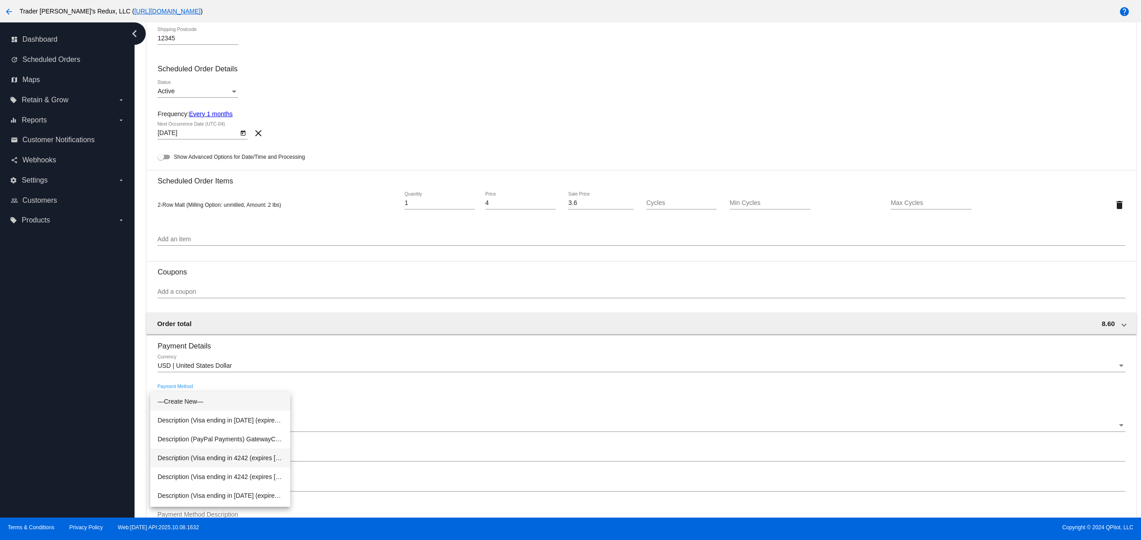
click at [234, 459] on span "Description (Visa ending in 4242 (expires 02/33)) GatewayCustomerId (cus_SbevN9…" at bounding box center [220, 458] width 126 height 19
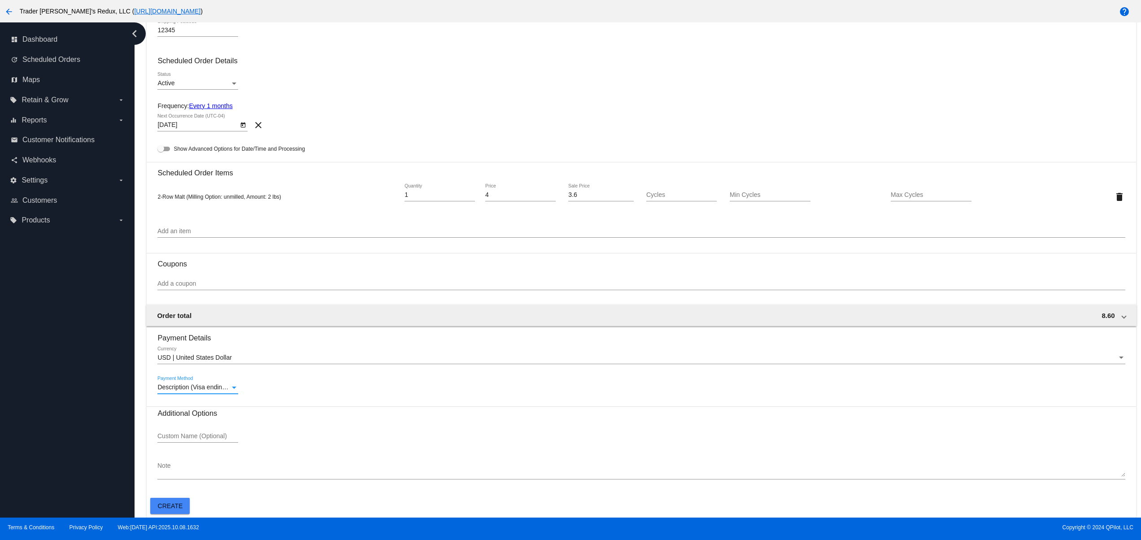
scroll to position [372, 0]
click at [171, 507] on span "Create" at bounding box center [170, 506] width 25 height 7
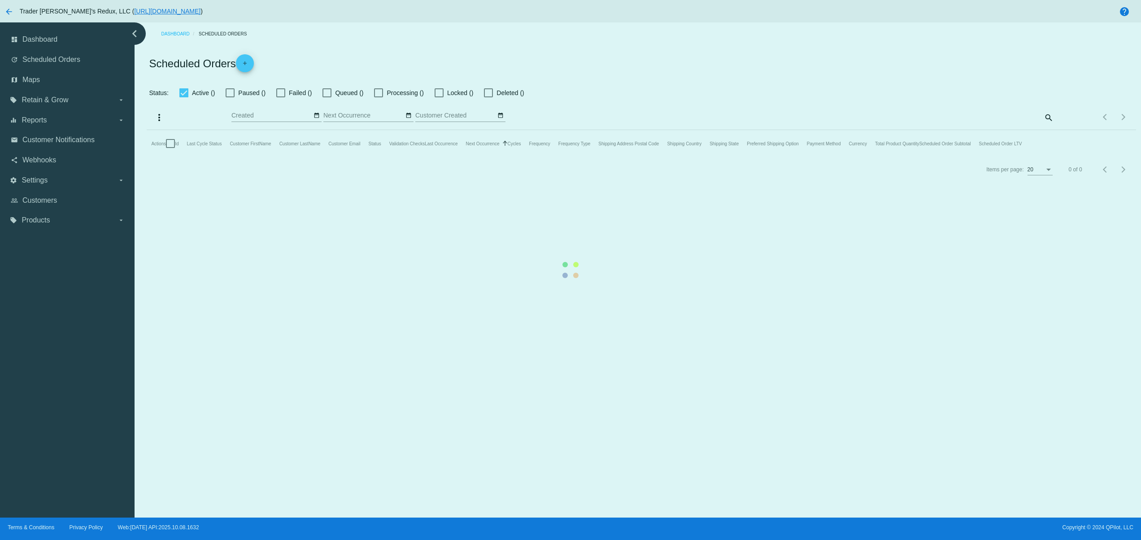
checkbox input "false"
click at [613, 157] on mat-table "Actions Id Last Cycle Status Customer FirstName Customer LastName Customer Emai…" at bounding box center [641, 143] width 989 height 27
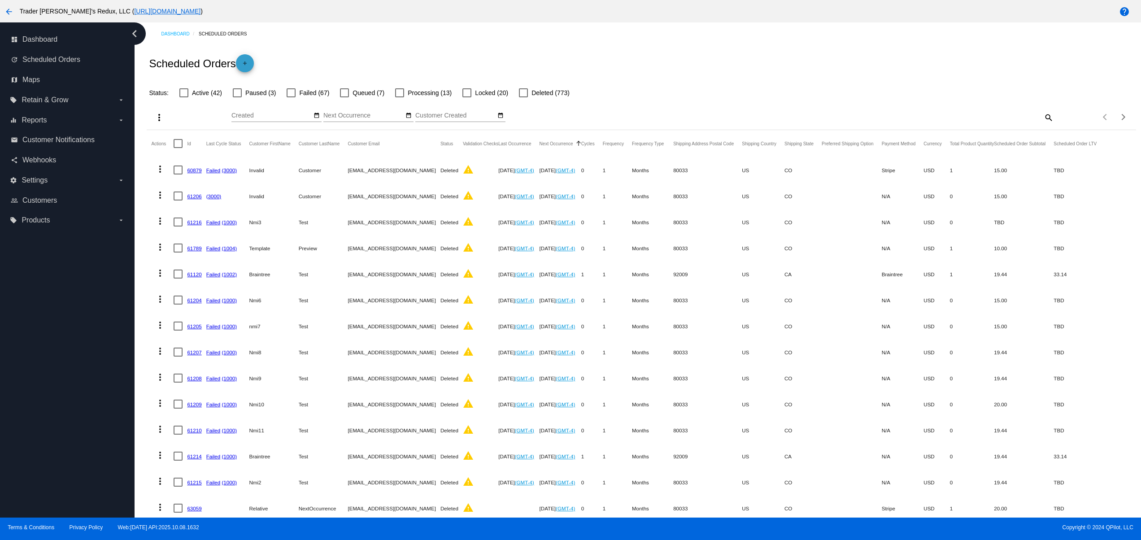
click at [245, 60] on mat-icon "add" at bounding box center [245, 65] width 11 height 11
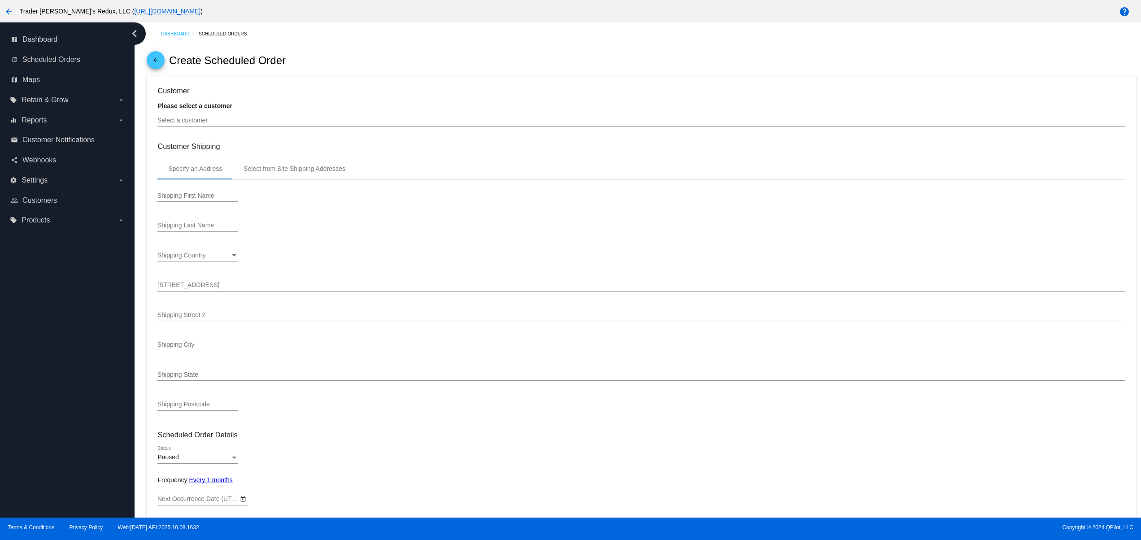
click at [227, 109] on strong "Please select a customer" at bounding box center [194, 105] width 75 height 7
type input "11/9/2025"
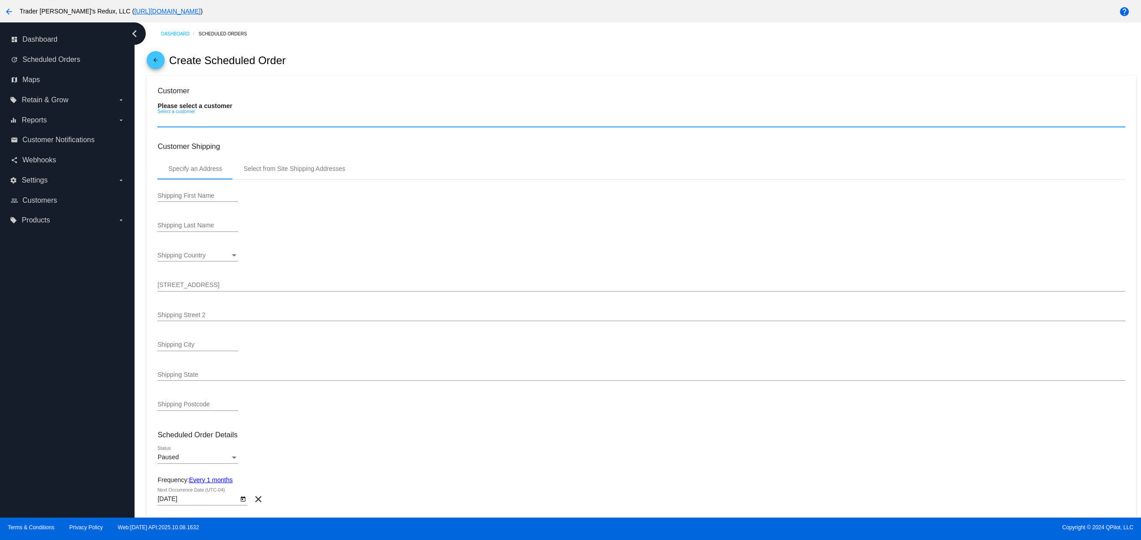
click at [230, 120] on input "Select a customer" at bounding box center [641, 120] width 968 height 7
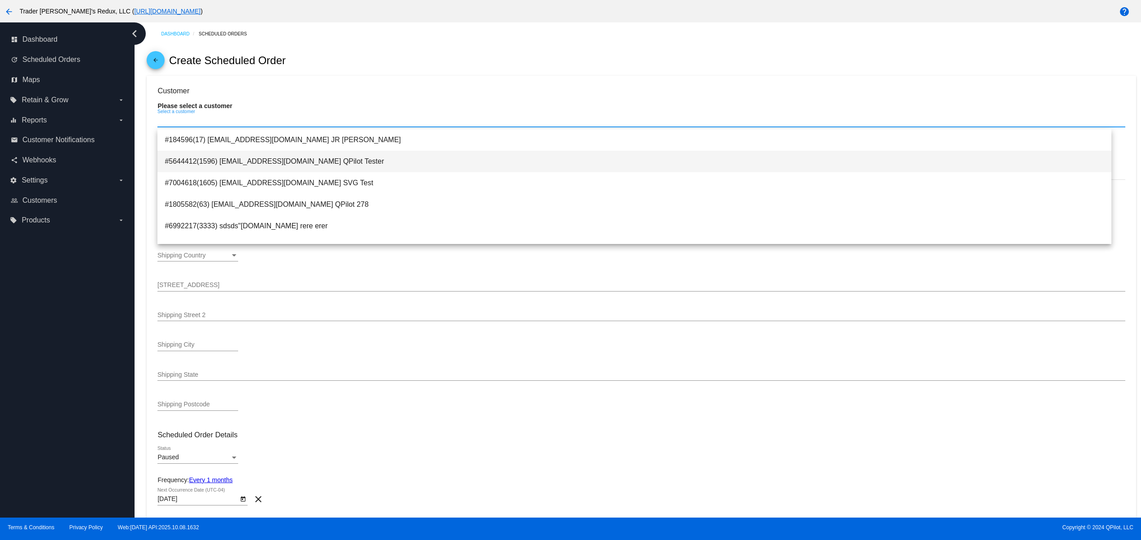
click at [289, 156] on span "#5644412(1596) svitglus+61@gmail.com QPilot Tester" at bounding box center [635, 162] width 940 height 22
type input "QPilot"
type input "Tester"
type input "6789 Green Ave."
type input "Nowhere"
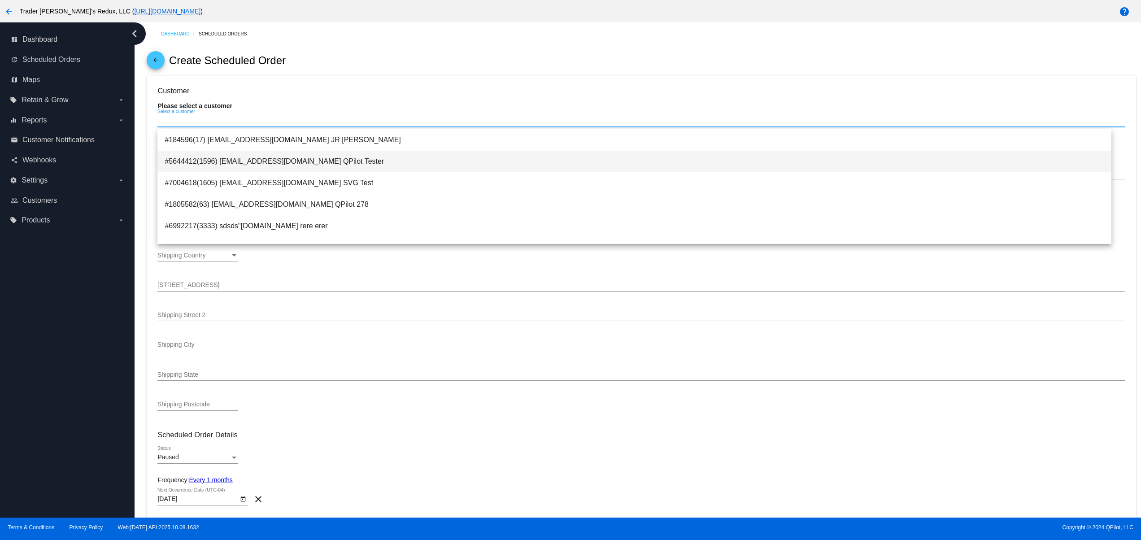
type input "12345"
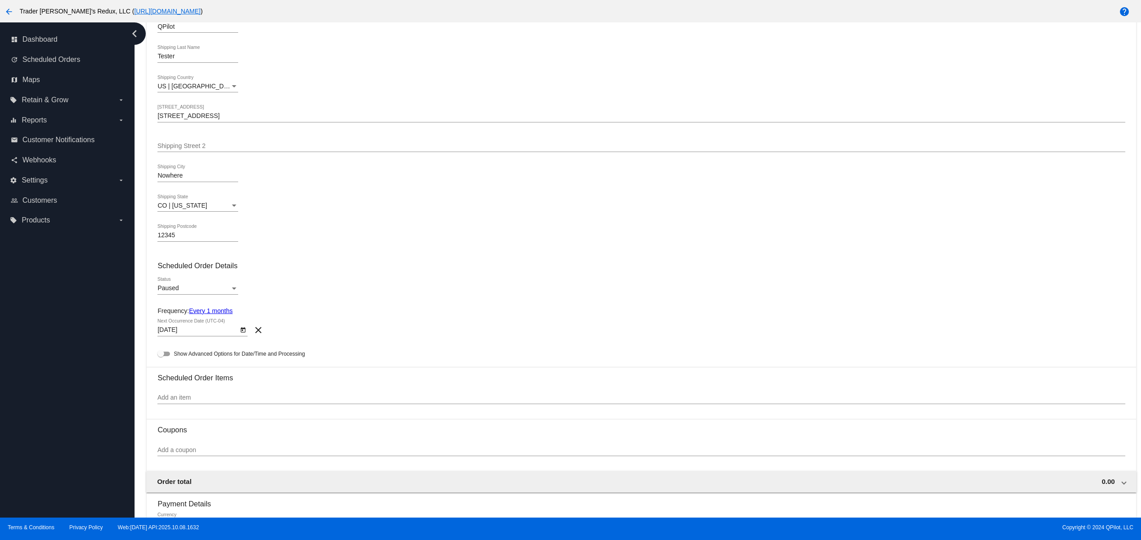
scroll to position [179, 0]
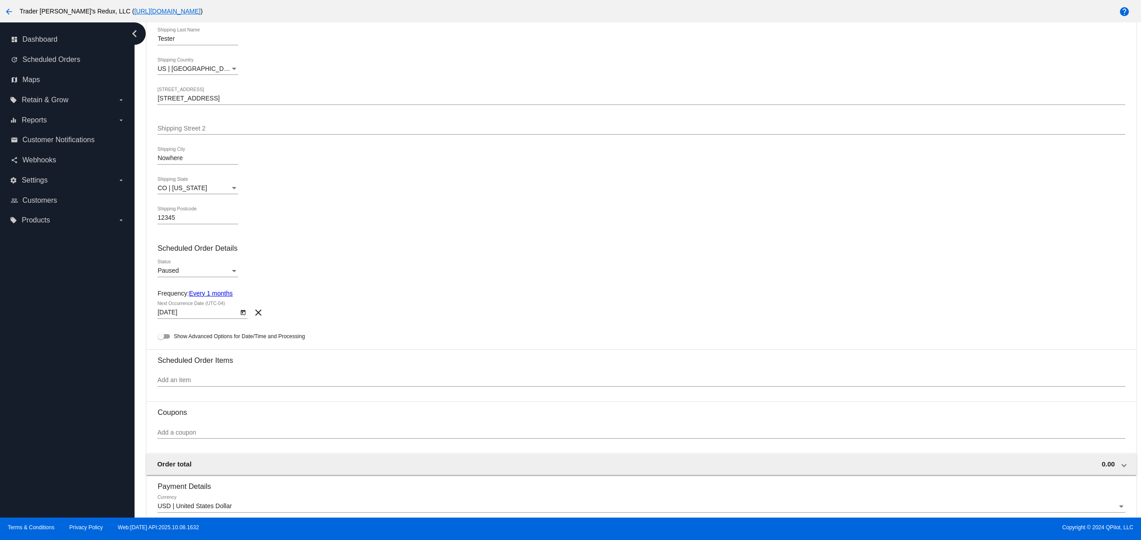
click at [193, 275] on div "Paused" at bounding box center [193, 270] width 73 height 7
click at [192, 257] on span "Active" at bounding box center [197, 255] width 81 height 19
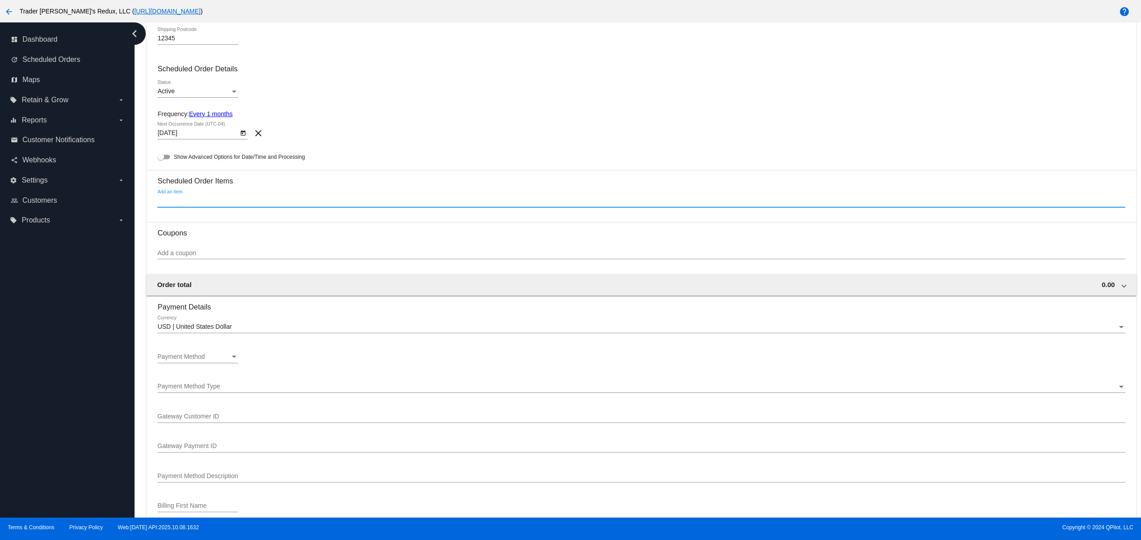
click at [198, 205] on input "Add an item" at bounding box center [641, 200] width 968 height 7
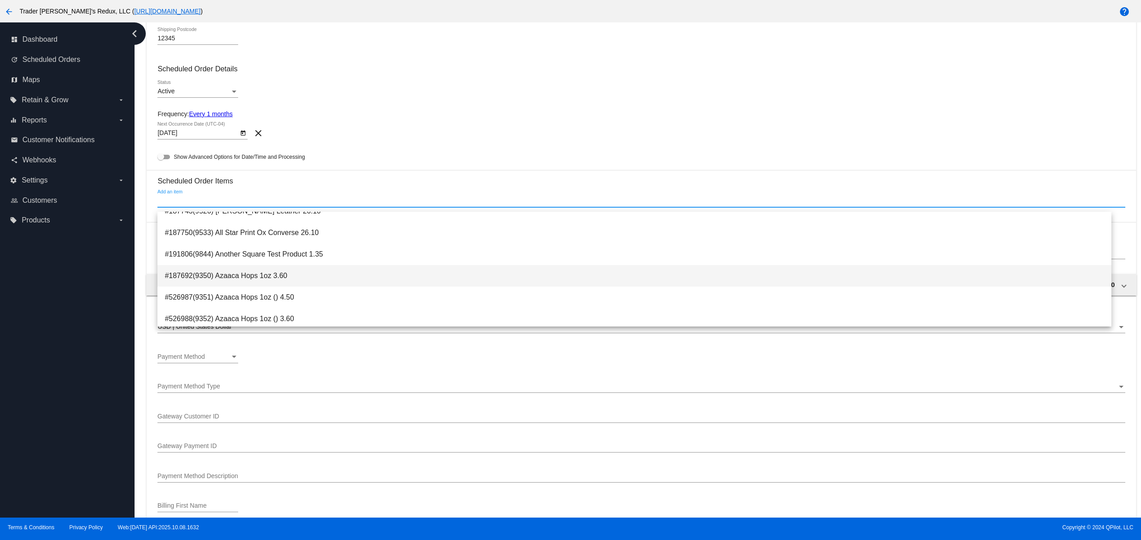
scroll to position [179, 0]
click at [289, 275] on span "#526987(9351) Azaaca Hops 1oz () 4.50" at bounding box center [635, 280] width 940 height 22
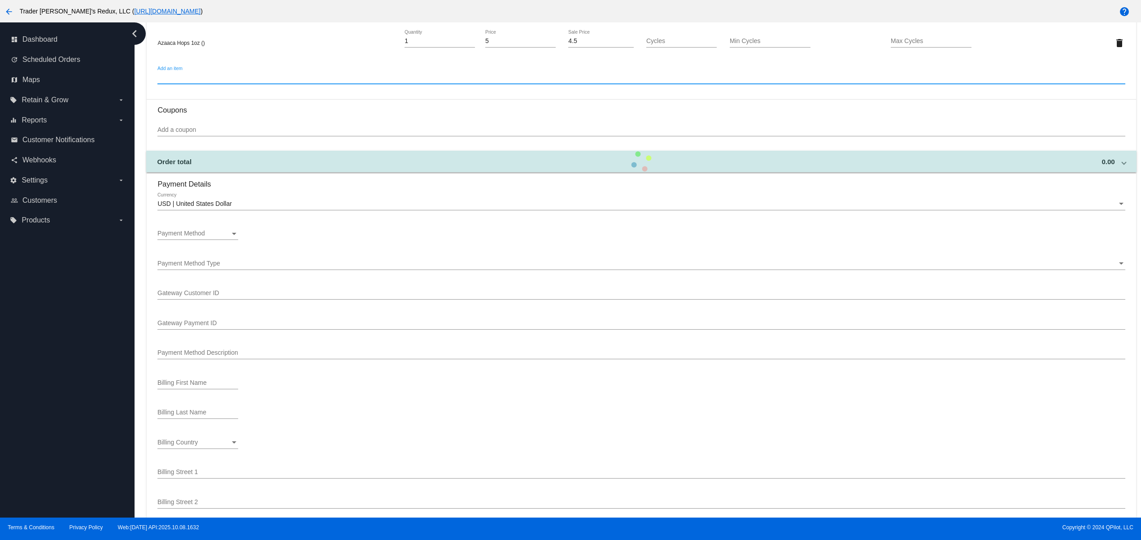
scroll to position [538, 0]
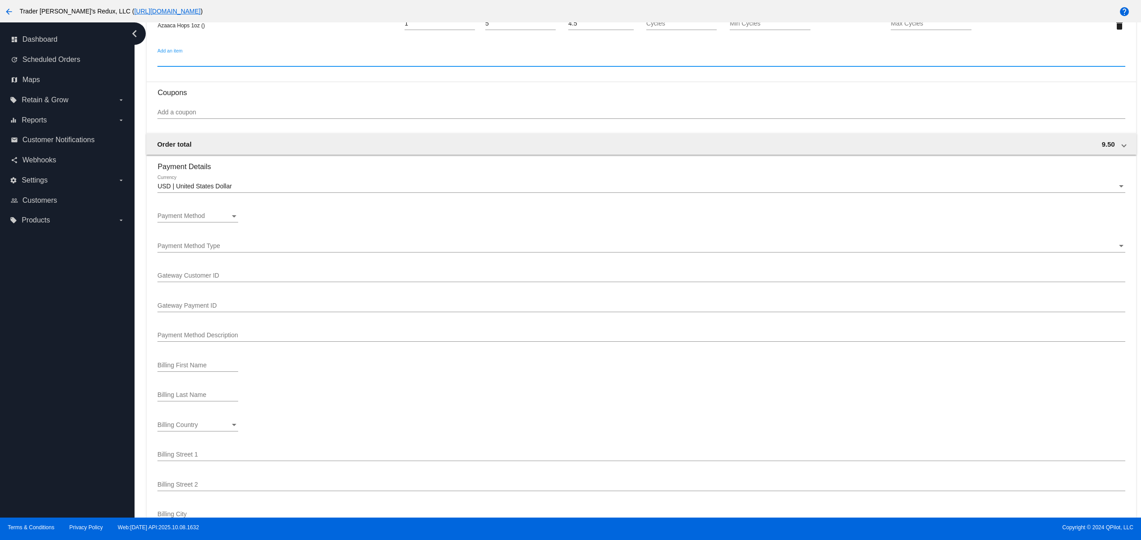
click at [214, 219] on div "Payment Method" at bounding box center [193, 216] width 73 height 7
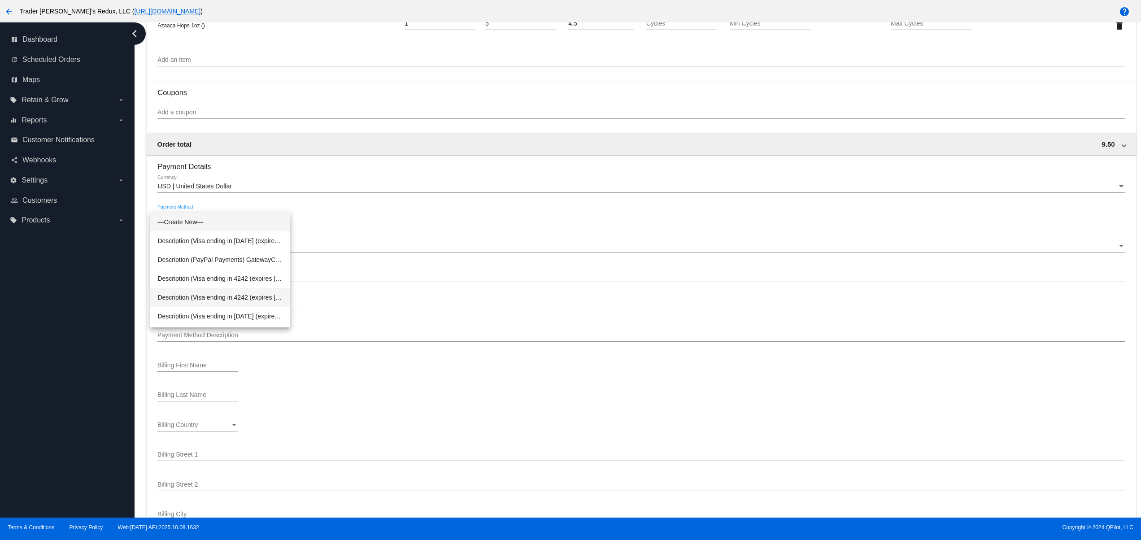
click at [223, 296] on span "Description (Visa ending in 4242 (expires 02/29)) GatewayCustomerId (cus_SbevN9…" at bounding box center [220, 297] width 126 height 19
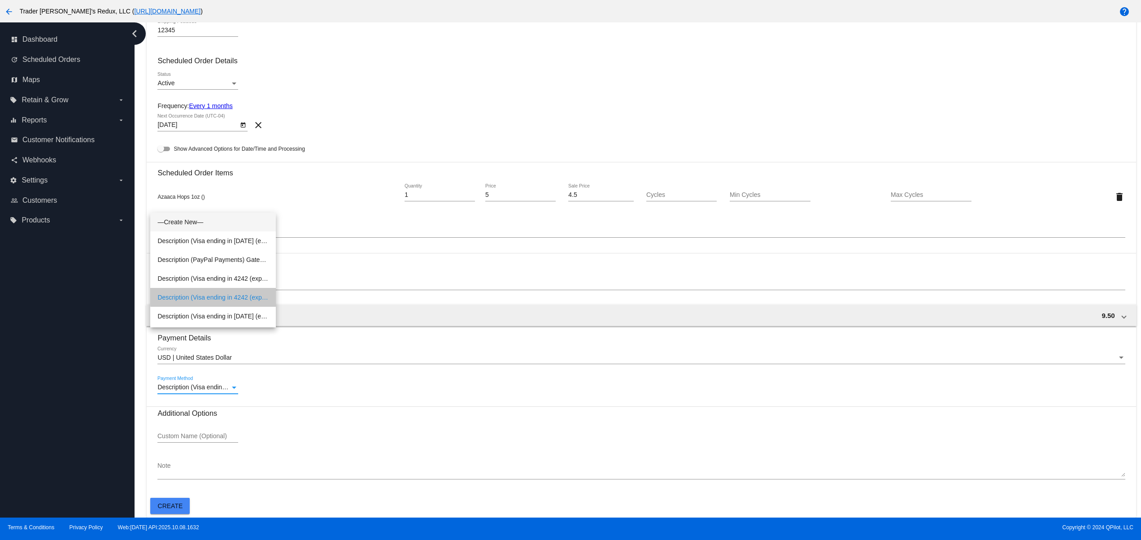
scroll to position [372, 0]
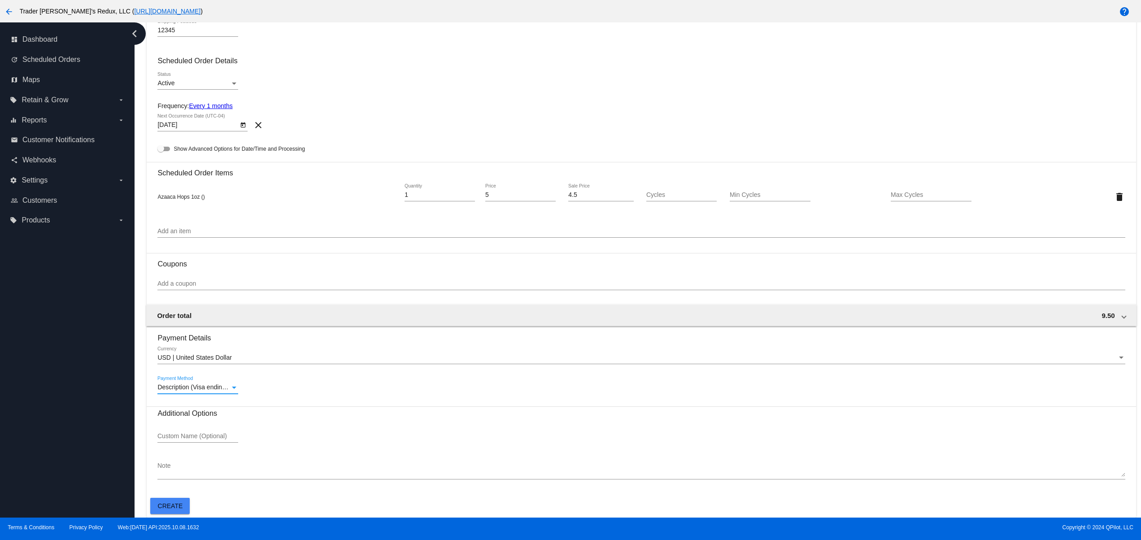
click at [185, 503] on button "Create" at bounding box center [169, 506] width 39 height 16
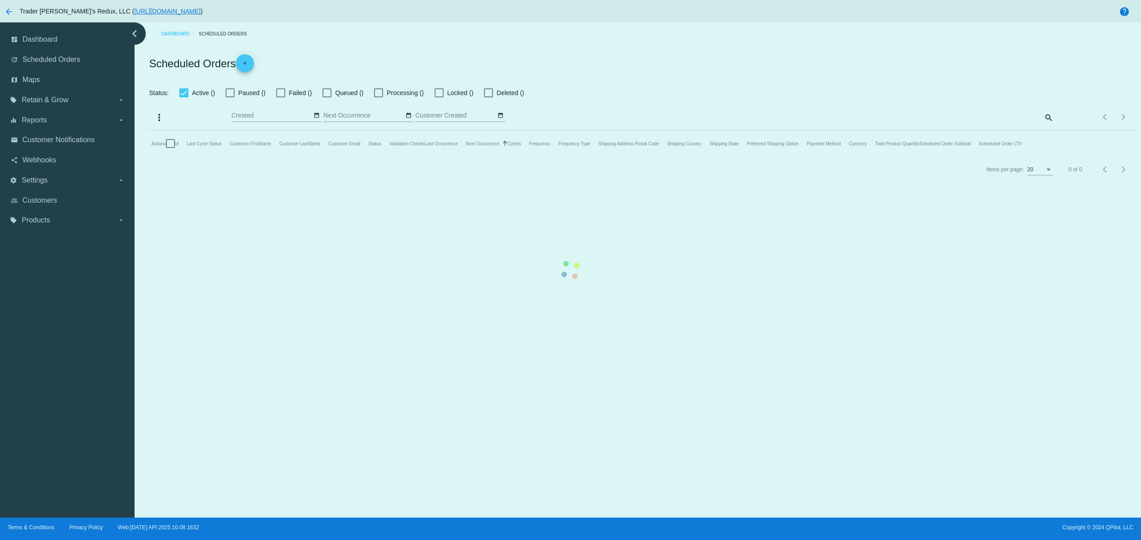
checkbox input "false"
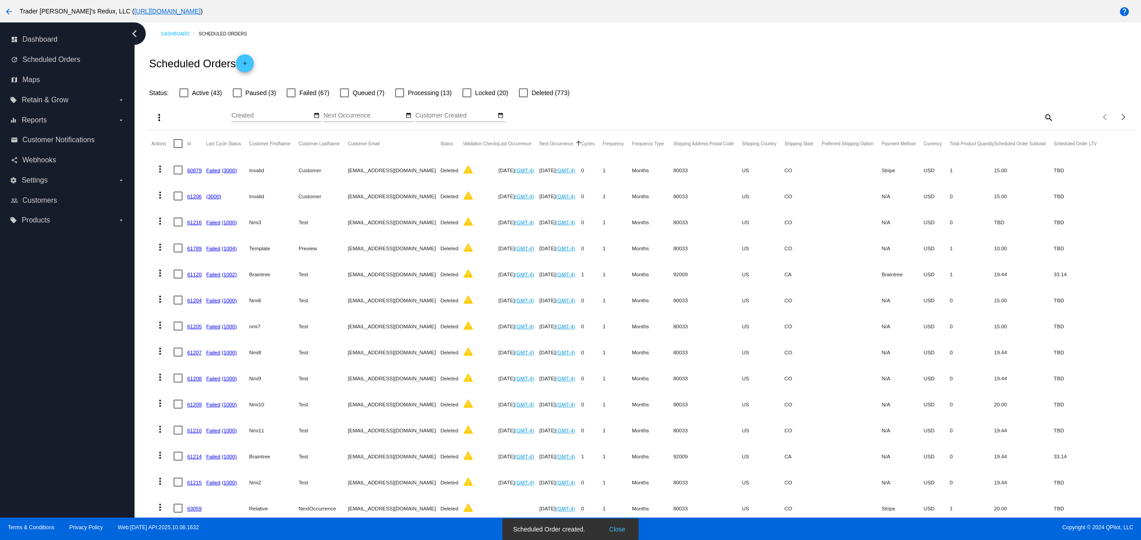
drag, startPoint x: 618, startPoint y: 528, endPoint x: 594, endPoint y: 509, distance: 30.0
click at [616, 528] on button "Close" at bounding box center [618, 529] width 22 height 9
click at [316, 108] on div "Oct Jan Feb Mar Apr Su Mo Tu We Th" at bounding box center [277, 113] width 90 height 17
click at [316, 117] on mat-icon "date_range" at bounding box center [317, 115] width 6 height 7
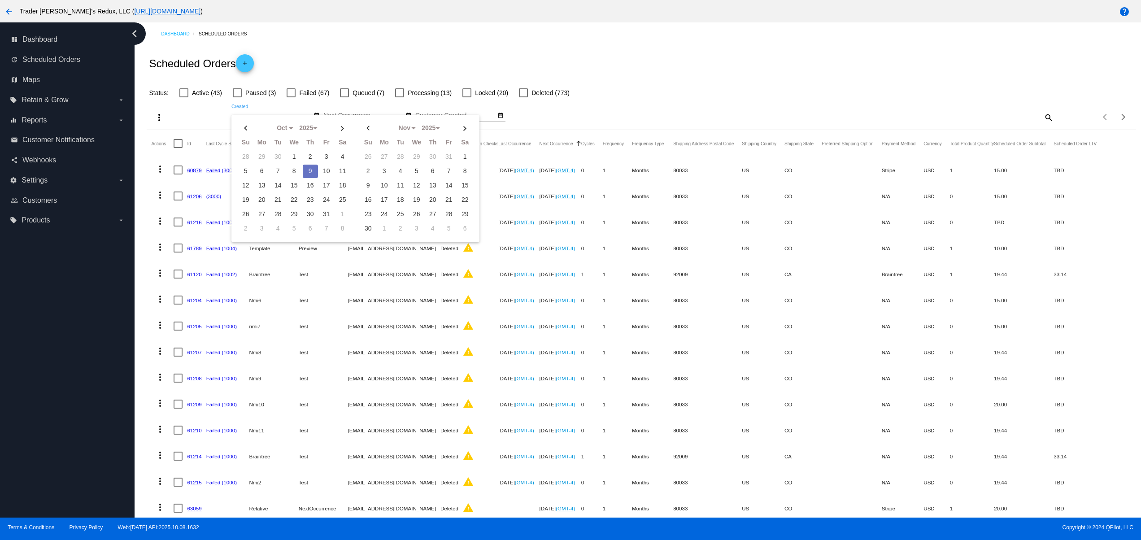
click at [311, 167] on td "9" at bounding box center [310, 171] width 15 height 13
type input "10/09/2025 - 10/09/2025"
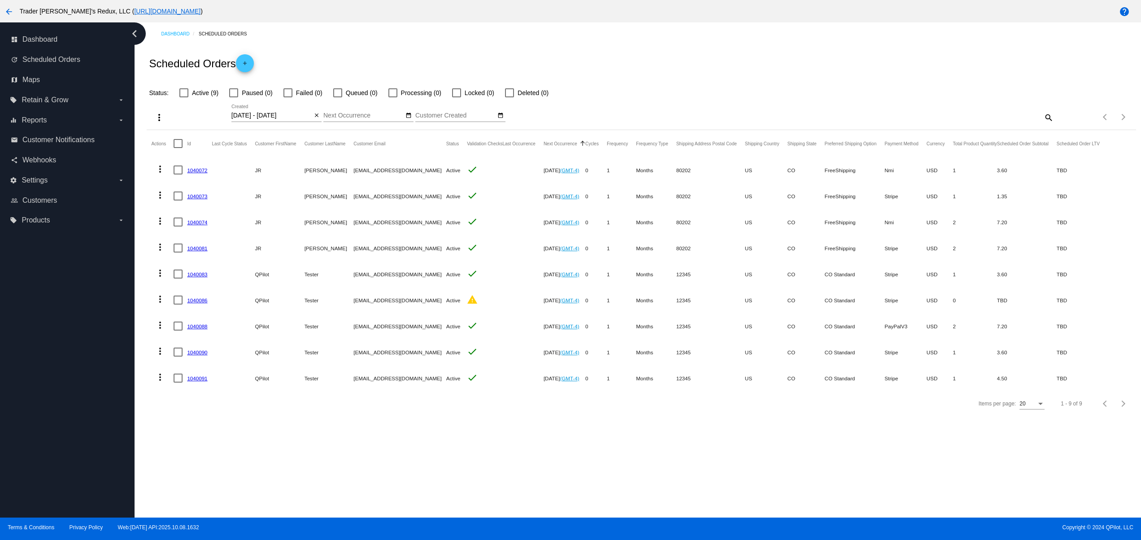
drag, startPoint x: 594, startPoint y: 54, endPoint x: 309, endPoint y: 61, distance: 285.4
click at [313, 58] on div "Scheduled Orders add" at bounding box center [641, 63] width 989 height 36
click at [331, 346] on mat-cell "Tester" at bounding box center [329, 352] width 49 height 26
click at [239, 56] on h2 "Scheduled Orders add" at bounding box center [201, 63] width 105 height 18
click at [253, 65] on link "add" at bounding box center [245, 63] width 18 height 18
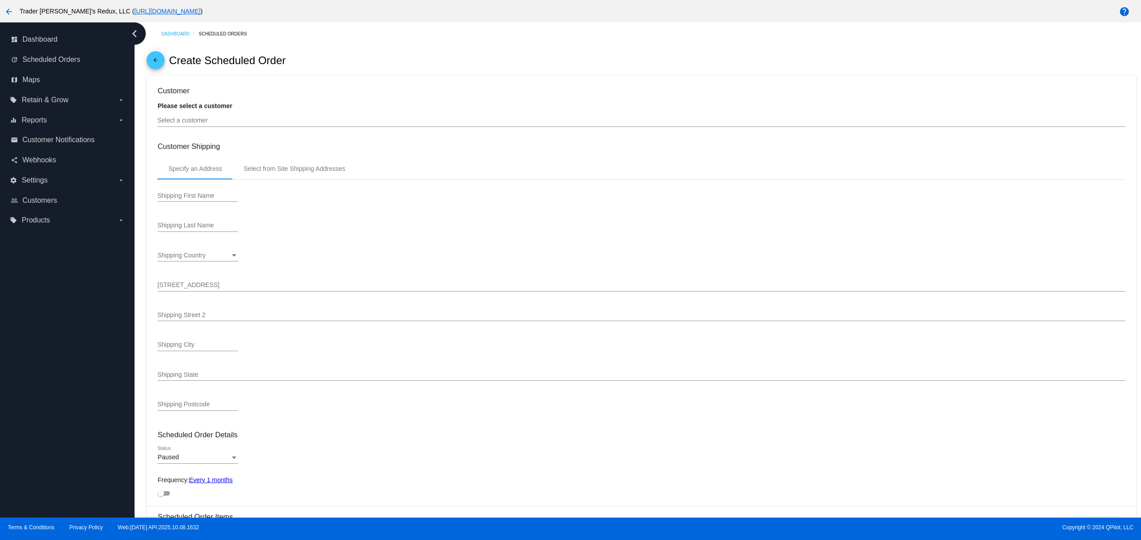
drag, startPoint x: 229, startPoint y: 113, endPoint x: 227, endPoint y: 121, distance: 8.0
click at [229, 113] on div "Select a customer" at bounding box center [641, 117] width 968 height 17
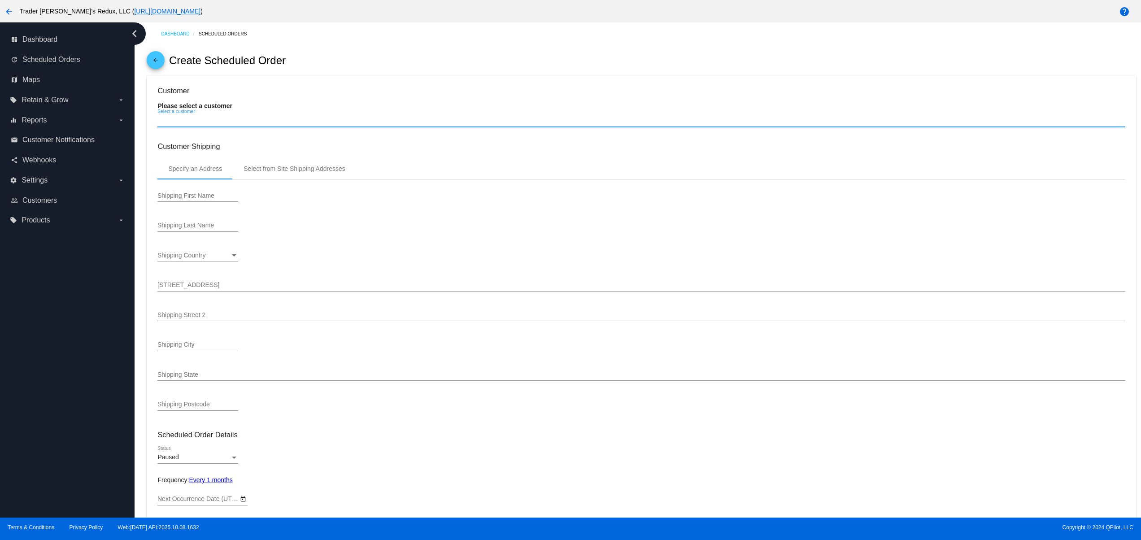
type input "11/9/2025"
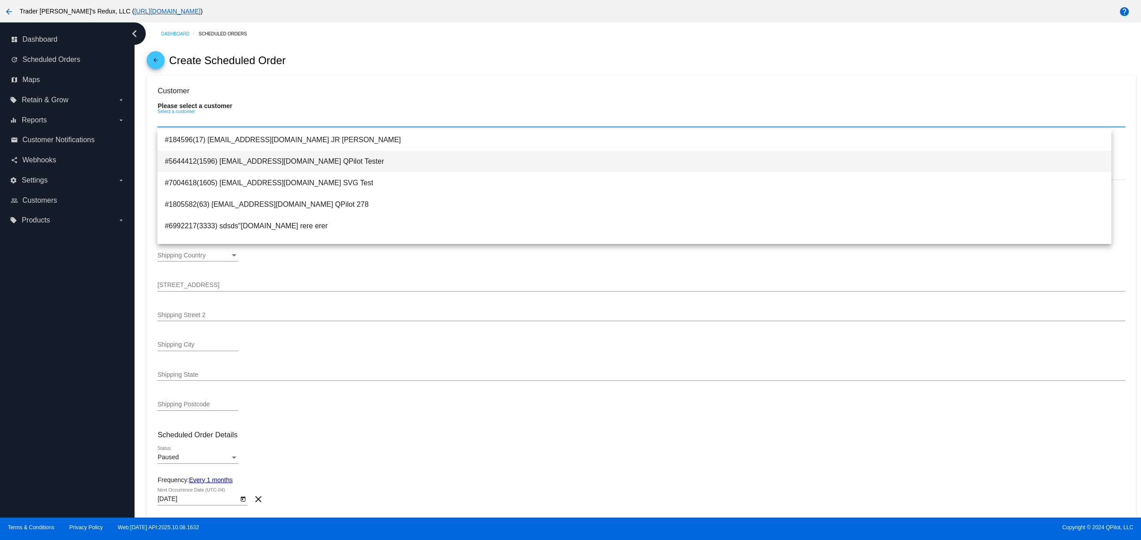
click at [269, 157] on span "#5644412(1596) svitglus+61@gmail.com QPilot Tester" at bounding box center [635, 162] width 940 height 22
type input "QPilot"
type input "Tester"
type input "6789 Green Ave."
type input "Nowhere"
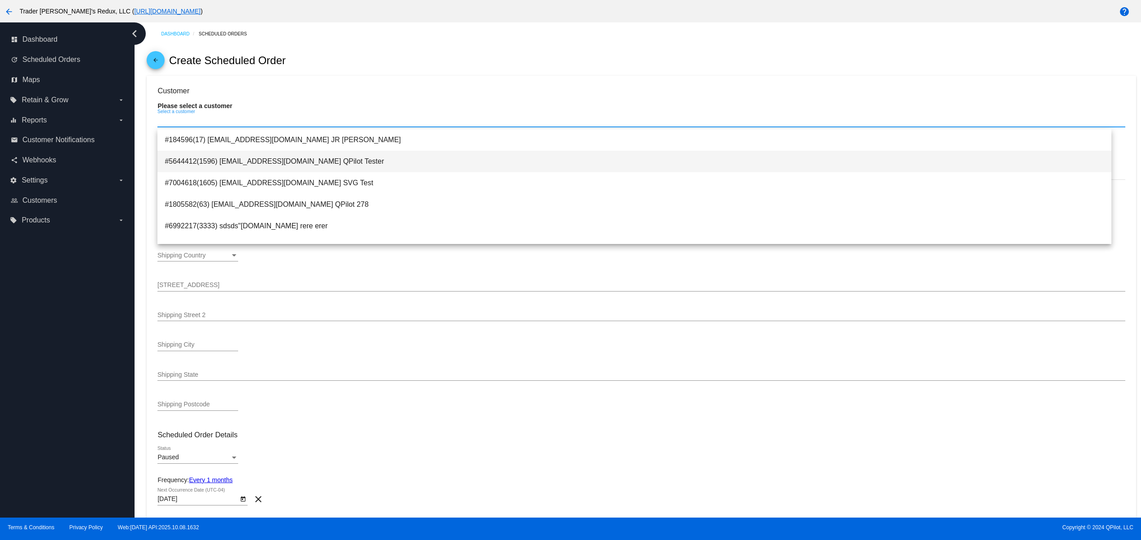
type input "12345"
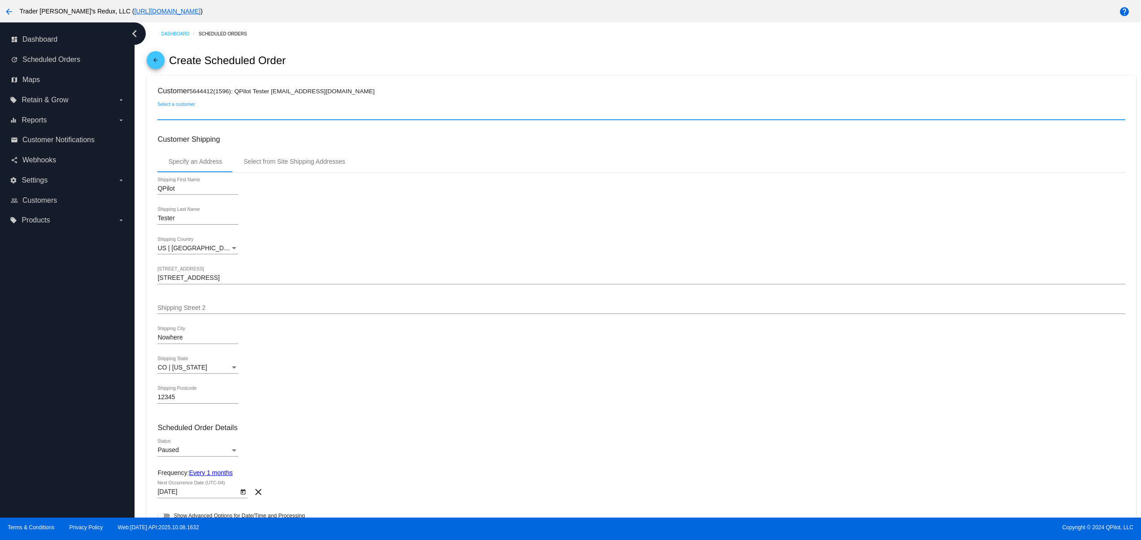
scroll to position [179, 0]
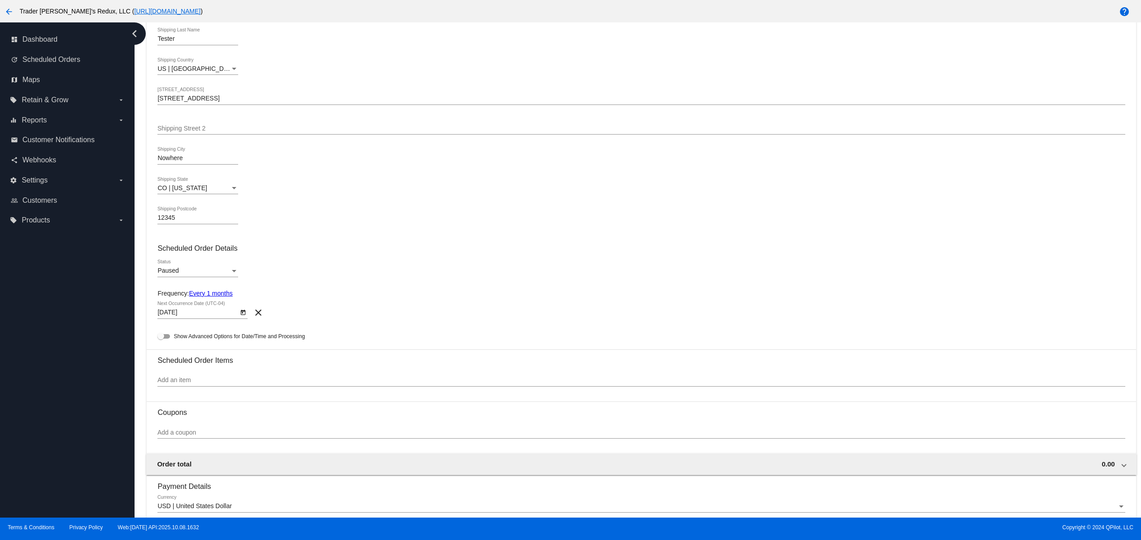
click at [162, 316] on body "arrow_back Trader Joey's Redux, LLC ( https://tjclonenew.wpengine.com ) help da…" at bounding box center [570, 270] width 1141 height 540
click at [164, 269] on div at bounding box center [570, 270] width 1141 height 540
click at [173, 267] on div "Paused Status" at bounding box center [197, 268] width 81 height 17
click at [204, 257] on span "Active" at bounding box center [197, 255] width 81 height 19
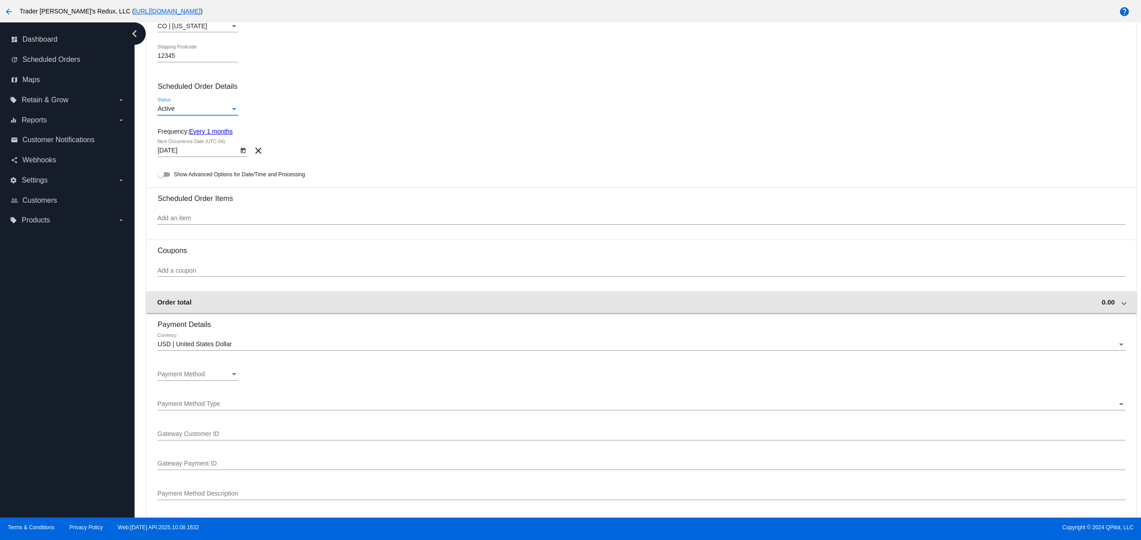
scroll to position [359, 0]
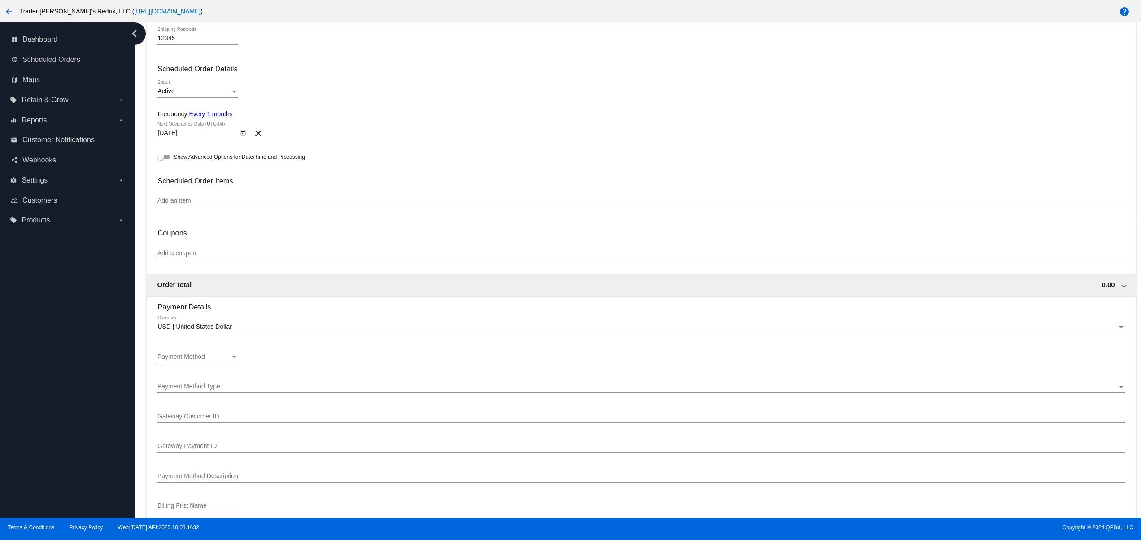
click at [164, 214] on div "Add an item" at bounding box center [641, 203] width 968 height 26
click at [164, 212] on div "Add an item" at bounding box center [641, 203] width 968 height 26
click at [161, 200] on div "Add an item" at bounding box center [641, 198] width 968 height 17
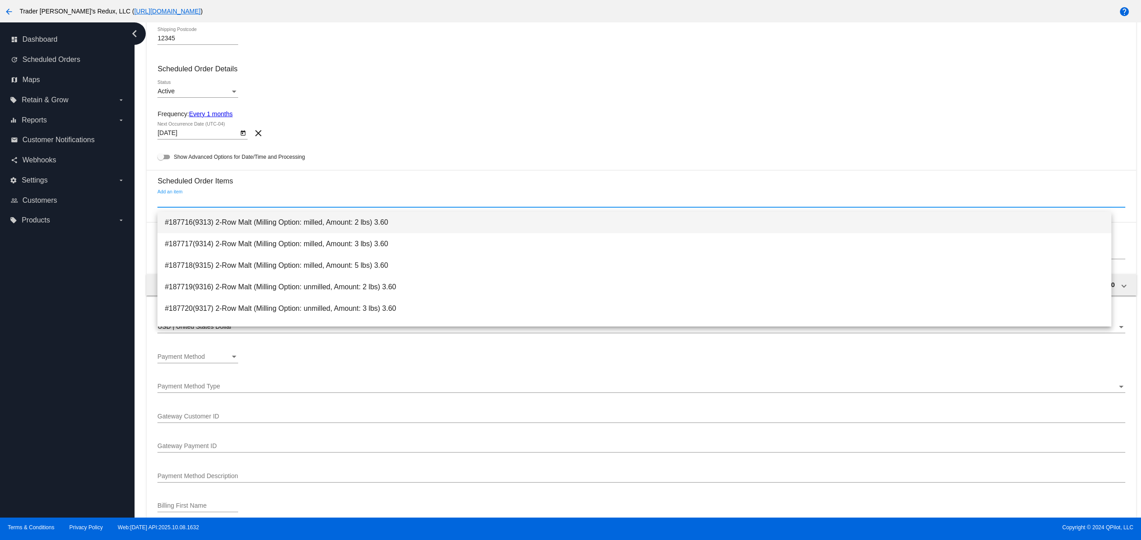
click at [215, 228] on span "#187716(9313) 2-Row Malt (Milling Option: milled, Amount: 2 lbs) 3.60" at bounding box center [635, 223] width 940 height 22
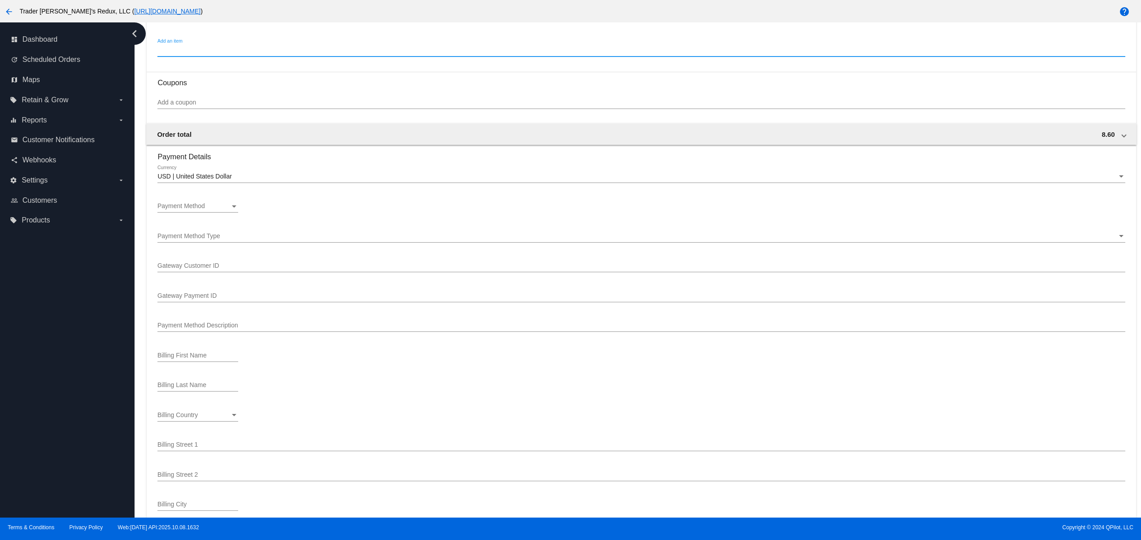
scroll to position [538, 0]
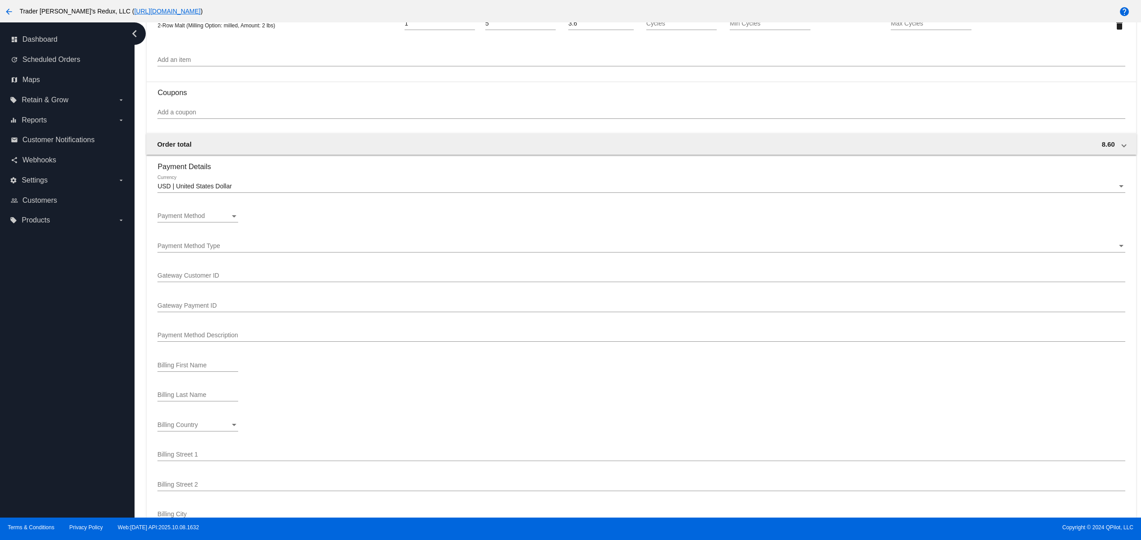
click at [209, 223] on div at bounding box center [197, 222] width 81 height 0
click at [207, 223] on div "Payment Method Payment Method" at bounding box center [197, 213] width 81 height 17
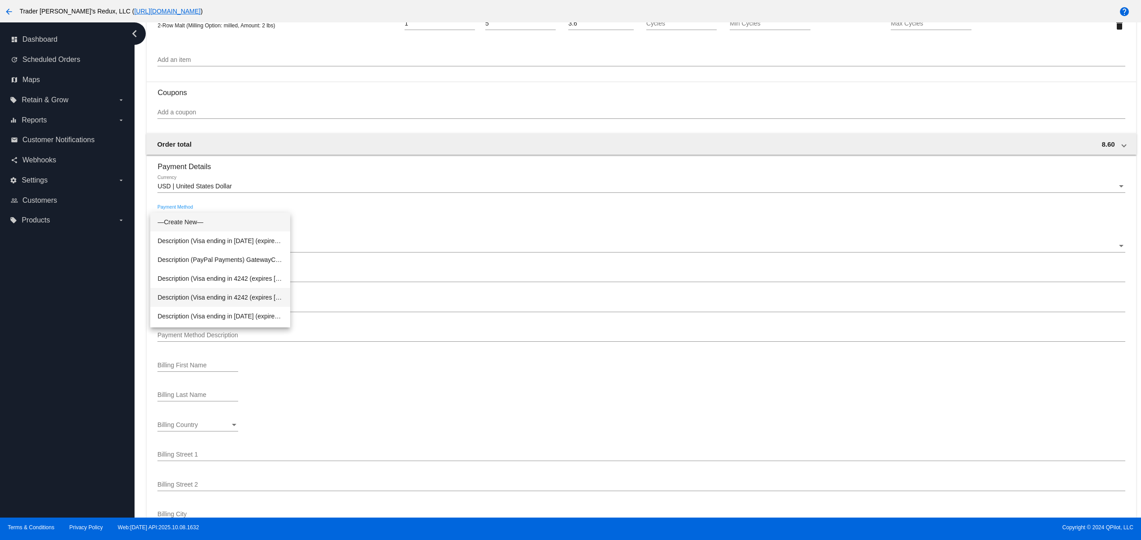
click at [241, 298] on span "Description (Visa ending in 4242 (expires 02/29)) GatewayCustomerId (cus_SbevN9…" at bounding box center [220, 297] width 126 height 19
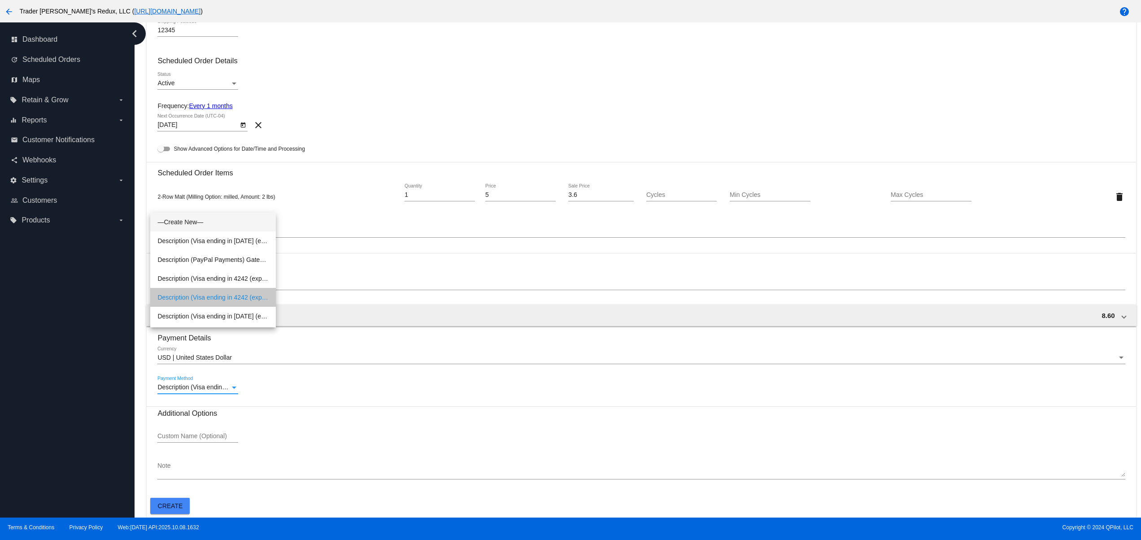
scroll to position [372, 0]
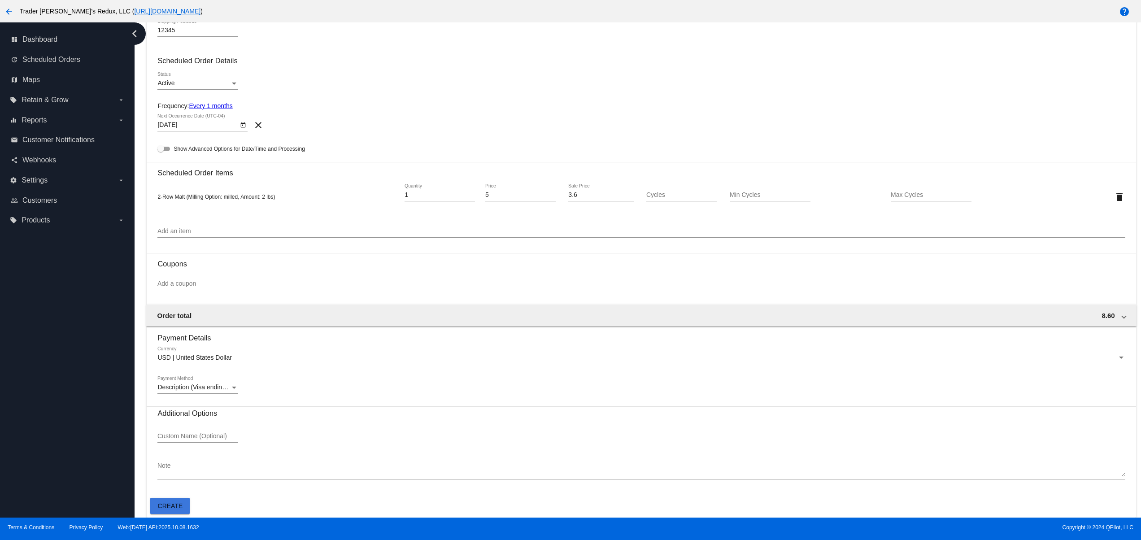
click at [172, 503] on span "Create" at bounding box center [170, 506] width 25 height 7
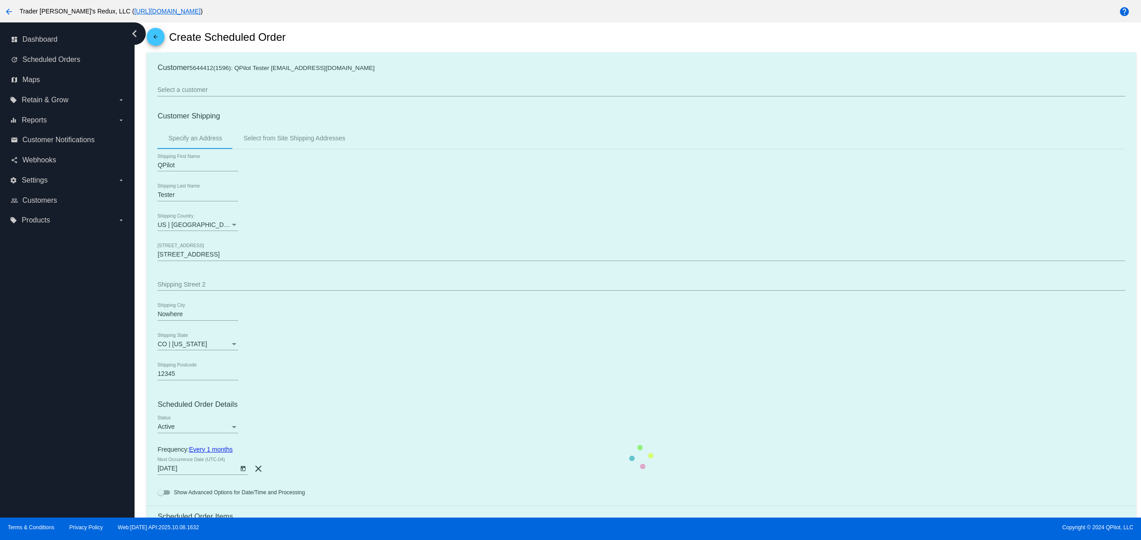
scroll to position [0, 0]
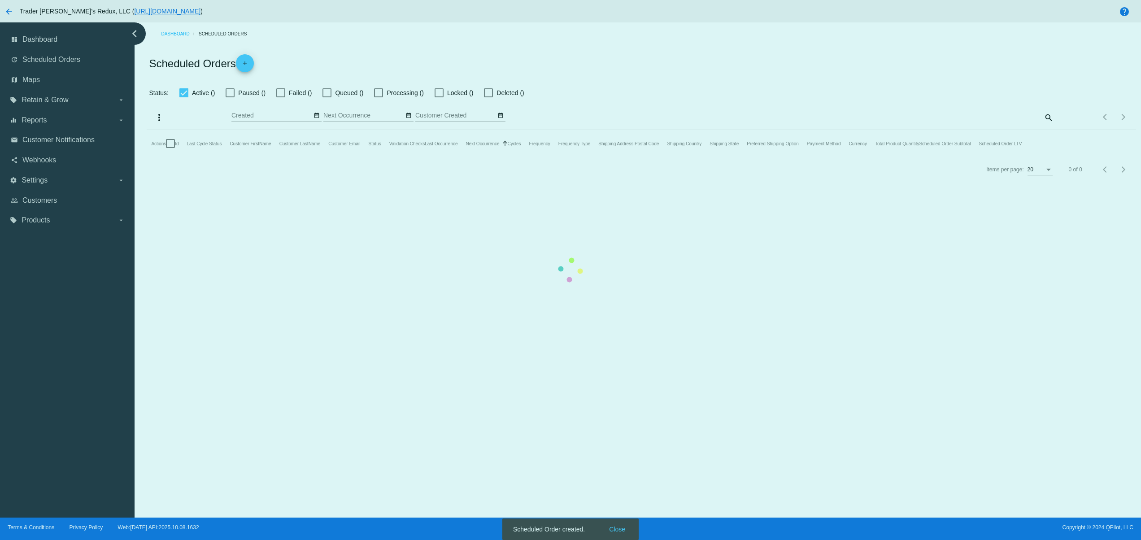
checkbox input "false"
type input "10/09/2025 - 10/10/2025"
click at [615, 157] on mat-table "Actions Id Last Cycle Status Customer FirstName Customer LastName Customer Emai…" at bounding box center [641, 143] width 989 height 27
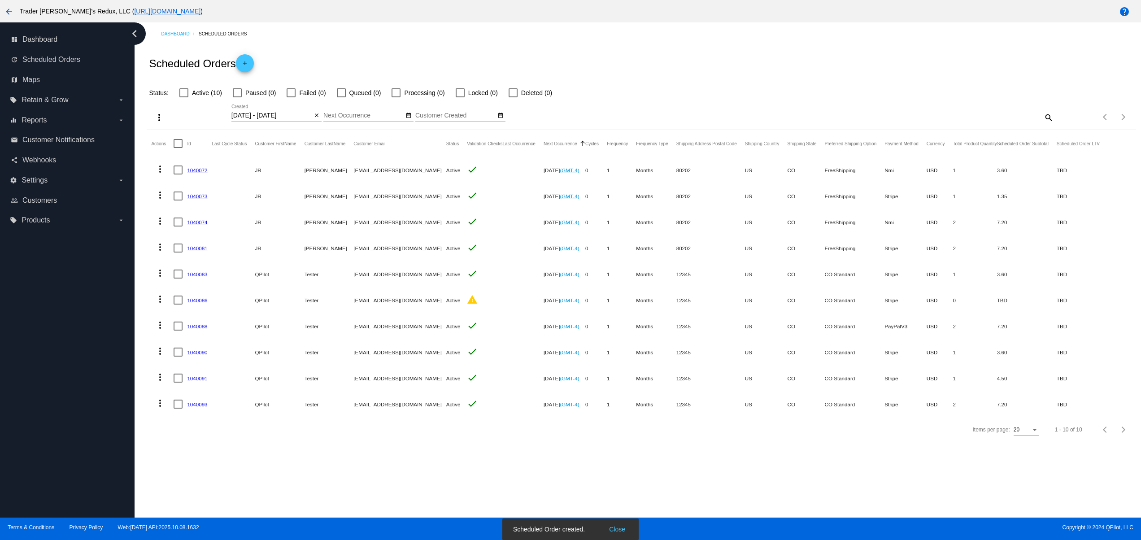
click at [545, 411] on mat-cell "Nov 9 2025 (GMT-4)" at bounding box center [565, 404] width 42 height 26
click at [39, 178] on span "Settings" at bounding box center [35, 180] width 26 height 8
click at [0, 0] on input "settings Settings arrow_drop_down" at bounding box center [0, 0] width 0 height 0
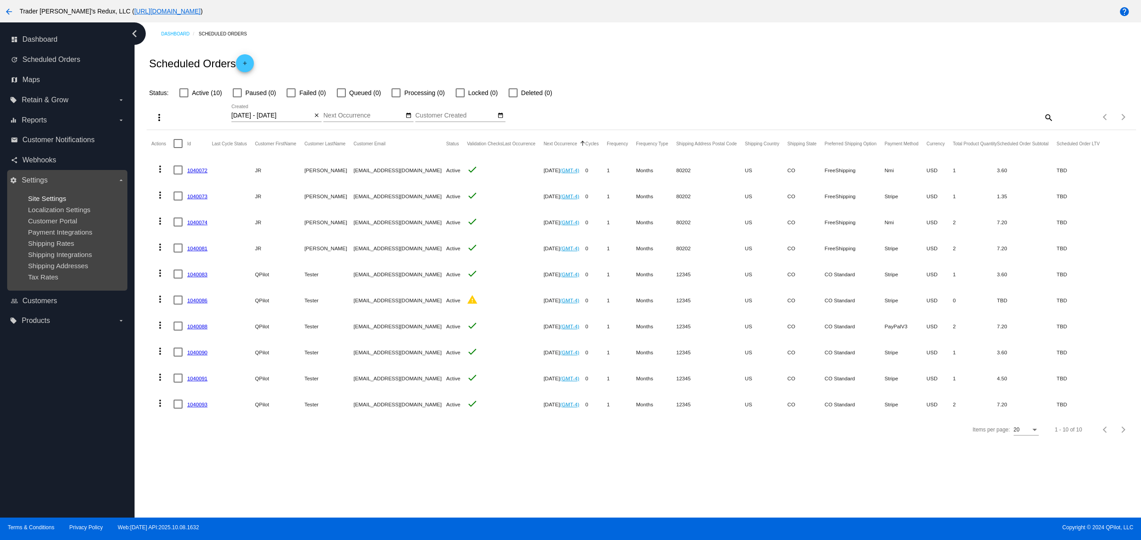
click at [39, 201] on span "Site Settings" at bounding box center [47, 199] width 38 height 8
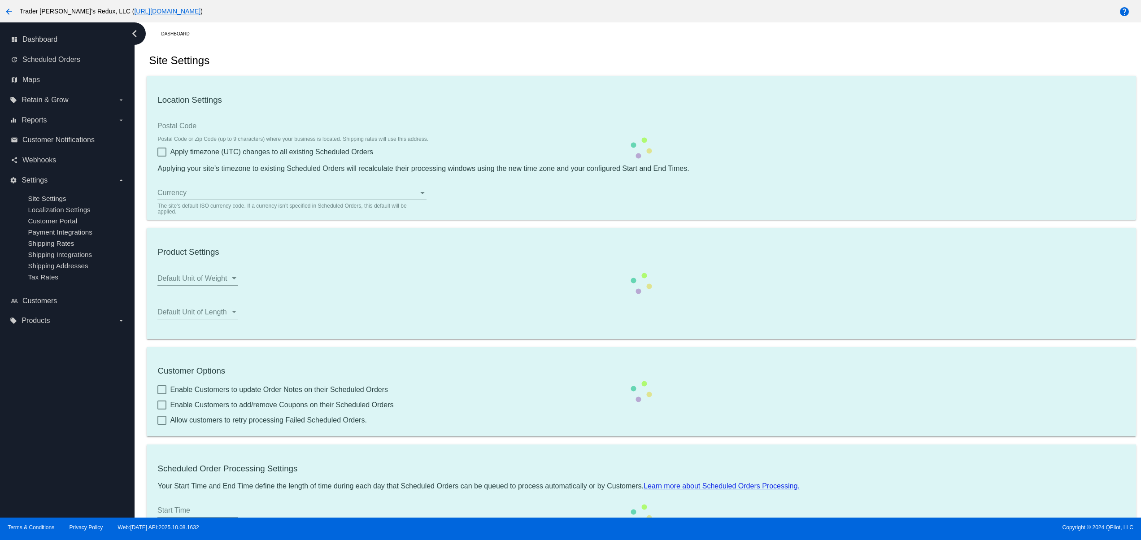
type input "80034"
checkbox input "true"
type input "09:00"
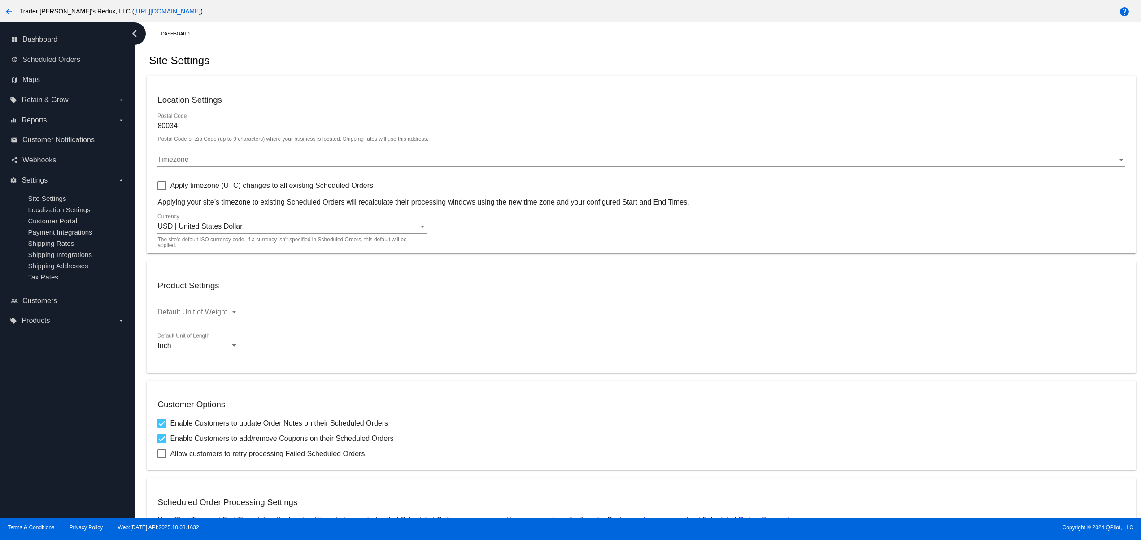
checkbox input "true"
click at [51, 138] on span "Customer Notifications" at bounding box center [58, 140] width 72 height 8
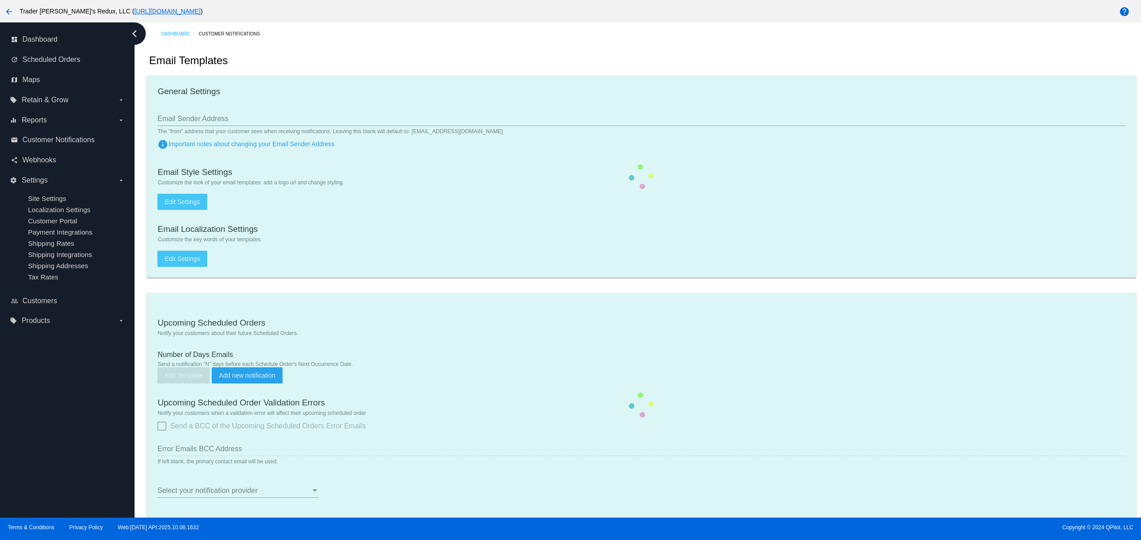
checkbox input "true"
type input "1"
checkbox input "true"
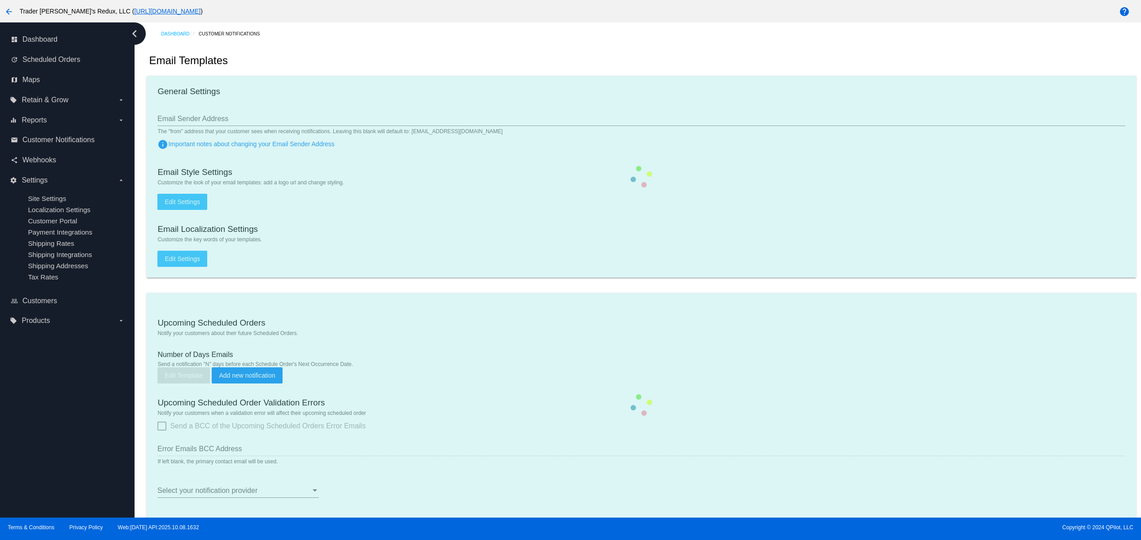
checkbox input "true"
type input "jr+customer_notifi_bcc@qpilot.cloud"
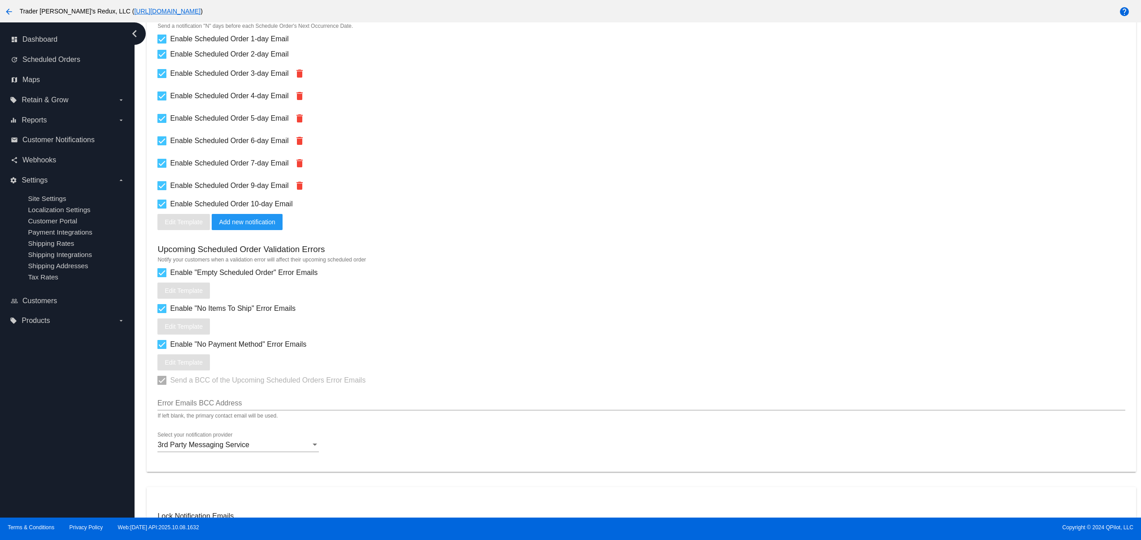
scroll to position [294, 0]
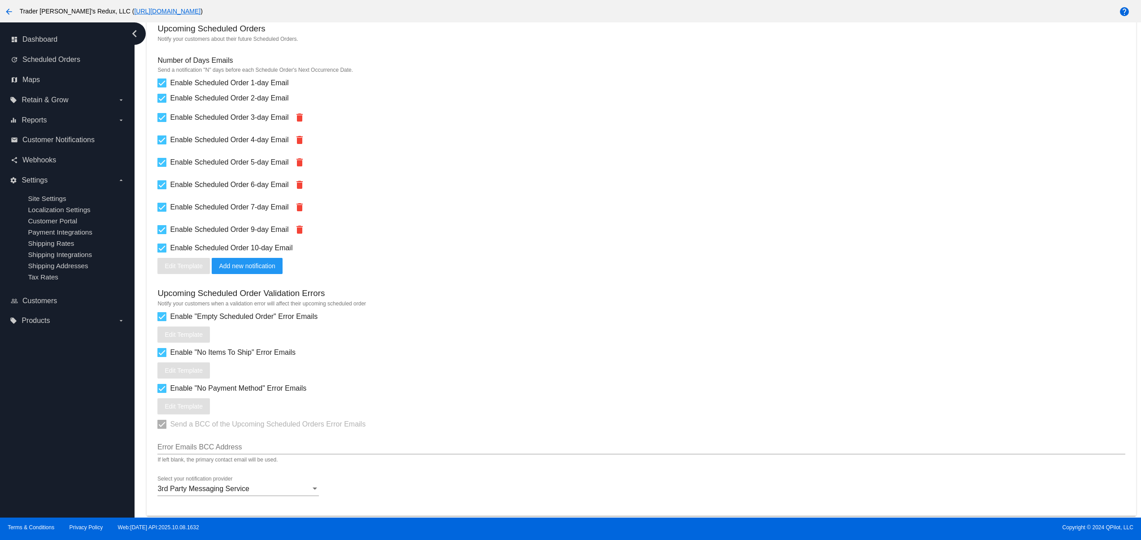
click at [419, 335] on div "Enable "Empty Scheduled Order" Error Emails Edit Template" at bounding box center [641, 326] width 968 height 31
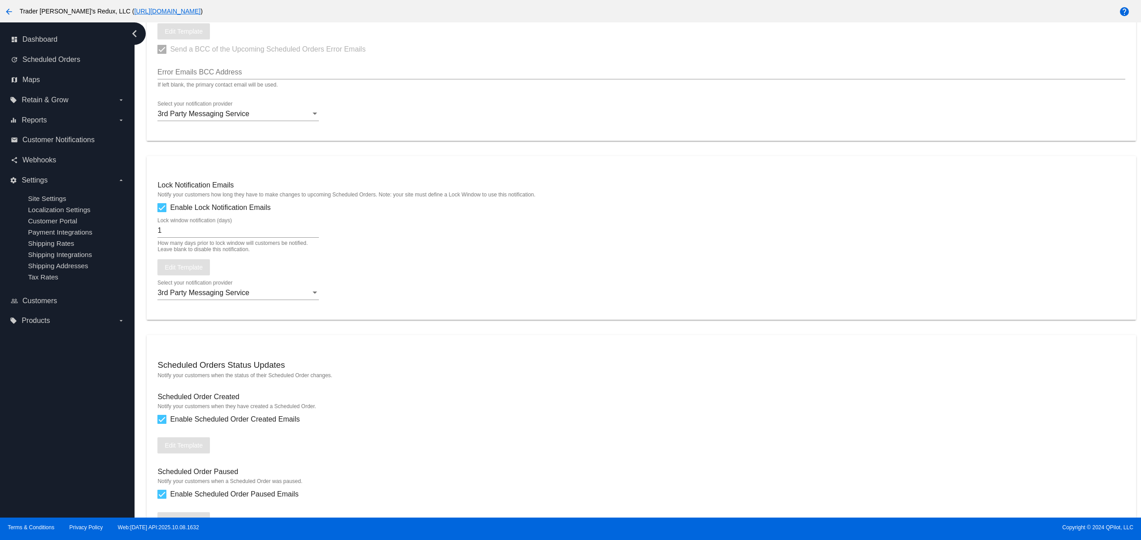
scroll to position [653, 0]
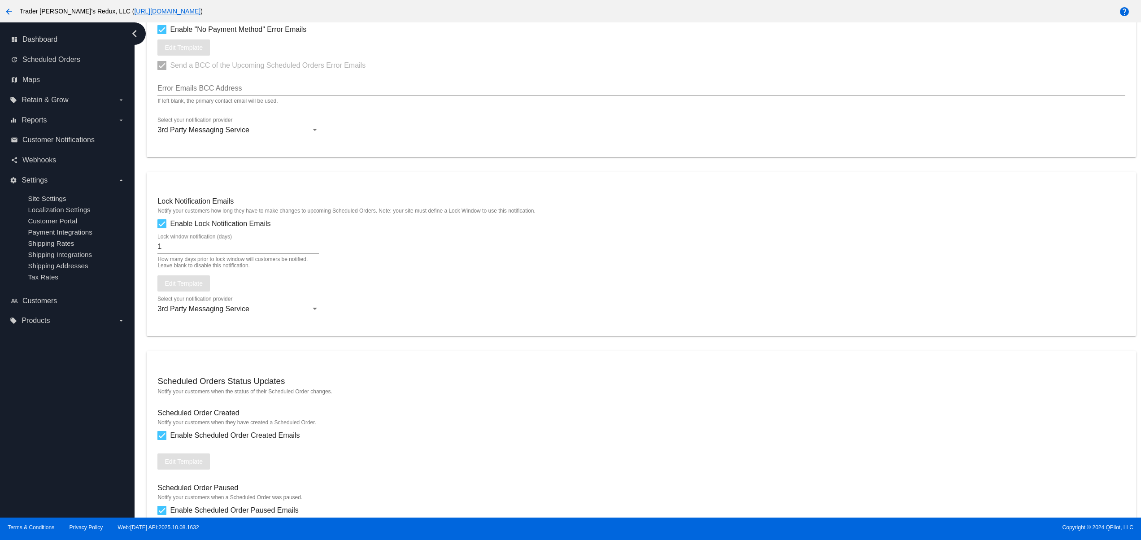
click at [1078, 415] on mat-card "Scheduled Orders Status Updates Notify your customers when the status of their …" at bounding box center [641, 511] width 989 height 321
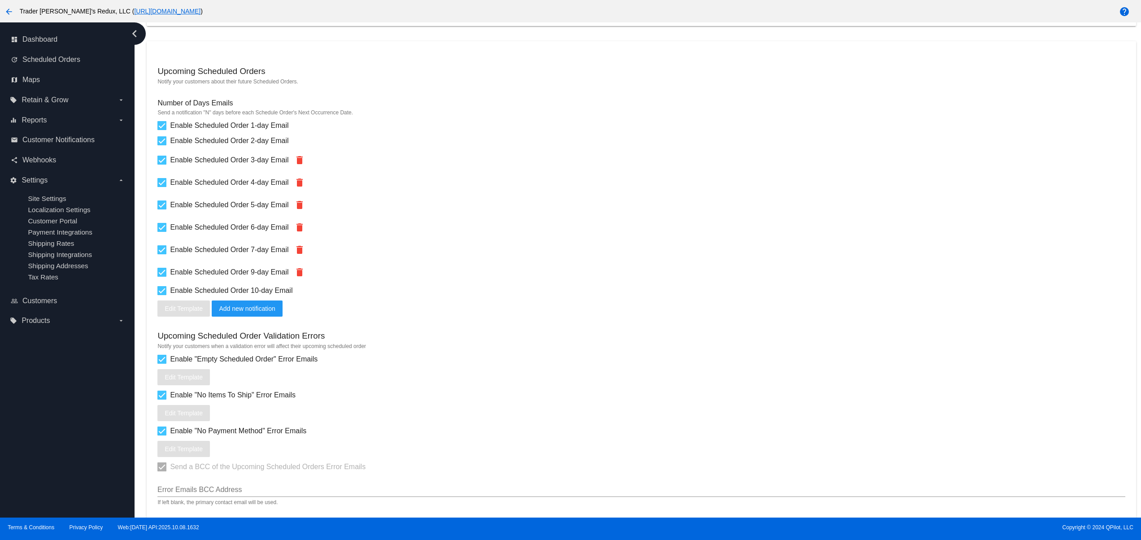
scroll to position [0, 0]
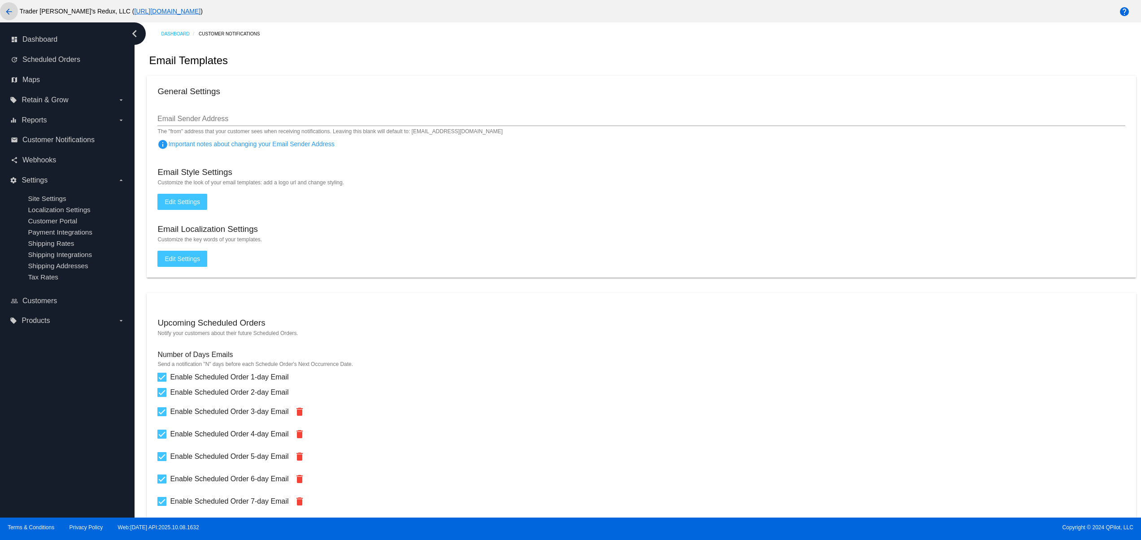
click at [6, 8] on mat-icon "arrow_back" at bounding box center [9, 11] width 11 height 11
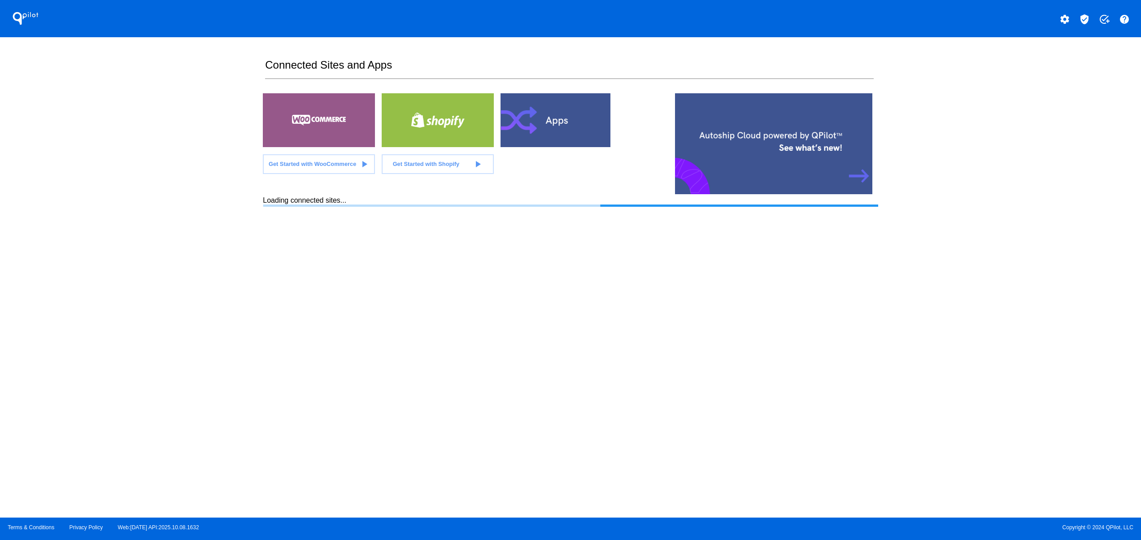
click at [173, 347] on div "QPilot settings verified_user add_task help Connected Sites and Apps Get Starte…" at bounding box center [570, 259] width 1141 height 518
click at [578, 137] on div at bounding box center [557, 120] width 112 height 54
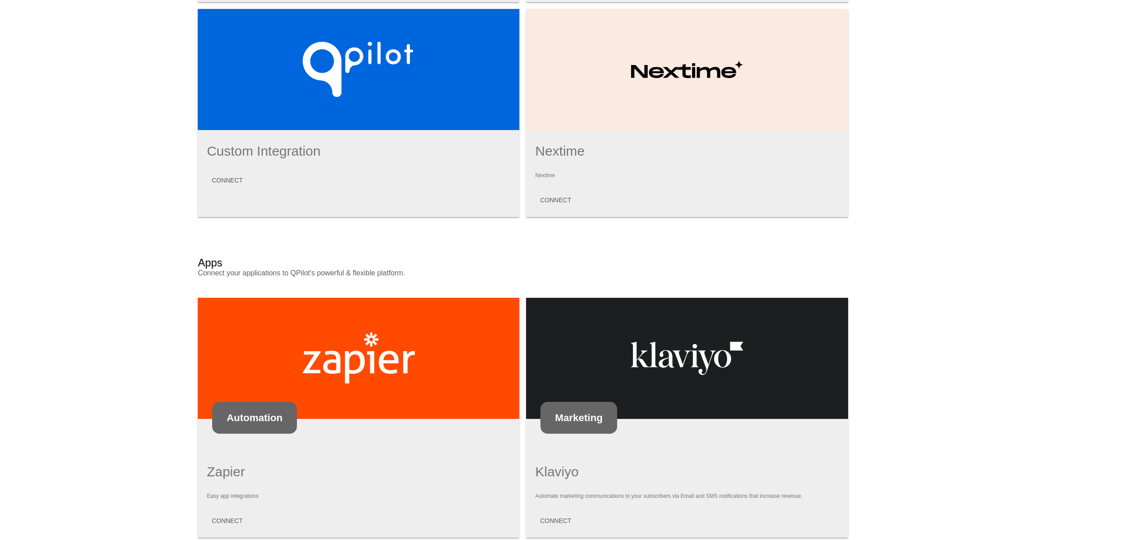
scroll to position [369, 0]
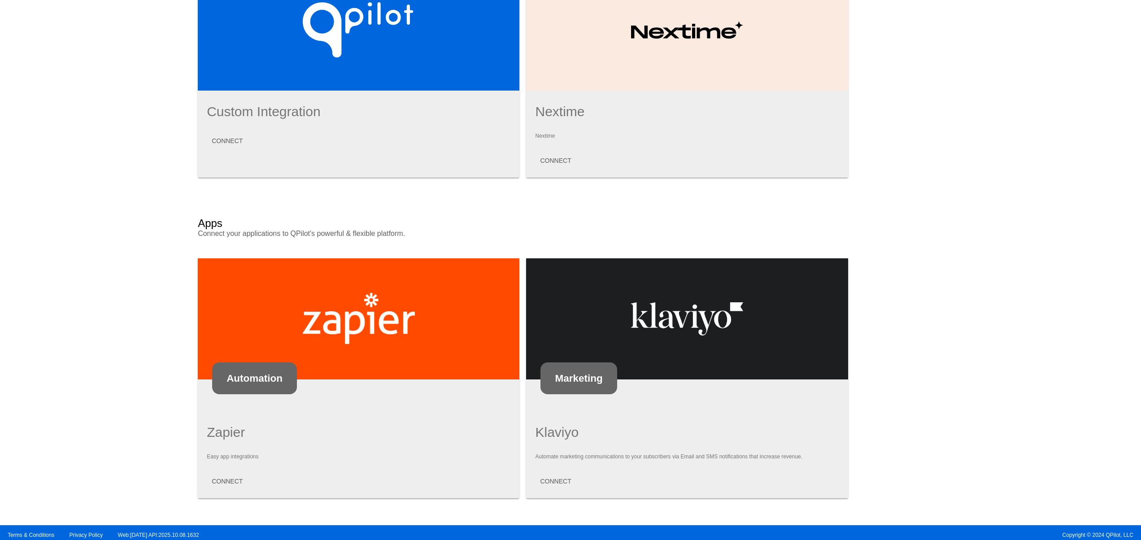
click at [539, 483] on mat-card "Marketing Klaviyo Automate marketing communications to your subscribers via Ema…" at bounding box center [687, 378] width 322 height 240
click at [540, 478] on span "CONNECT" at bounding box center [555, 481] width 31 height 7
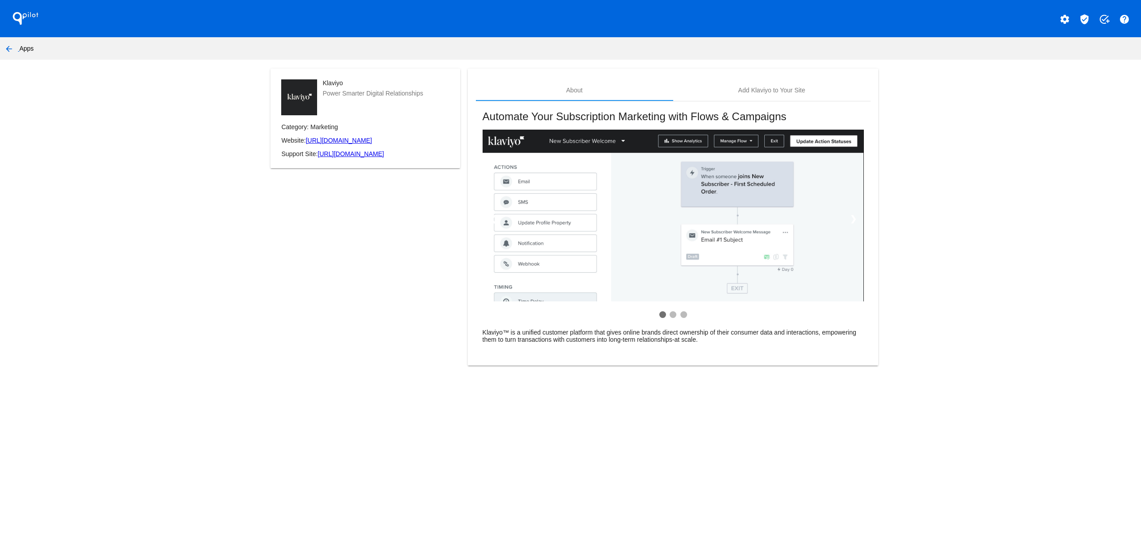
click at [778, 76] on mat-card "About Add Klaviyo to Your Site Automate Your Subscription Marketing with Flows …" at bounding box center [673, 217] width 410 height 297
click at [779, 92] on div "Add Klaviyo to Your Site" at bounding box center [771, 90] width 67 height 7
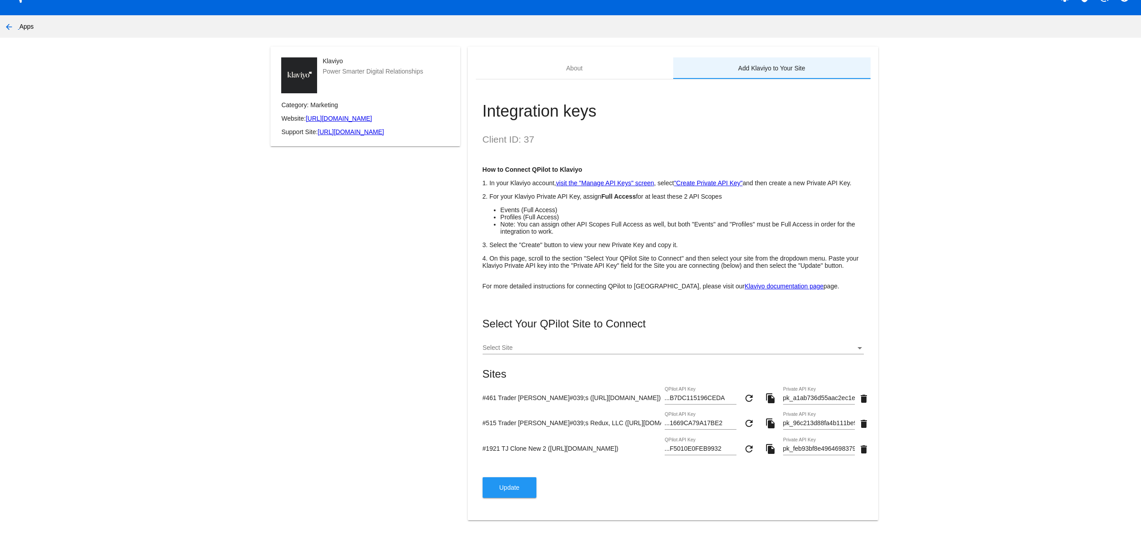
scroll to position [45, 0]
drag, startPoint x: 605, startPoint y: 445, endPoint x: 423, endPoint y: 438, distance: 182.7
click at [423, 438] on div "Klaviyo Power Smarter Digital Relationships Category: Marketing Website: https:…" at bounding box center [570, 289] width 615 height 485
click at [597, 475] on div "Select Your QPilot Site to Connect Select Site Sites #461 Trader Joey&#039;s (h…" at bounding box center [673, 408] width 381 height 180
click at [494, 492] on button "Update" at bounding box center [510, 487] width 54 height 21
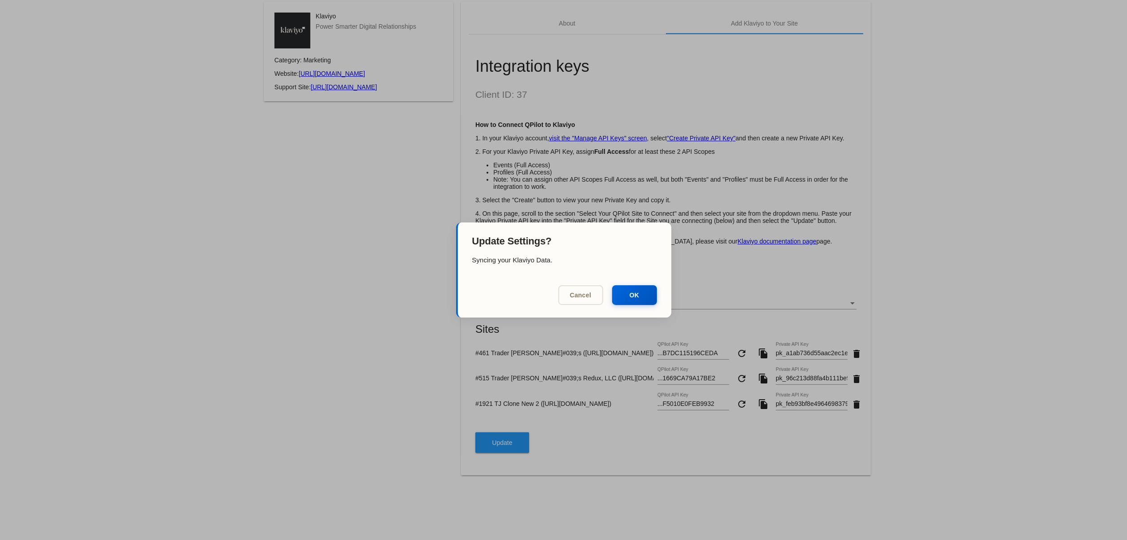
click at [658, 291] on mat-dialog-actions "Cancel OK" at bounding box center [565, 296] width 214 height 41
click at [651, 298] on button "OK" at bounding box center [634, 294] width 45 height 20
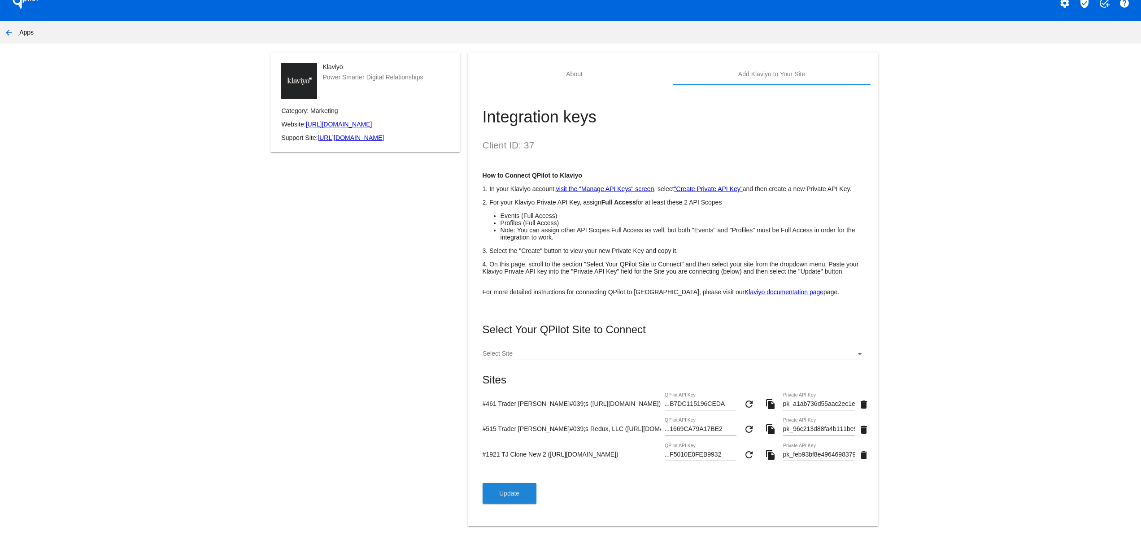
scroll to position [0, 0]
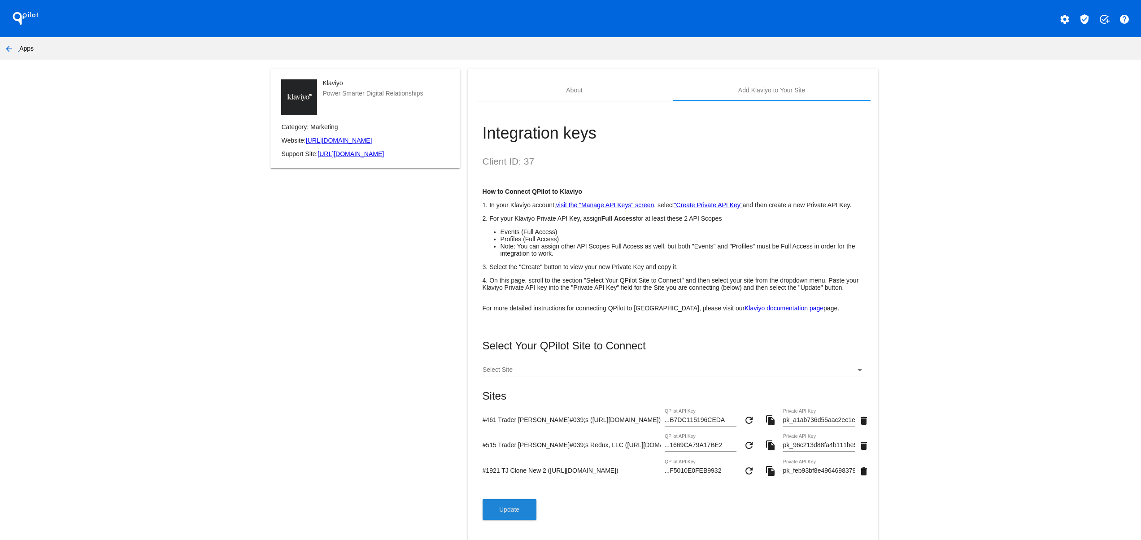
click at [11, 45] on mat-icon "arrow_back" at bounding box center [9, 49] width 11 height 11
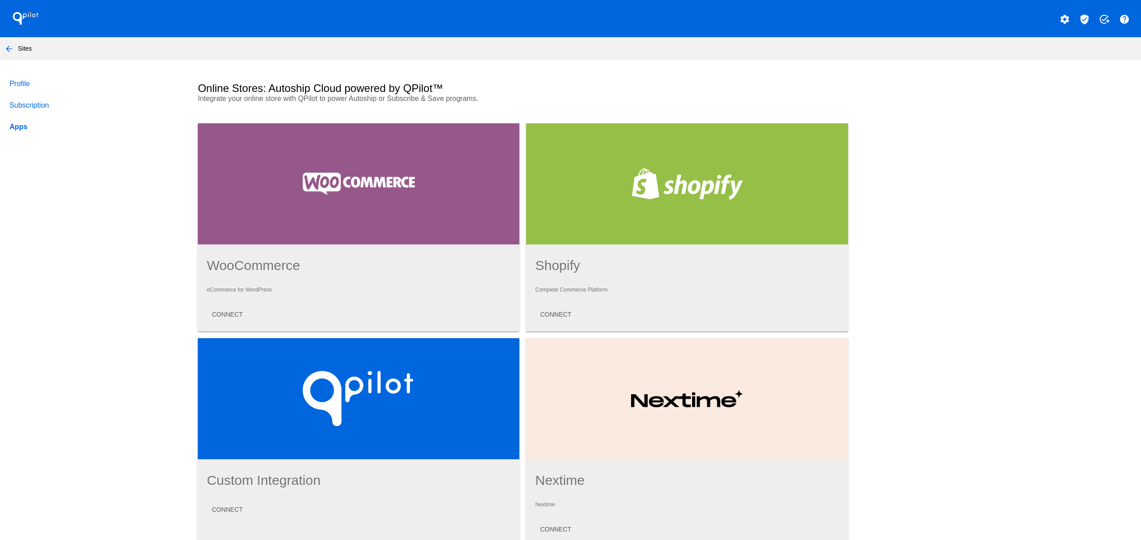
click at [4, 45] on mat-icon "arrow_back" at bounding box center [9, 49] width 11 height 11
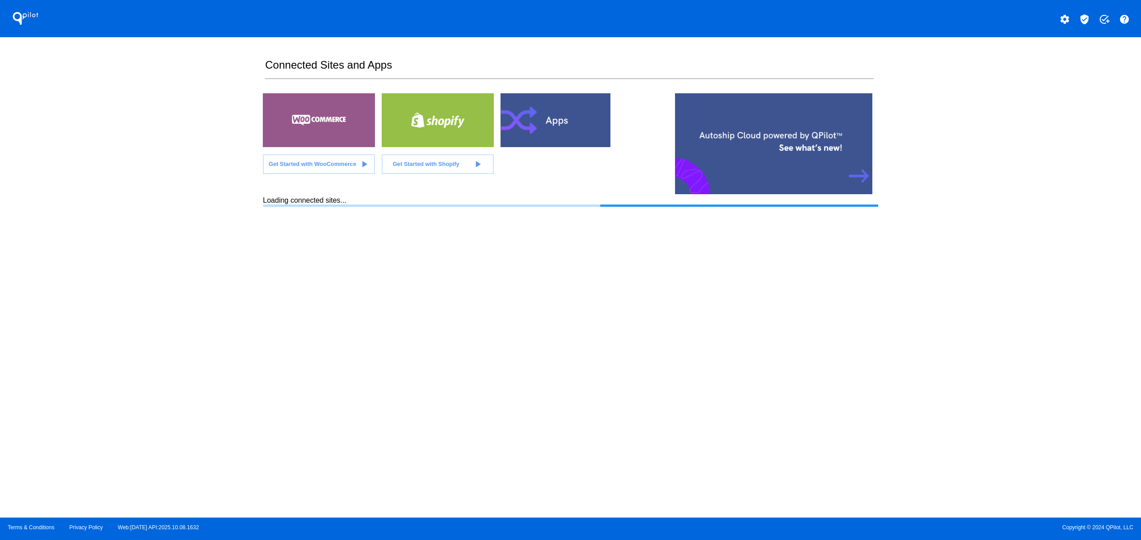
click at [198, 252] on div "QPilot settings verified_user add_task help Connected Sites and Apps Get Starte…" at bounding box center [570, 259] width 1141 height 518
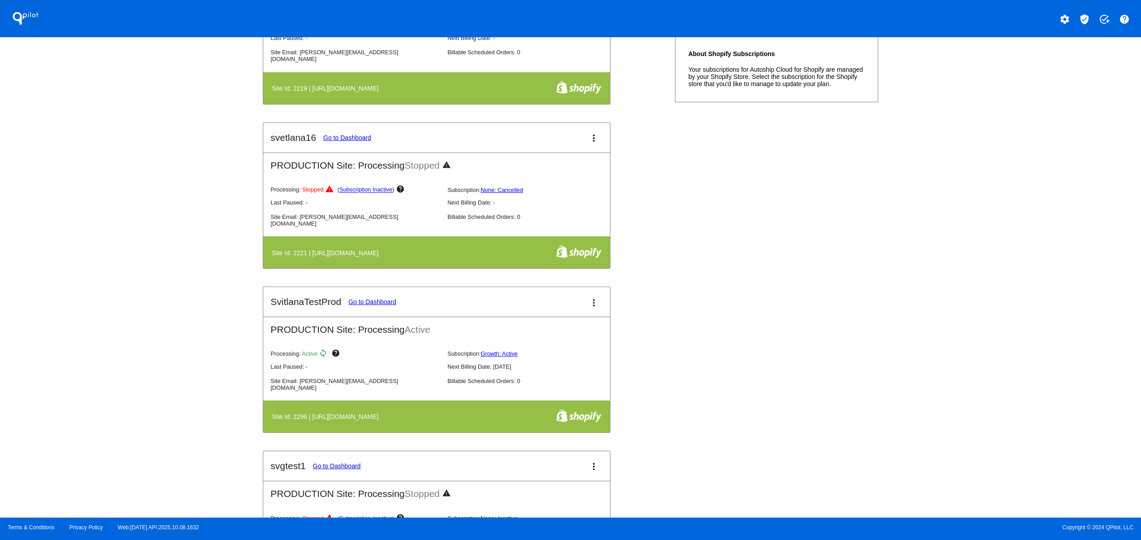
scroll to position [179, 0]
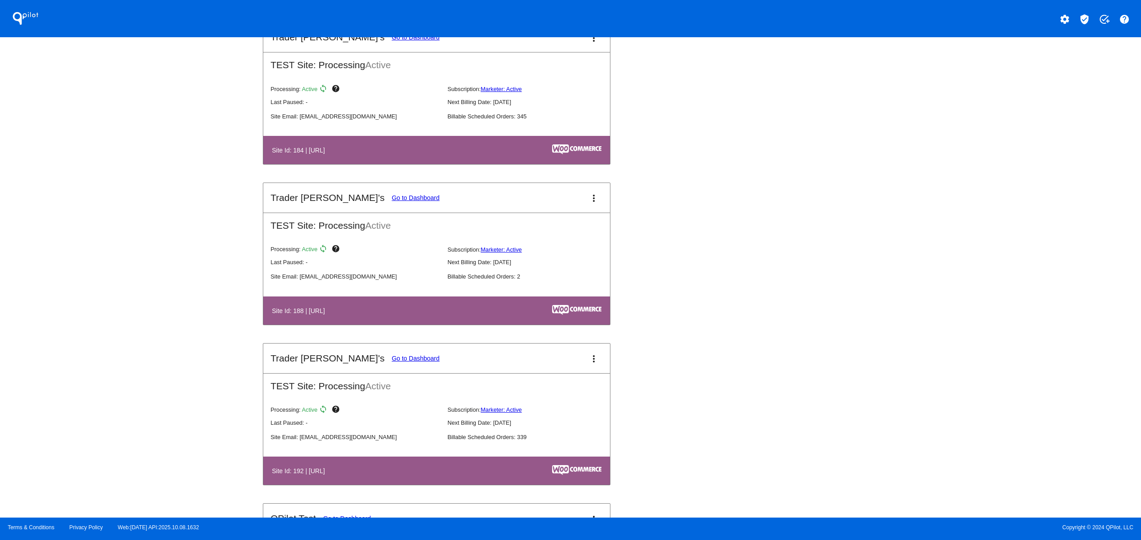
drag, startPoint x: 302, startPoint y: 329, endPoint x: 356, endPoint y: 329, distance: 54.3
click at [341, 317] on th "Site Id: 188 | http://localhost/wp_tradersjoys" at bounding box center [359, 311] width 177 height 12
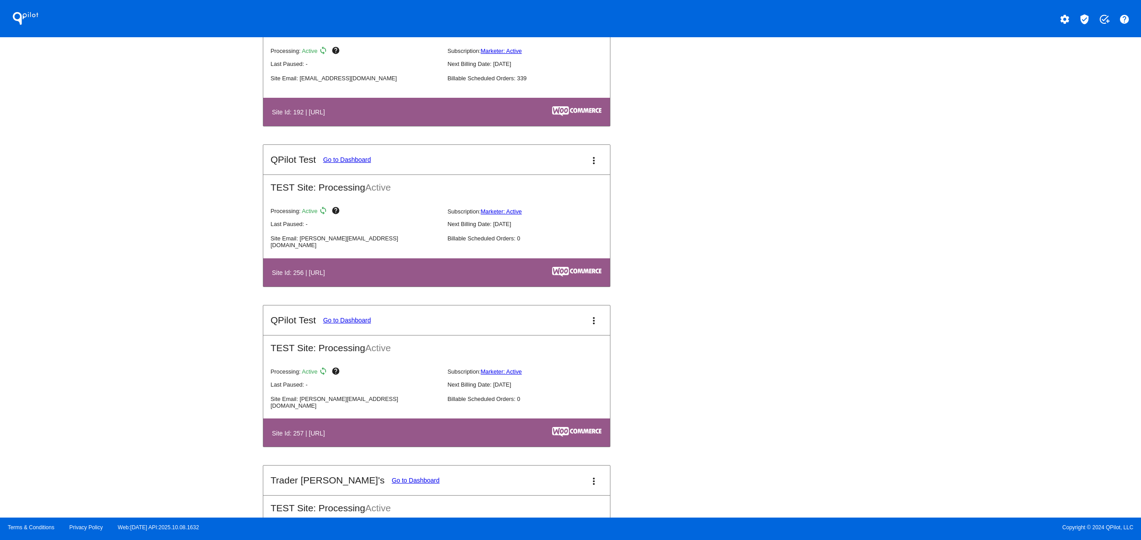
drag, startPoint x: 354, startPoint y: 450, endPoint x: 312, endPoint y: 446, distance: 42.0
click at [312, 439] on th "Site Id: 257 | http://localhost:8888/wordpress" at bounding box center [359, 433] width 177 height 12
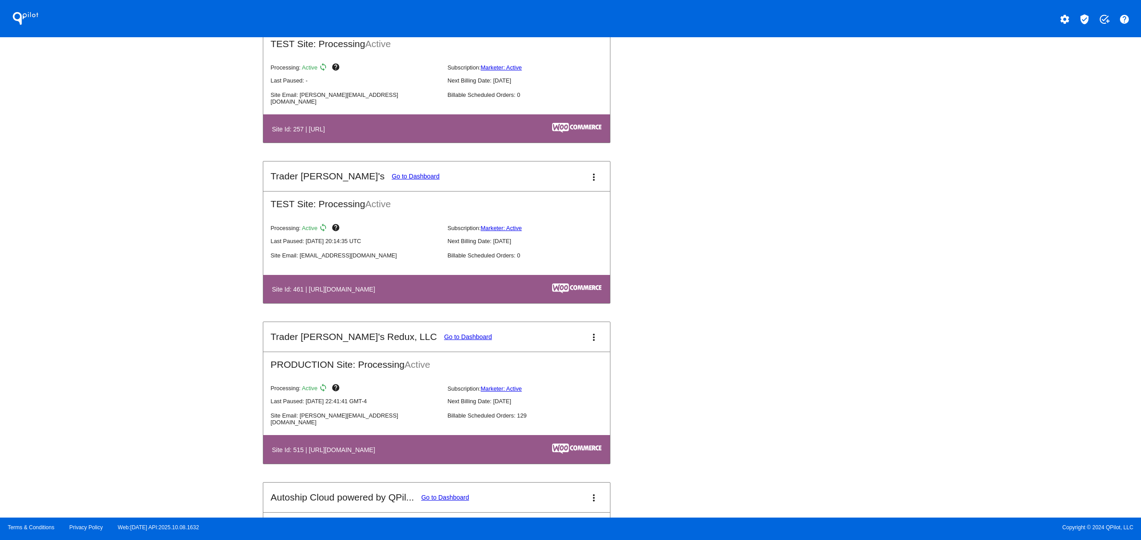
scroll to position [3230, 0]
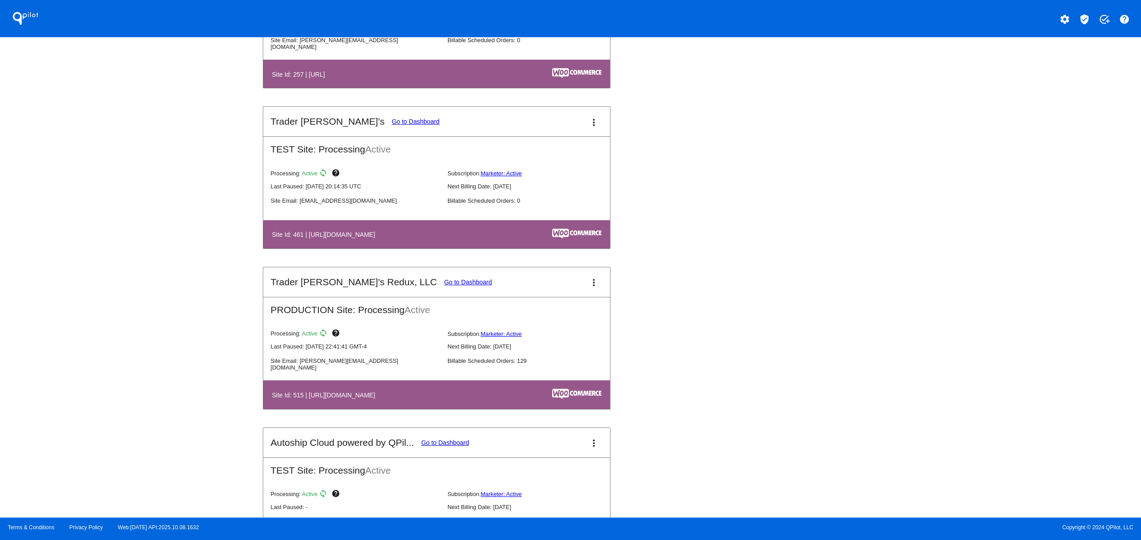
click at [406, 288] on mat-card-title "Trader Joey's Redux, LLC Go to Dashboard" at bounding box center [381, 282] width 221 height 11
click at [444, 286] on link "Go to Dashboard" at bounding box center [468, 282] width 48 height 7
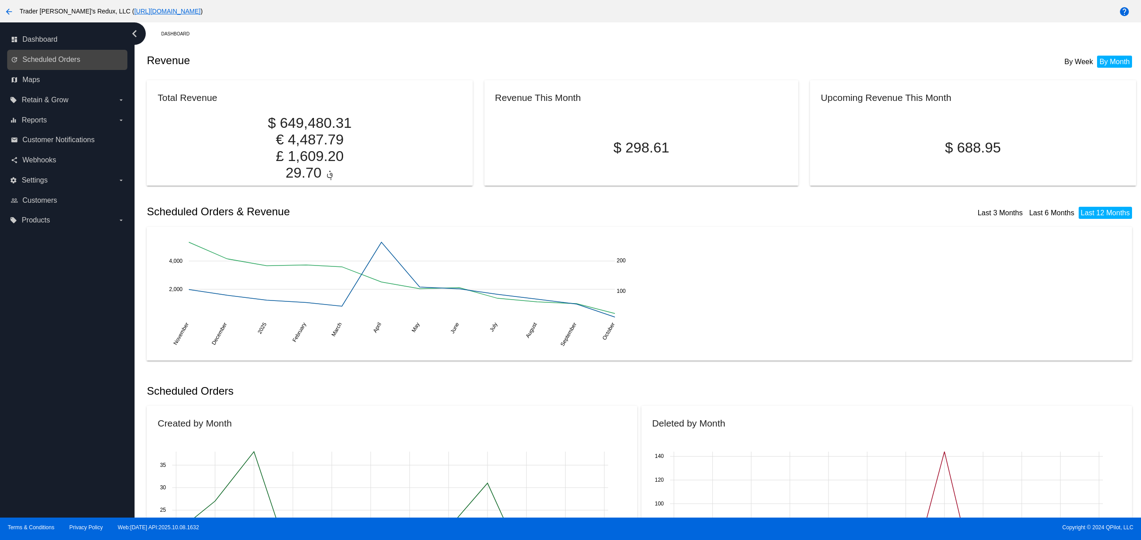
click at [65, 50] on div "update Scheduled Orders" at bounding box center [67, 60] width 120 height 20
click at [43, 56] on span "Scheduled Orders" at bounding box center [51, 60] width 58 height 8
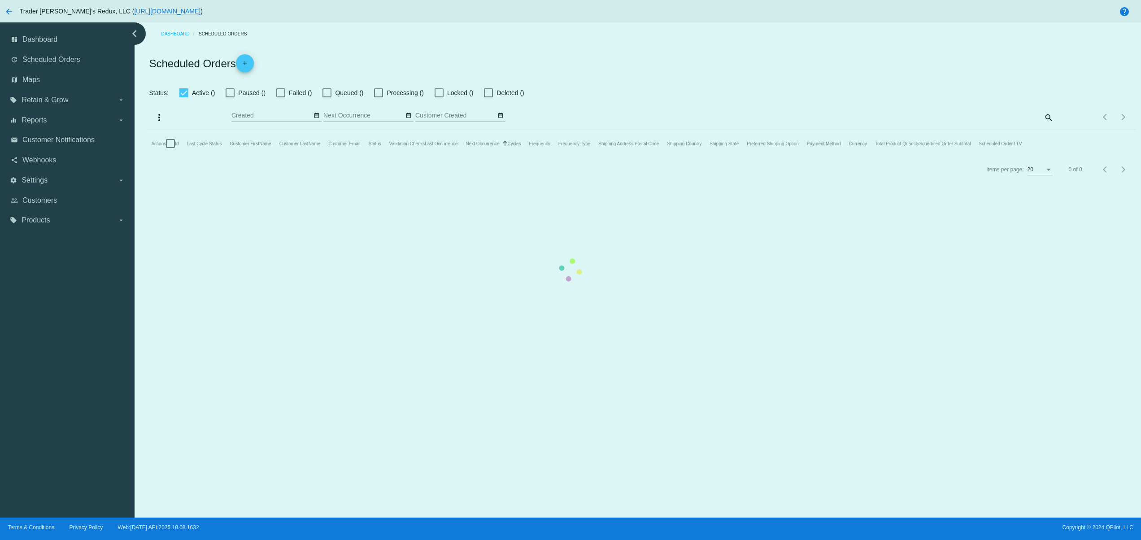
checkbox input "false"
type input "10/09/2025 - 10/10/2025"
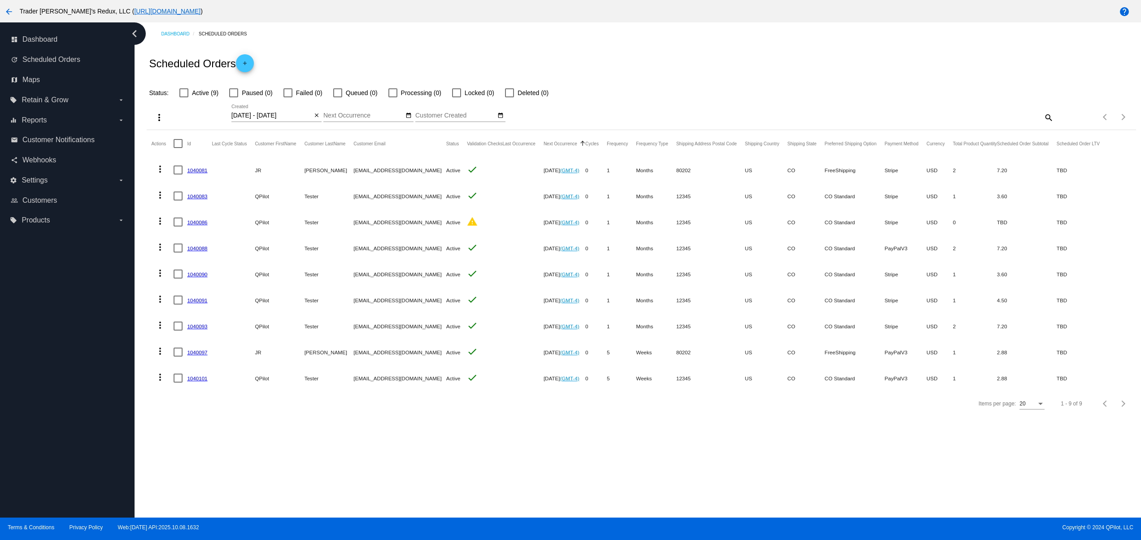
drag, startPoint x: 330, startPoint y: 355, endPoint x: 239, endPoint y: 355, distance: 91.5
click at [239, 354] on mat-table "Actions Id Last Cycle Status Customer FirstName Customer LastName Customer Emai…" at bounding box center [641, 260] width 989 height 261
click at [446, 386] on mat-cell "Active" at bounding box center [456, 378] width 21 height 26
click at [250, 67] on mat-icon "add" at bounding box center [245, 65] width 11 height 11
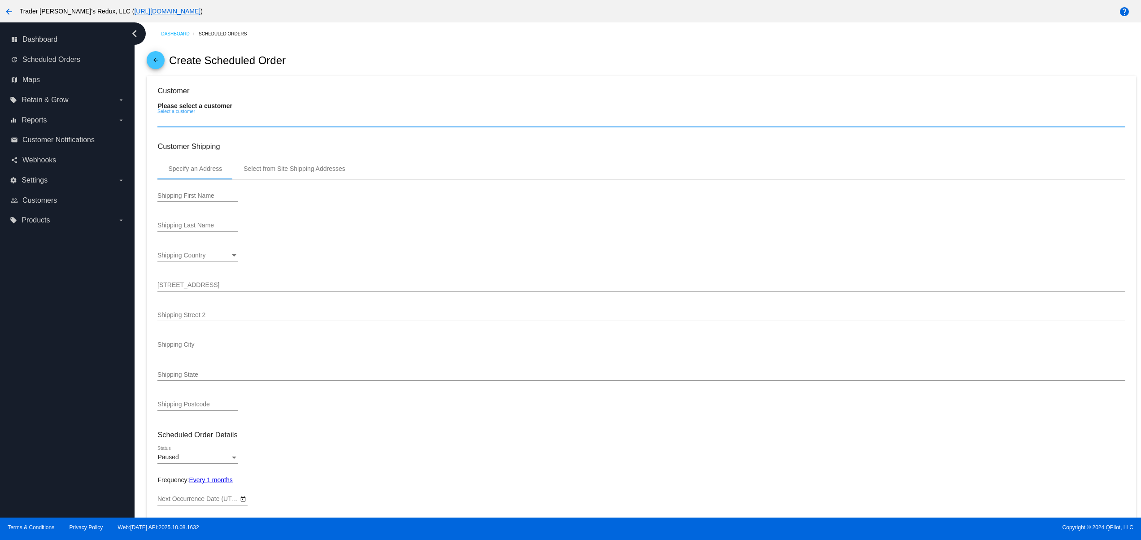
click at [223, 120] on input "Select a customer" at bounding box center [641, 120] width 968 height 7
type input "11/9/2025"
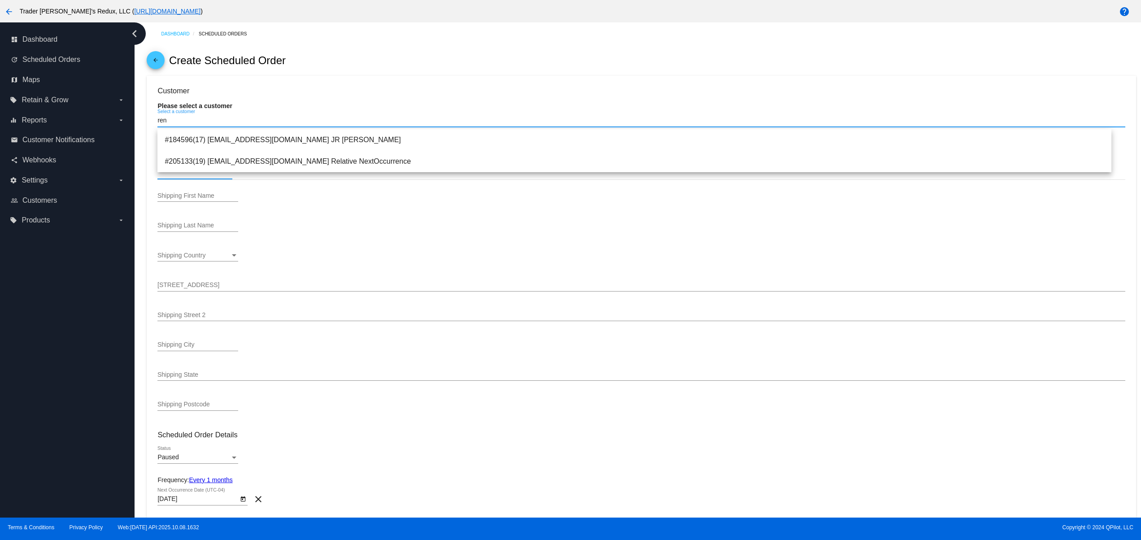
type input "rena"
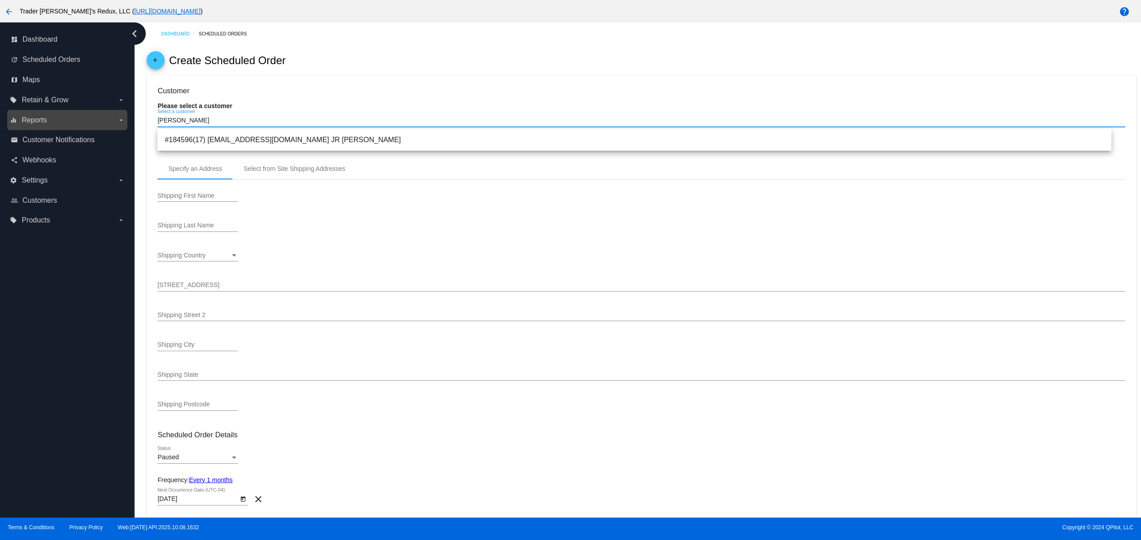
drag, startPoint x: 189, startPoint y: 119, endPoint x: 92, endPoint y: 122, distance: 97.0
click at [97, 122] on div "dashboard Dashboard update Scheduled Orders map Maps local_offer Retain & Grow …" at bounding box center [570, 269] width 1141 height 495
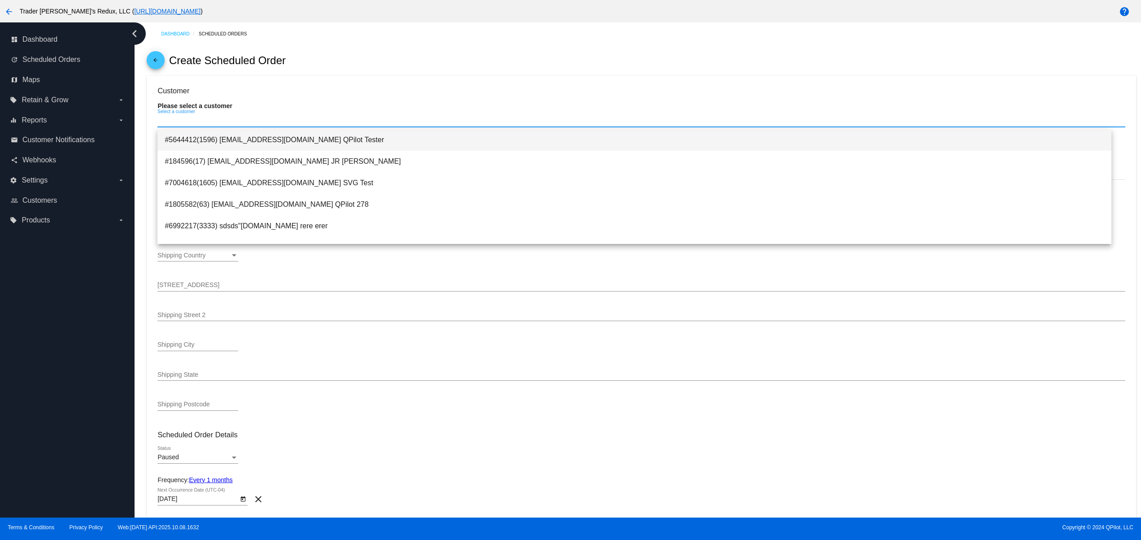
click at [302, 145] on span "#5644412(1596) svitglus+61@gmail.com QPilot Tester" at bounding box center [635, 140] width 940 height 22
type input "QPilot"
type input "Tester"
type input "6789 Green Ave."
type input "Nowhere"
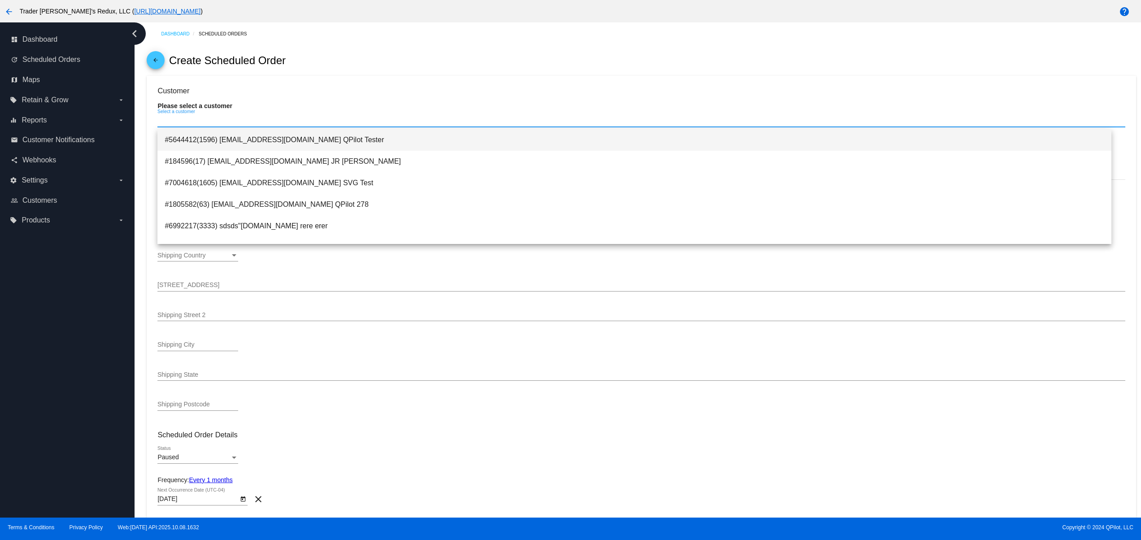
type input "12345"
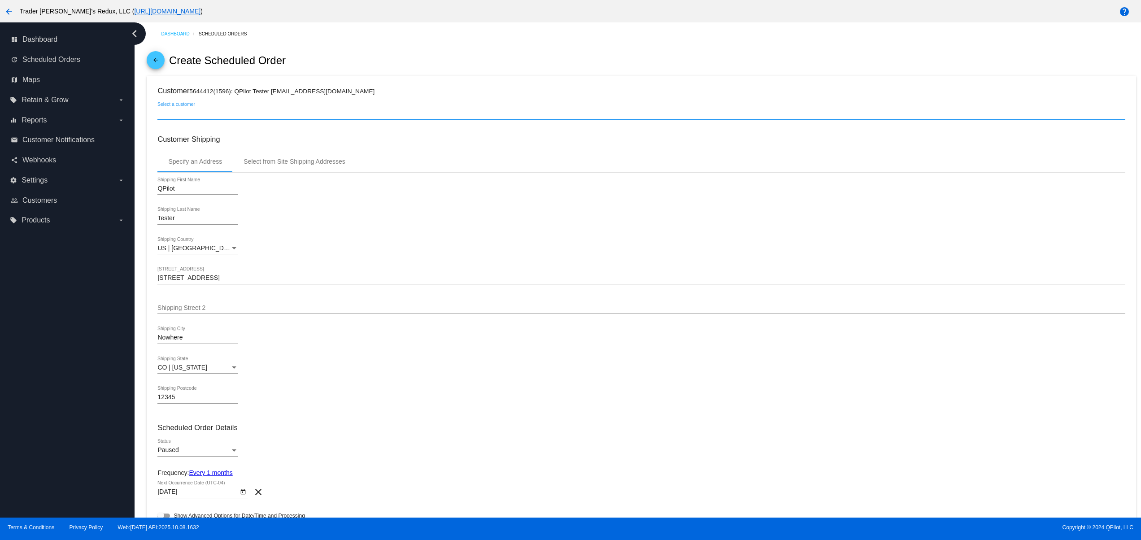
click at [218, 115] on input "Select a customer" at bounding box center [641, 113] width 968 height 7
click at [218, 106] on div "Select a customer" at bounding box center [641, 110] width 968 height 17
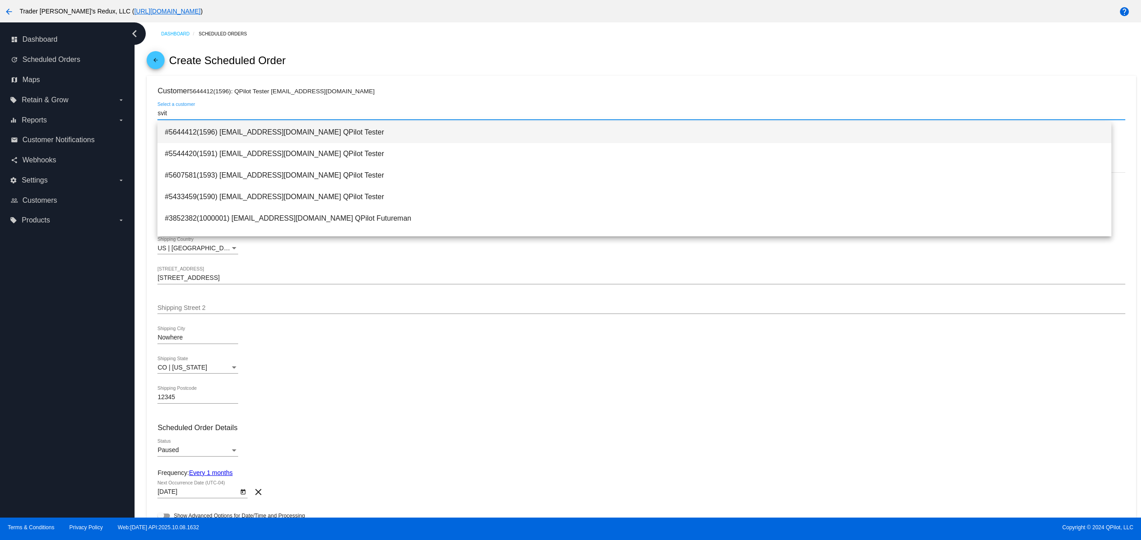
type input "svit"
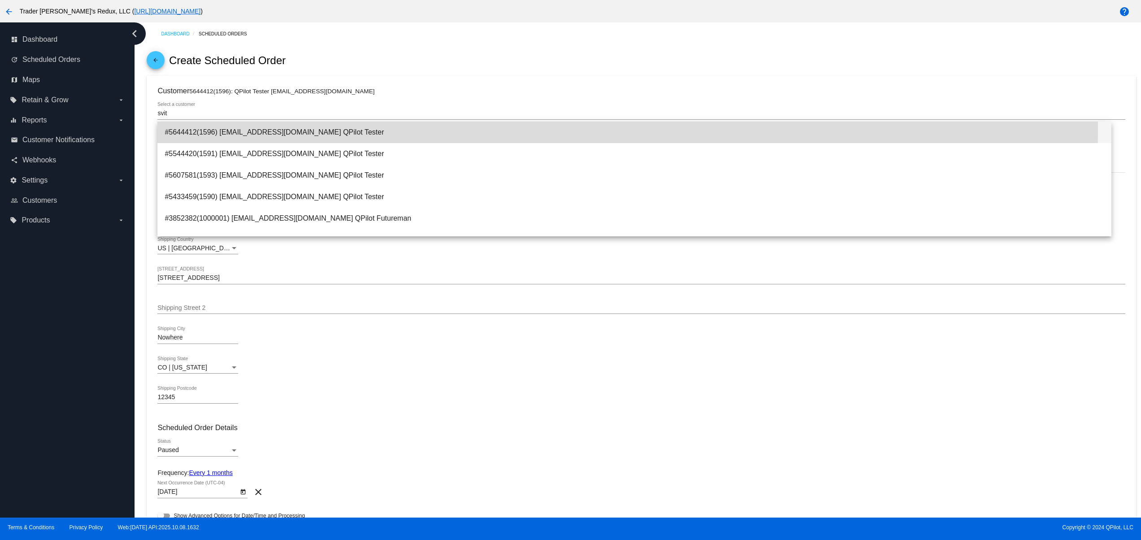
click at [286, 128] on span "#5644412(1596) svitglus+61@gmail.com QPilot Tester" at bounding box center [635, 133] width 940 height 22
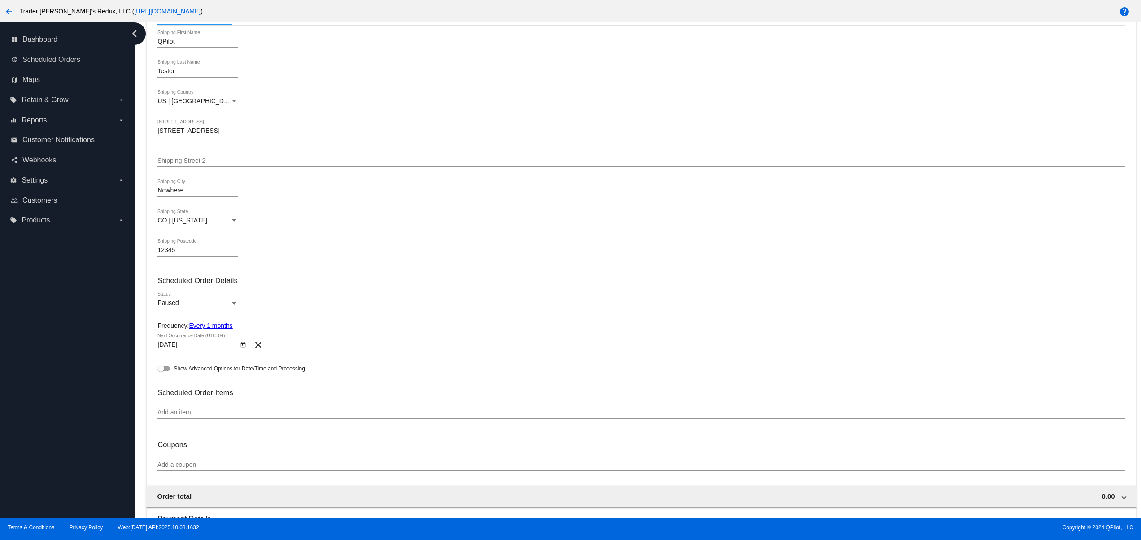
scroll to position [179, 0]
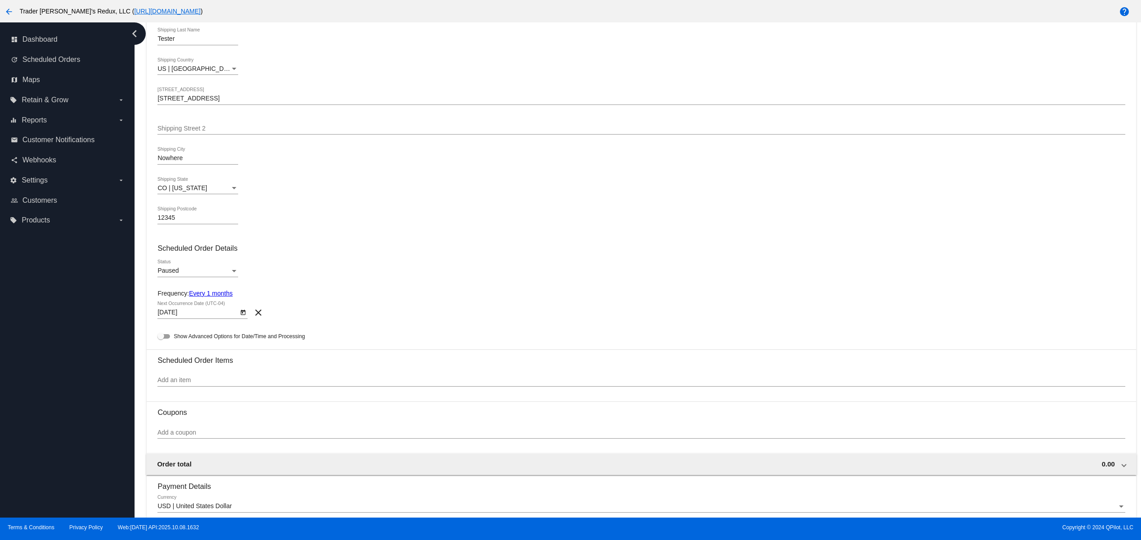
click at [178, 266] on div "Paused Status" at bounding box center [197, 268] width 81 height 17
click at [187, 240] on div at bounding box center [570, 270] width 1141 height 540
click at [180, 258] on mat-card-content "Customer 5644412(1596): QPilot Tester svitglus+61@gmail.com Select a customer C…" at bounding box center [641, 450] width 968 height 1087
click at [190, 266] on div "Paused Status" at bounding box center [197, 268] width 81 height 17
click at [179, 249] on span "Active" at bounding box center [197, 255] width 81 height 19
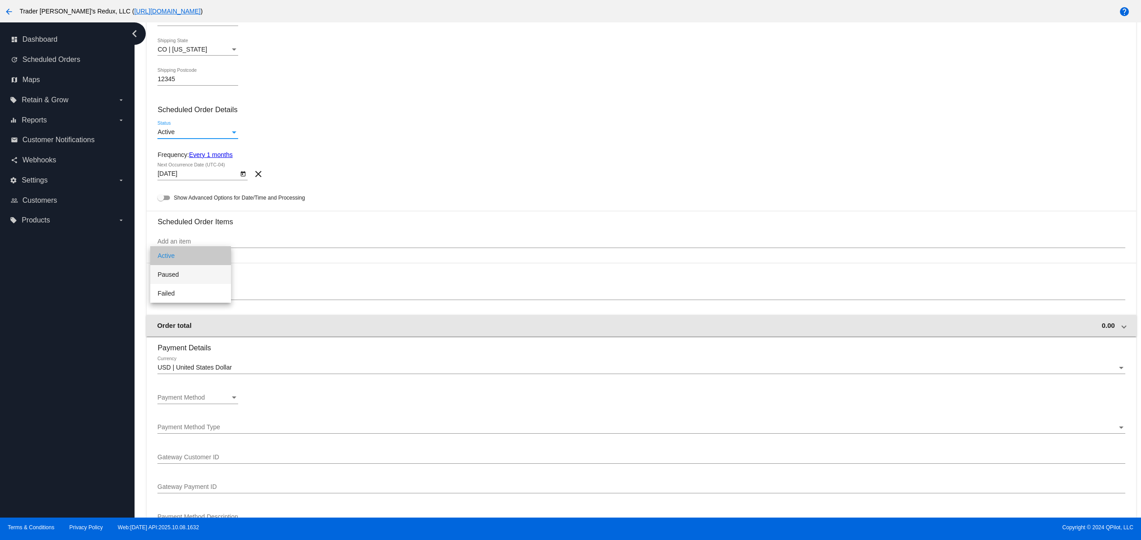
scroll to position [359, 0]
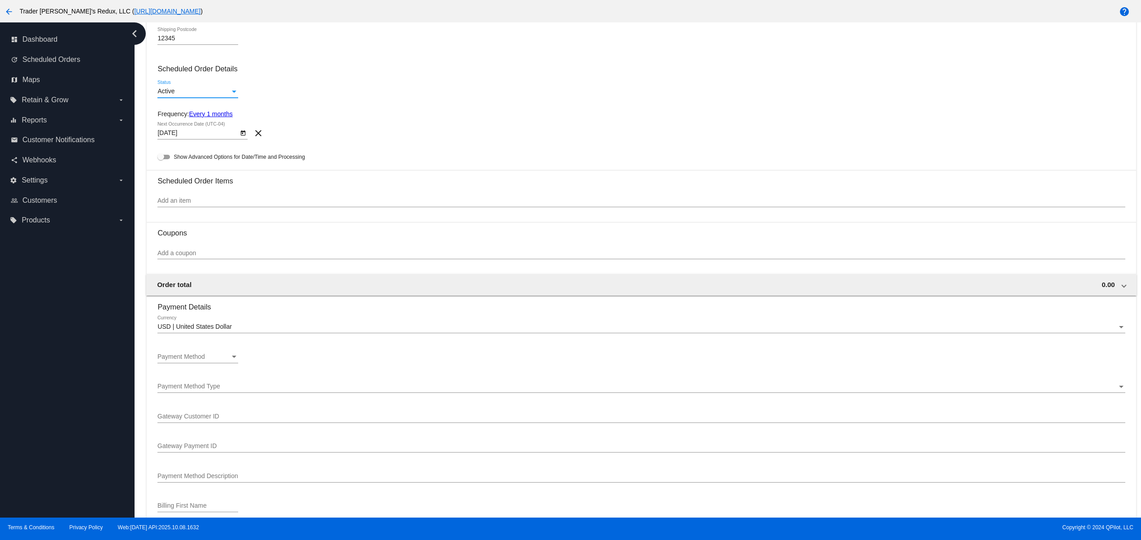
click at [182, 201] on input "Add an item" at bounding box center [641, 200] width 968 height 7
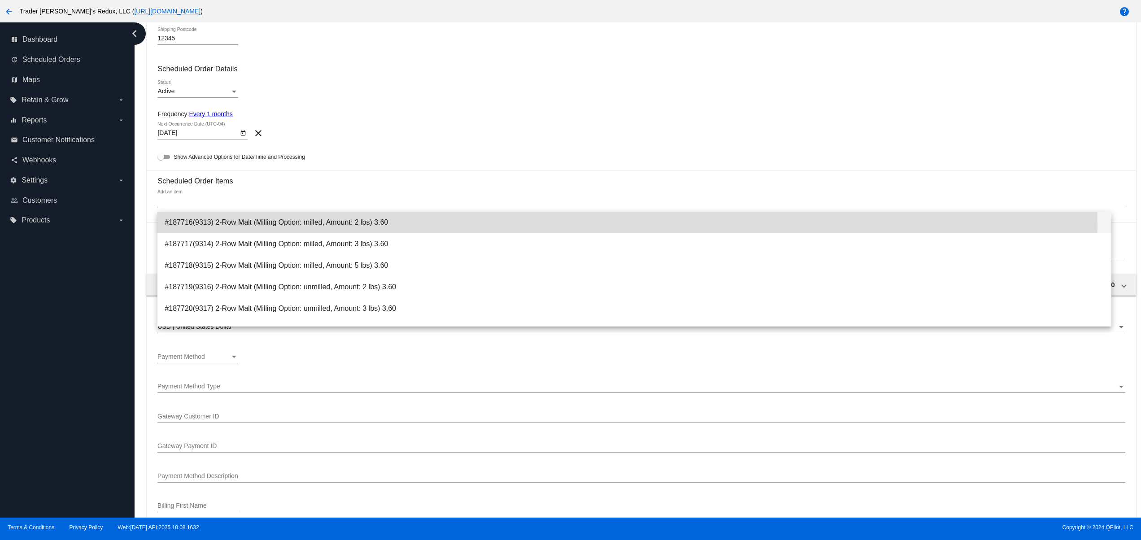
click at [201, 225] on span "#187716(9313) 2-Row Malt (Milling Option: milled, Amount: 2 lbs) 3.60" at bounding box center [635, 223] width 940 height 22
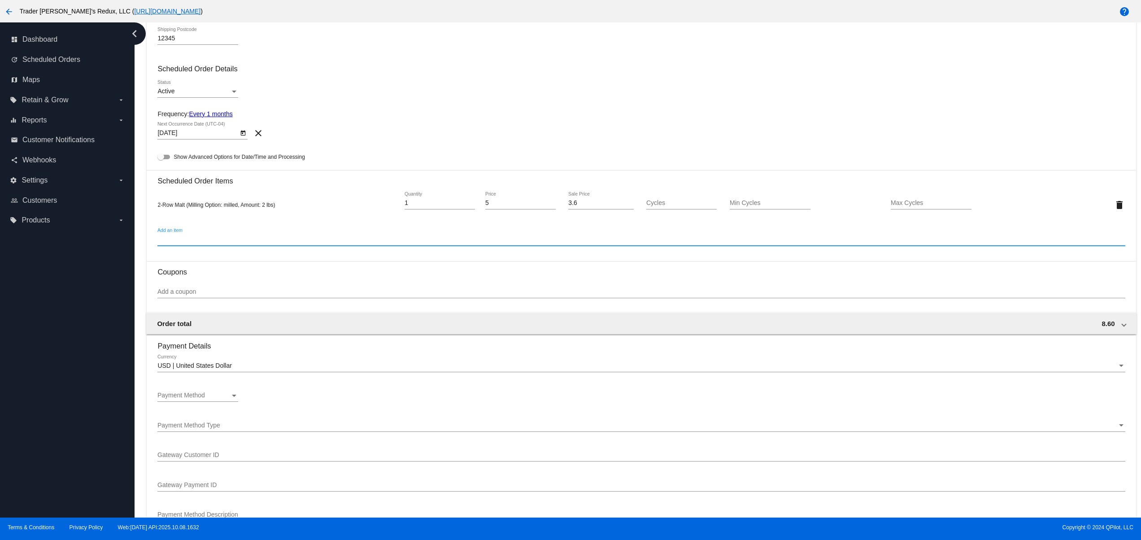
click at [197, 399] on span "Payment Method" at bounding box center [181, 395] width 48 height 7
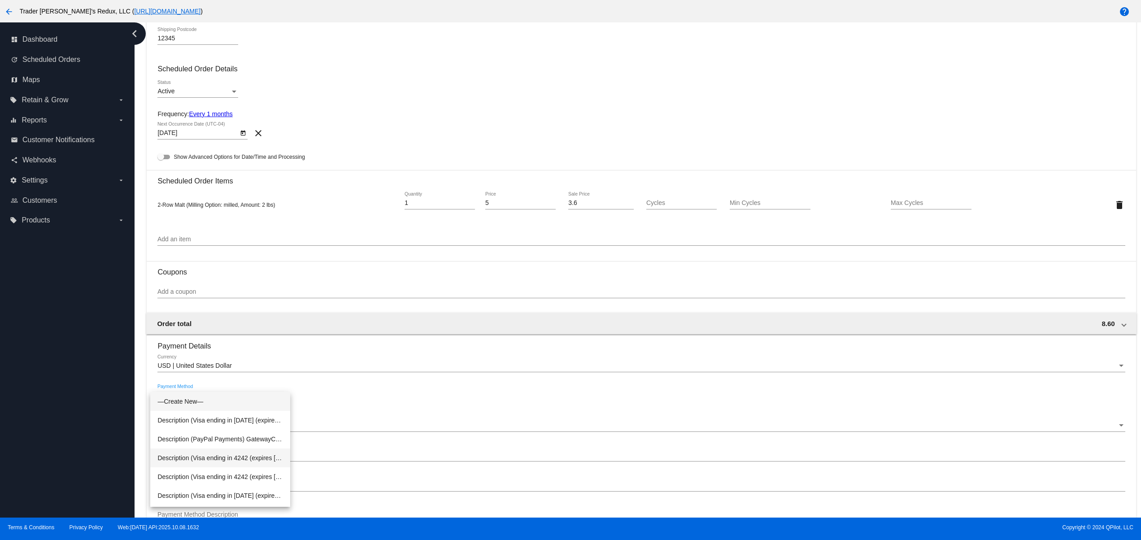
click at [233, 458] on span "Description (Visa ending in 4242 (expires 02/33)) GatewayCustomerId (cus_SbevN9…" at bounding box center [220, 458] width 126 height 19
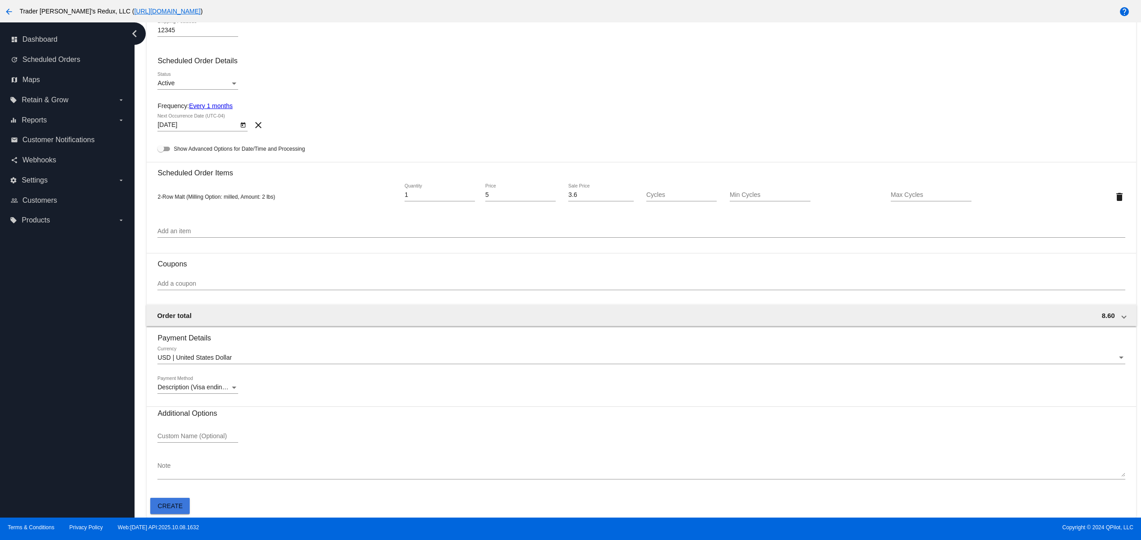
click at [181, 503] on button "Create" at bounding box center [169, 506] width 39 height 16
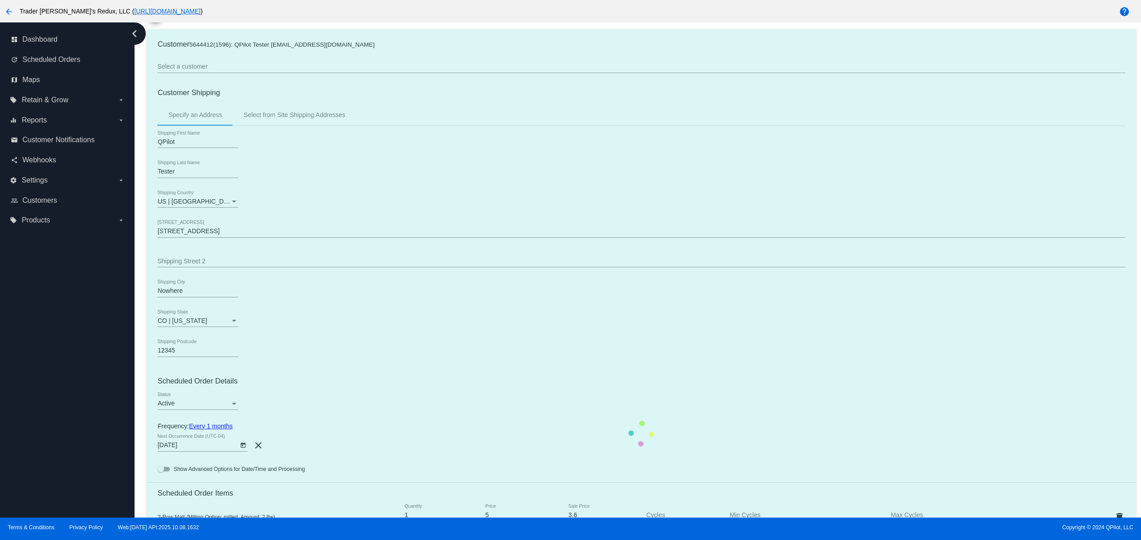
scroll to position [0, 0]
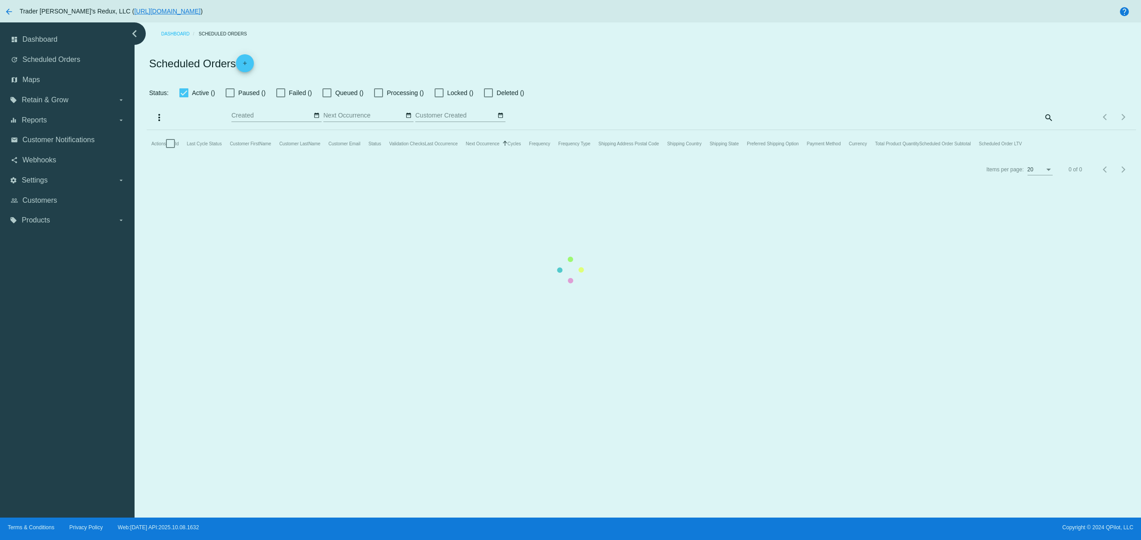
checkbox input "false"
type input "10/09/2025 - 10/10/2025"
click at [625, 157] on mat-table "Actions Id Last Cycle Status Customer FirstName Customer LastName Customer Emai…" at bounding box center [641, 143] width 989 height 27
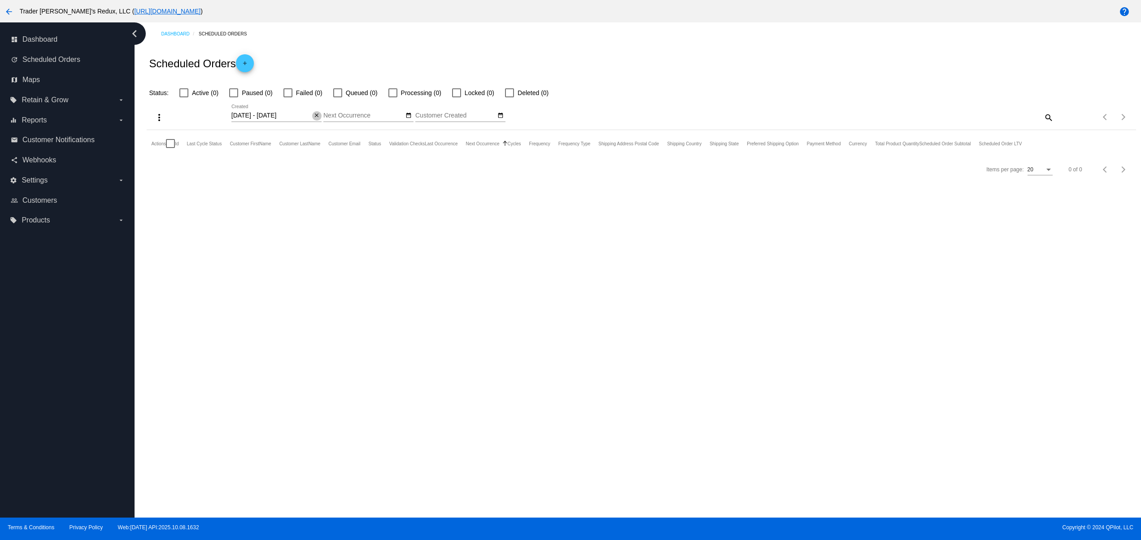
click at [319, 115] on mat-icon "close" at bounding box center [317, 115] width 6 height 7
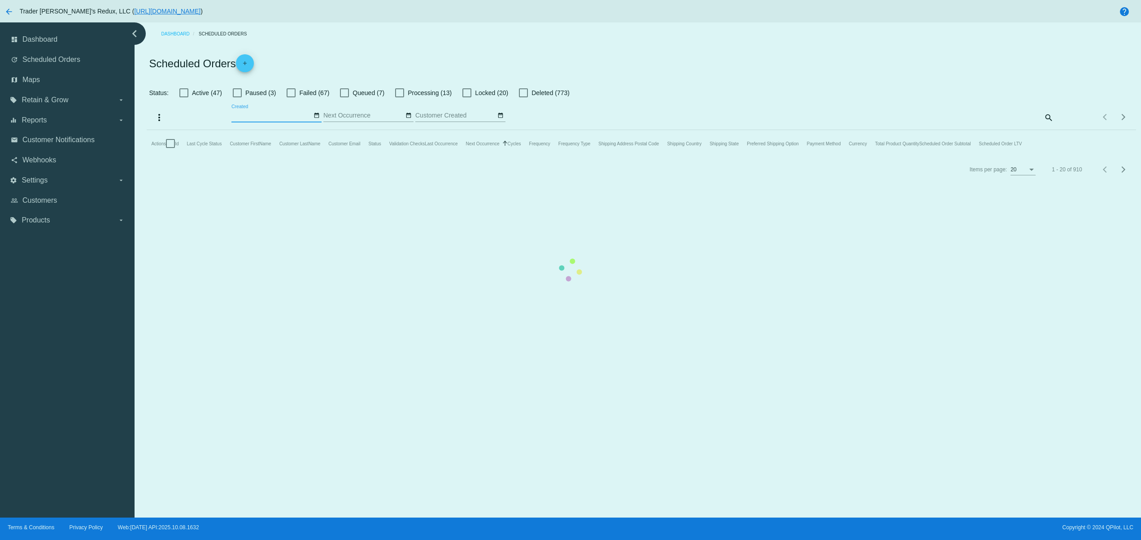
click at [248, 130] on mat-table "Actions Id Last Cycle Status Customer FirstName Customer LastName Customer Emai…" at bounding box center [641, 143] width 989 height 27
click at [247, 130] on mat-table "Actions Id Last Cycle Status Customer FirstName Customer LastName Customer Emai…" at bounding box center [641, 143] width 989 height 27
click at [242, 130] on mat-table "Actions Id Last Cycle Status Customer FirstName Customer LastName Customer Emai…" at bounding box center [641, 143] width 989 height 27
click at [454, 130] on mat-table "Actions Id Last Cycle Status Customer FirstName Customer LastName Customer Emai…" at bounding box center [641, 143] width 989 height 27
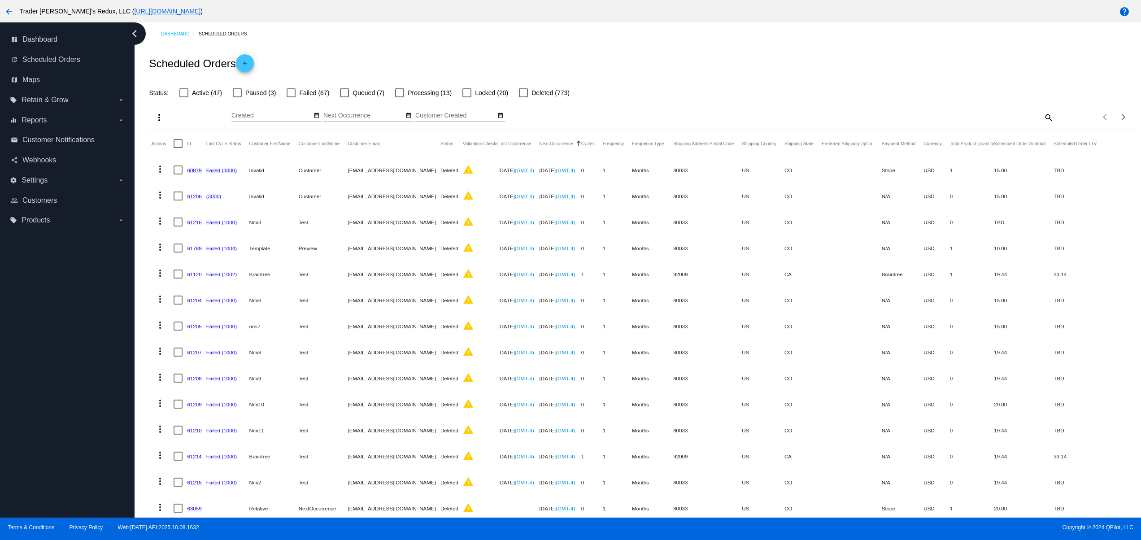
click at [148, 506] on mat-table "Actions Id Last Cycle Status Customer FirstName Customer LastName Customer Emai…" at bounding box center [641, 403] width 989 height 547
click at [56, 136] on span "Customer Notifications" at bounding box center [58, 140] width 72 height 8
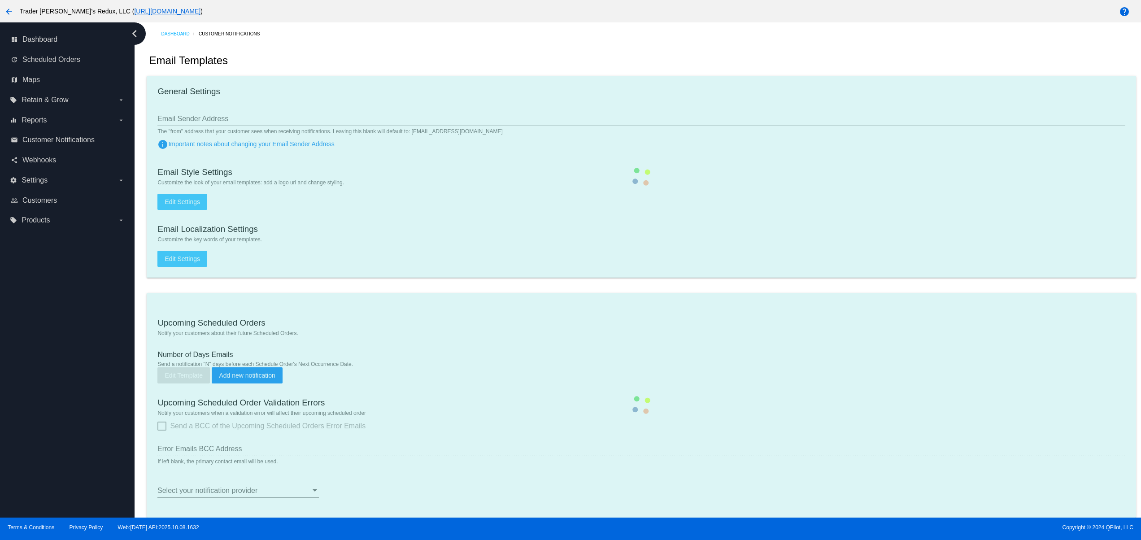
checkbox input "true"
type input "1"
checkbox input "true"
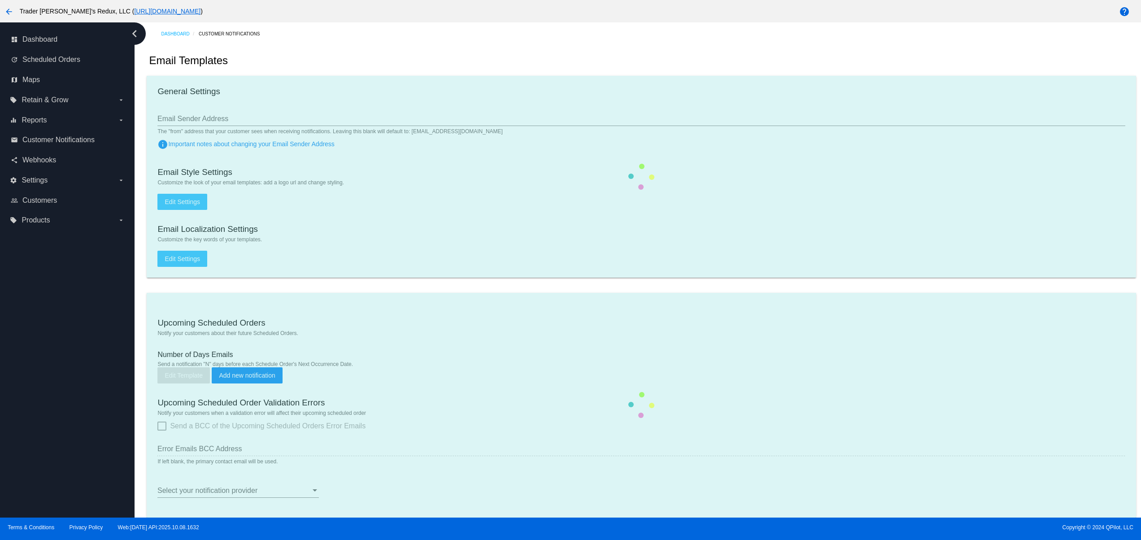
checkbox input "true"
type input "jr+customer_notifi_bcc@qpilot.cloud"
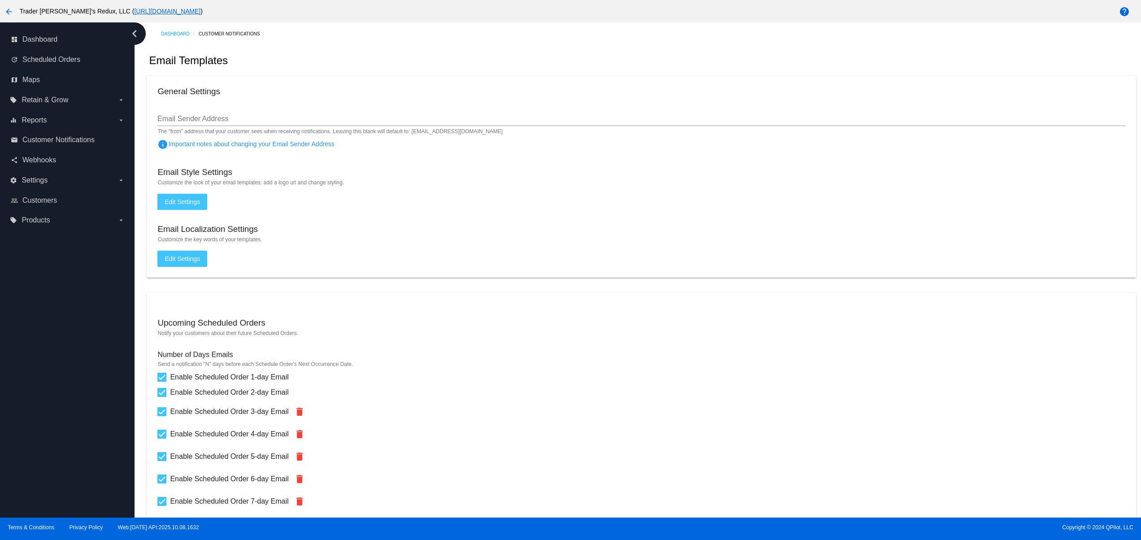
click at [1070, 361] on div "Number of Days Emails" at bounding box center [641, 356] width 968 height 10
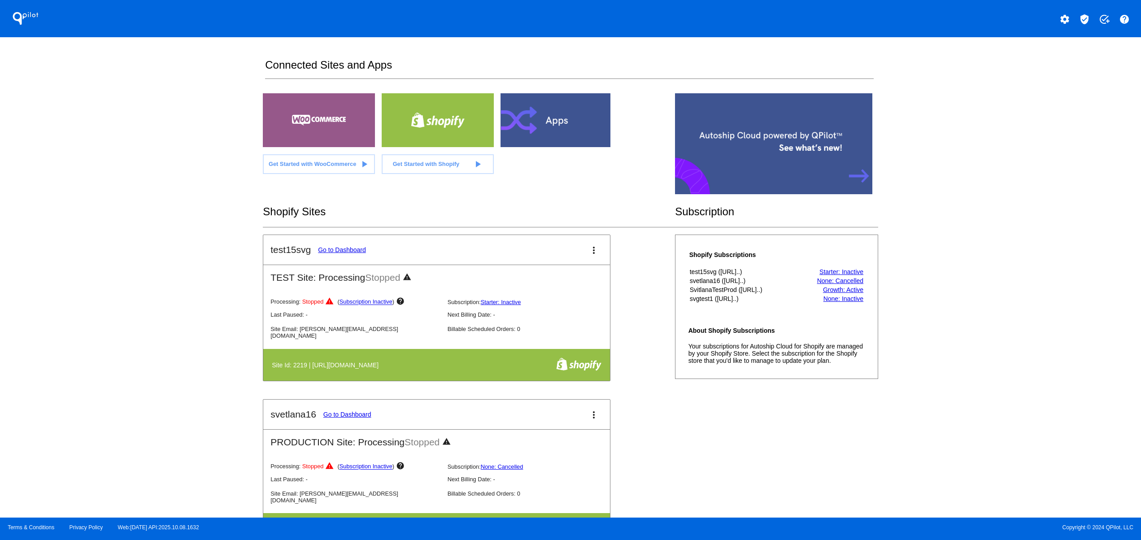
click at [546, 138] on div at bounding box center [557, 120] width 112 height 54
